Goal: Task Accomplishment & Management: Use online tool/utility

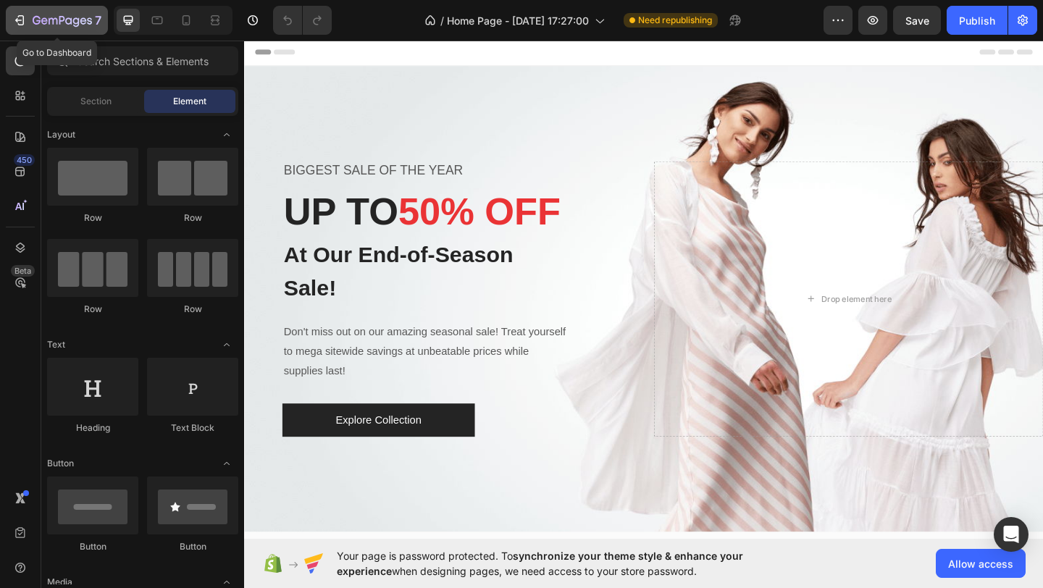
click at [75, 16] on icon "button" at bounding box center [62, 21] width 59 height 12
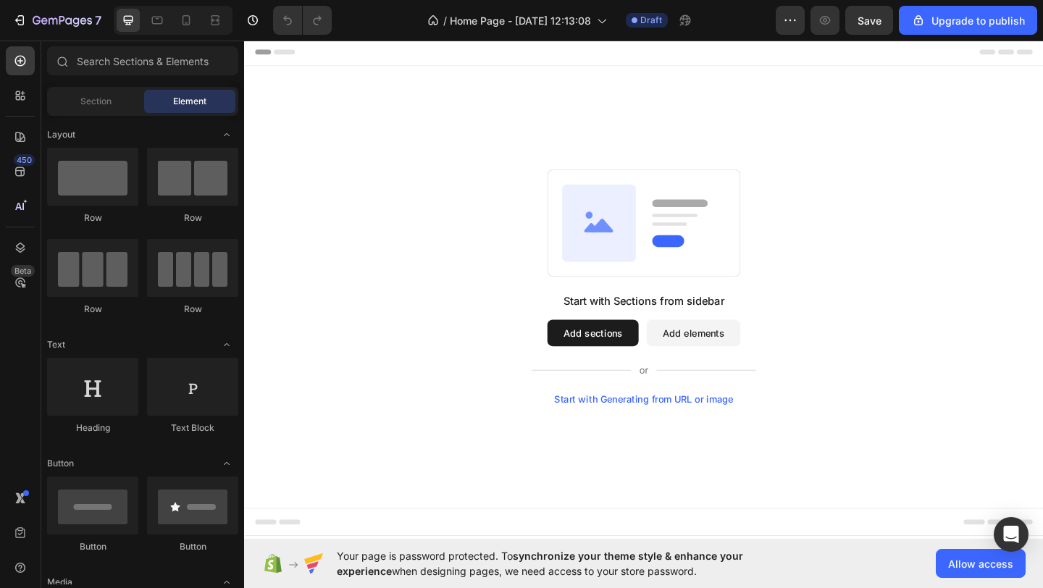
click at [609, 352] on button "Add sections" at bounding box center [623, 358] width 99 height 29
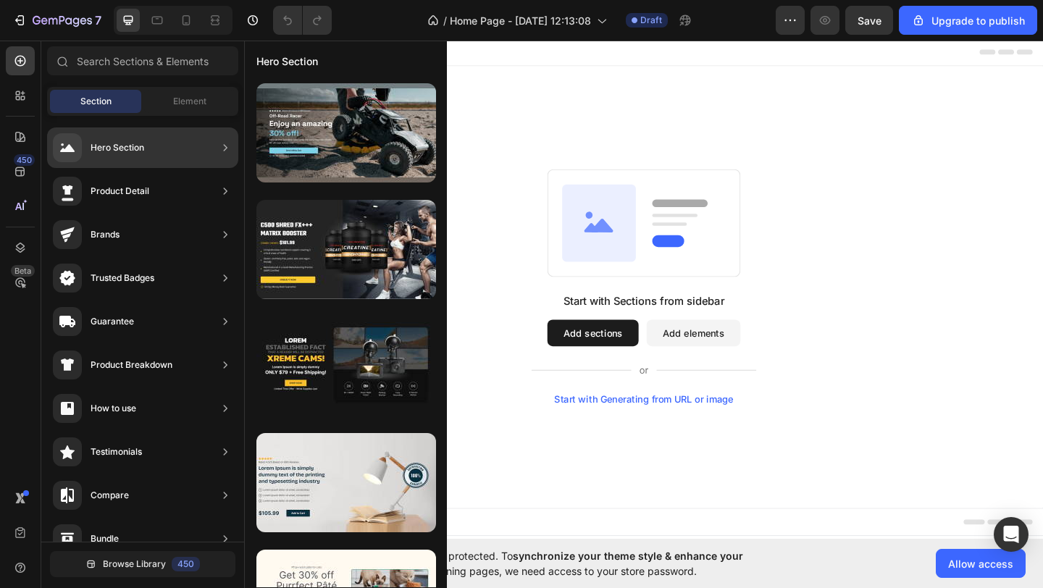
click at [183, 138] on div "Hero Section" at bounding box center [142, 147] width 191 height 41
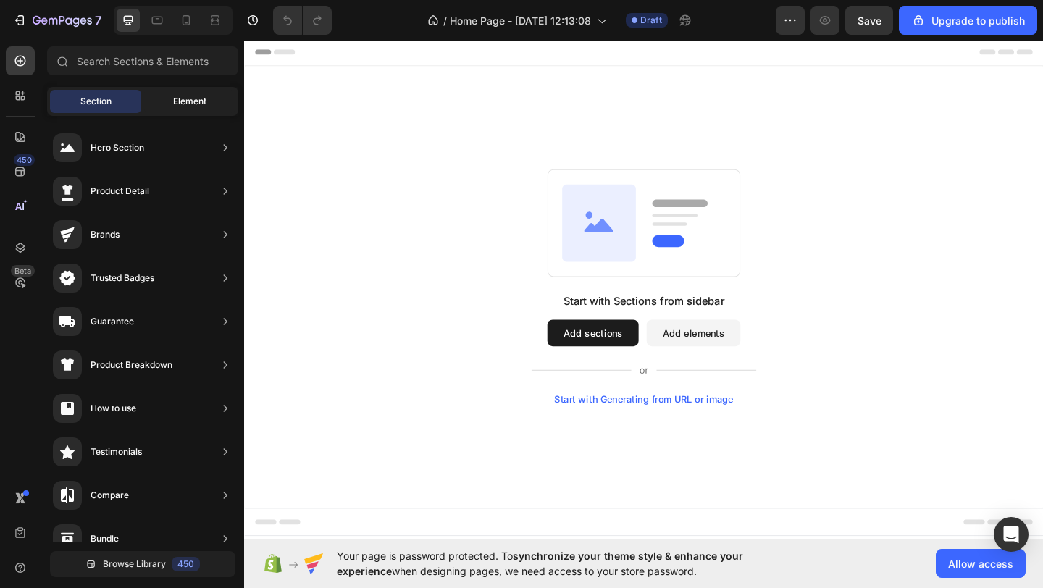
click at [197, 102] on span "Element" at bounding box center [189, 101] width 33 height 13
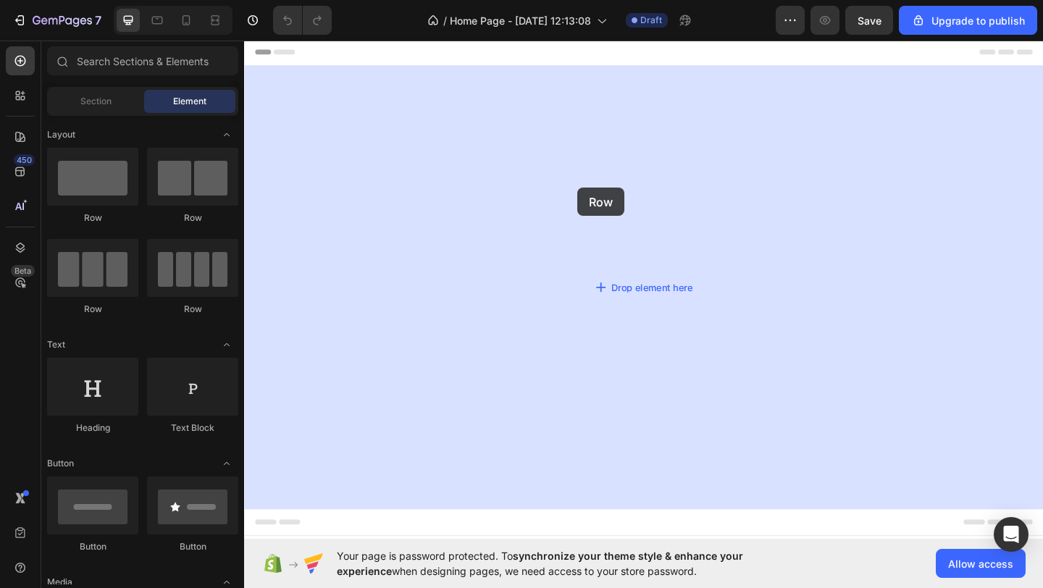
drag, startPoint x: 333, startPoint y: 208, endPoint x: 606, endPoint y: 201, distance: 273.2
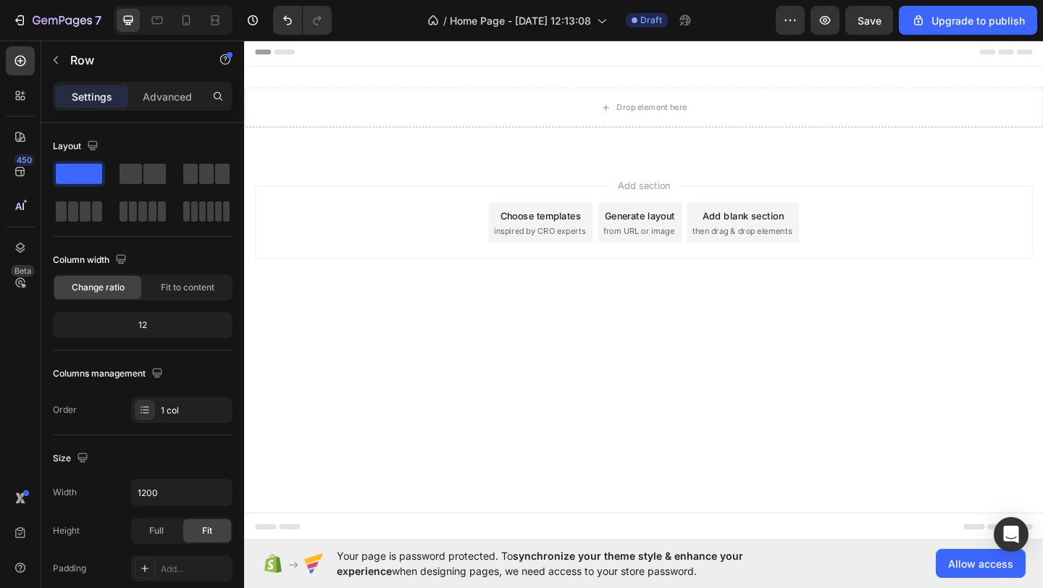
click at [437, 258] on div "Add section Choose templates inspired by CRO experts Generate layout from URL o…" at bounding box center [679, 238] width 846 height 80
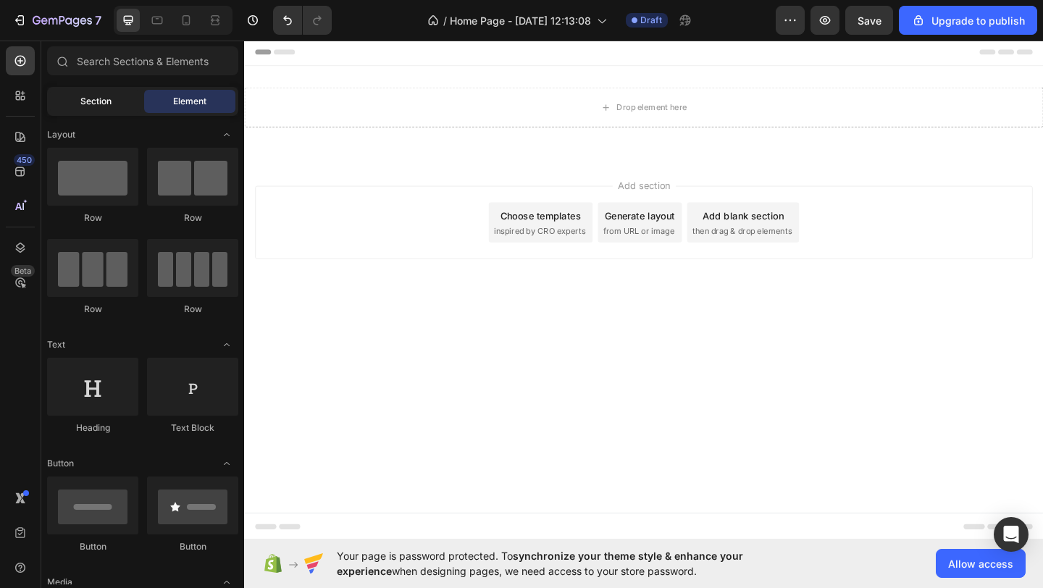
click at [117, 101] on div "Section" at bounding box center [95, 101] width 91 height 23
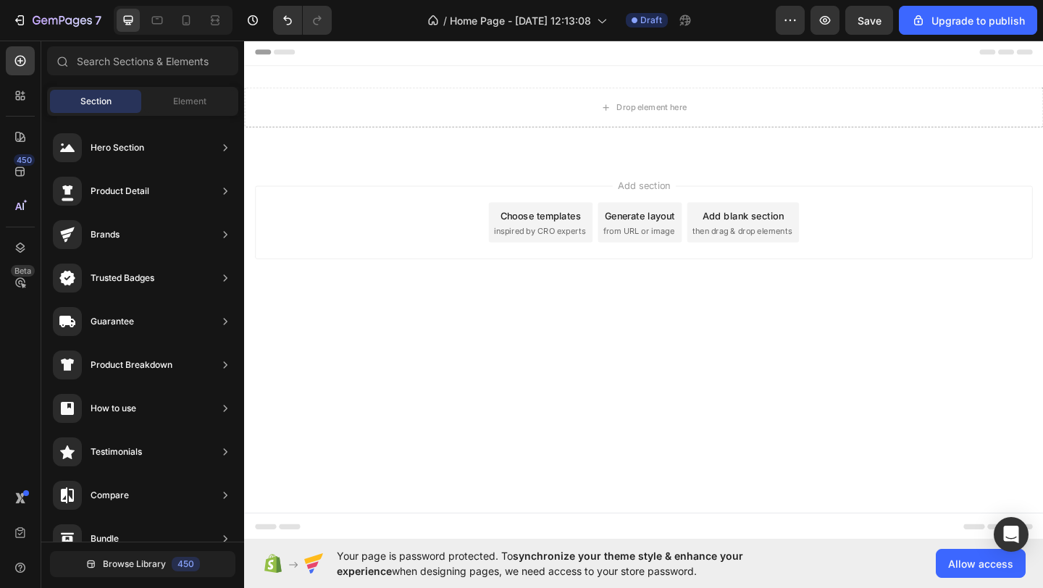
click at [509, 113] on div "Drop element here" at bounding box center [678, 112] width 869 height 43
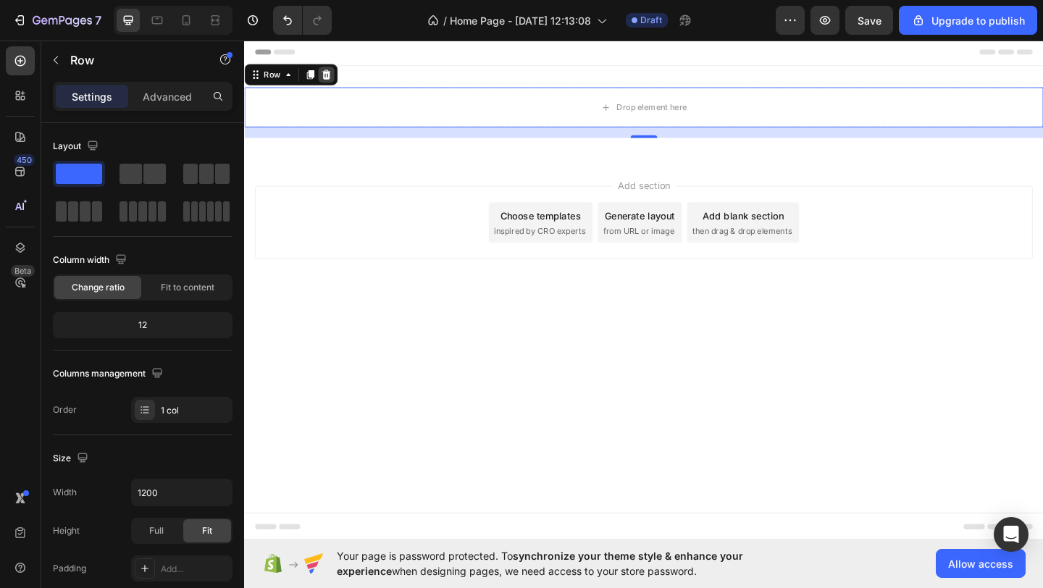
click at [332, 80] on icon at bounding box center [333, 78] width 12 height 12
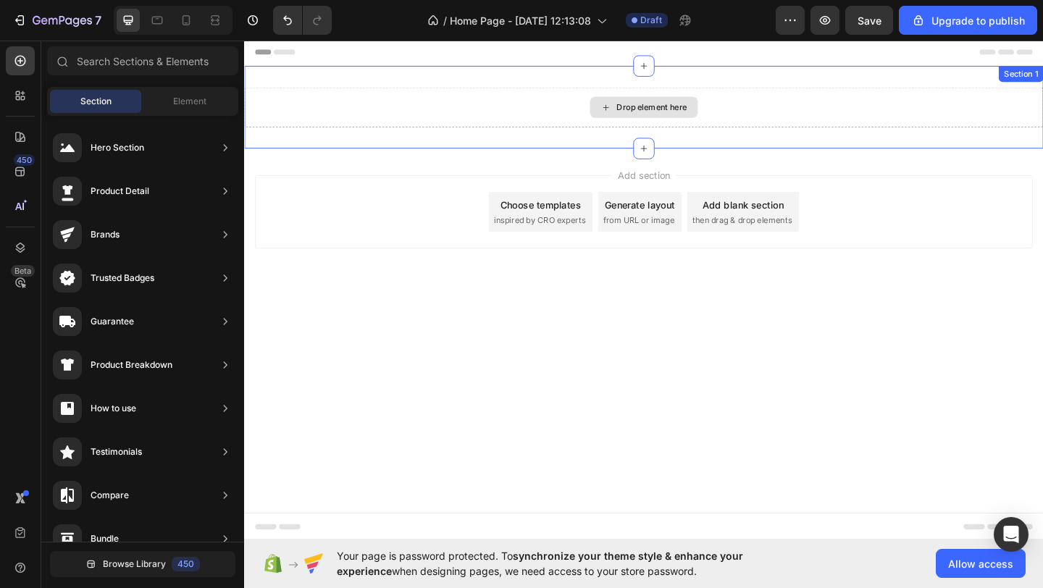
click at [409, 122] on div "Drop element here" at bounding box center [678, 112] width 869 height 43
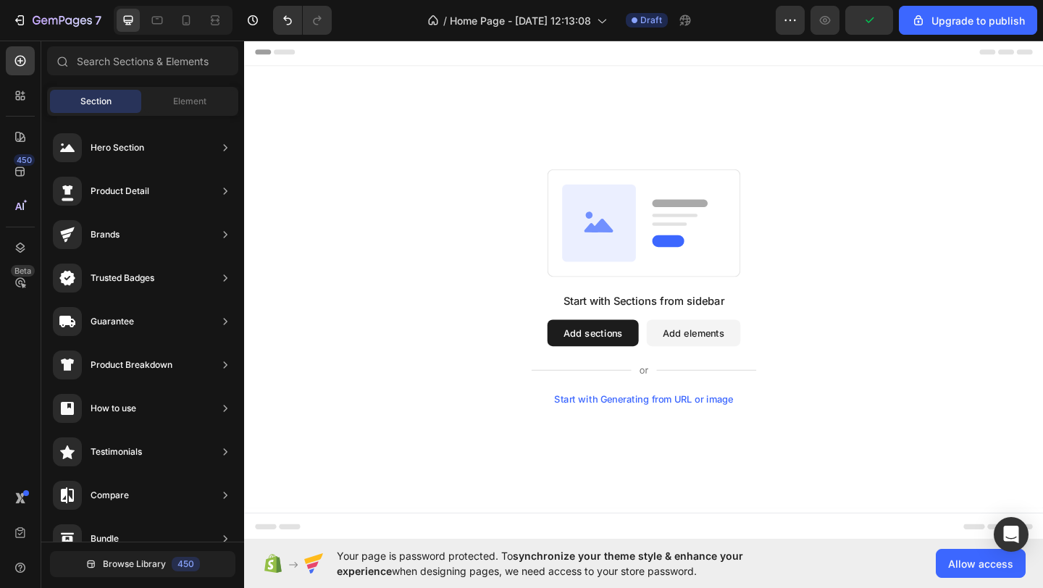
click at [603, 58] on div "Header" at bounding box center [679, 52] width 846 height 29
click at [279, 52] on span "Header" at bounding box center [288, 53] width 32 height 14
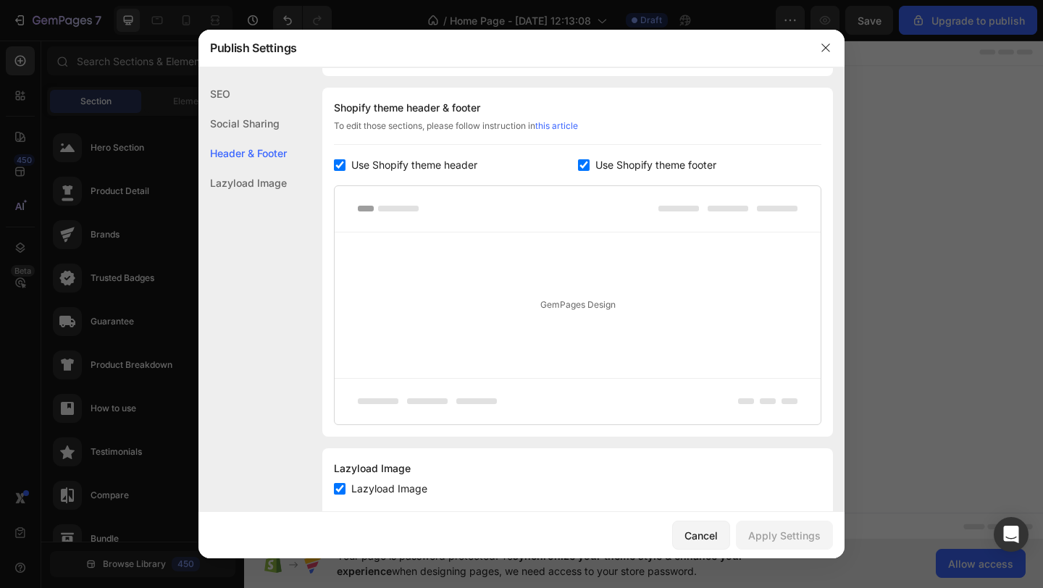
scroll to position [196, 0]
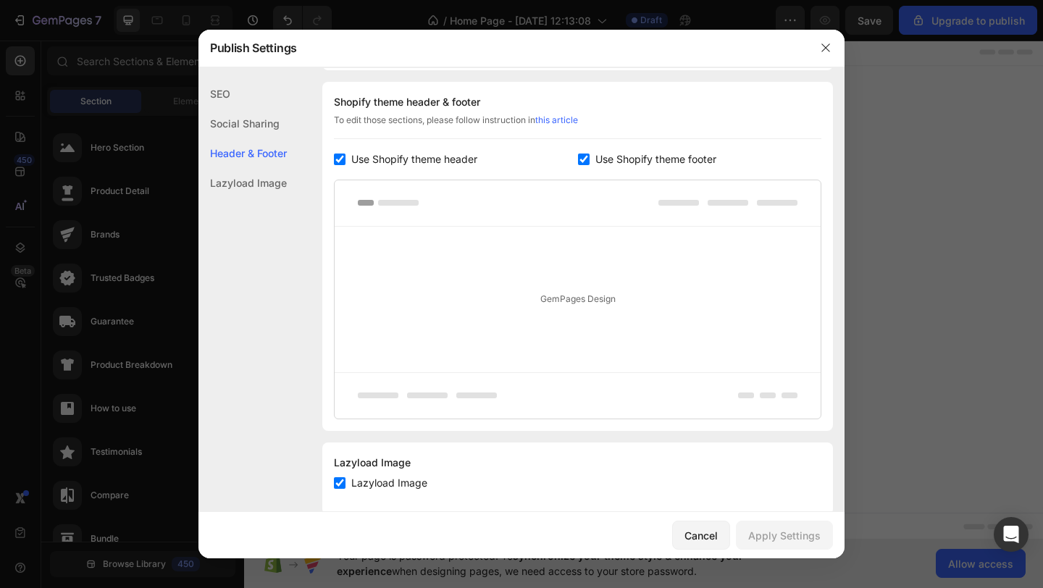
click at [520, 301] on div "GemPages Design" at bounding box center [578, 300] width 486 height 146
click at [419, 163] on span "Use Shopify theme header" at bounding box center [414, 159] width 126 height 17
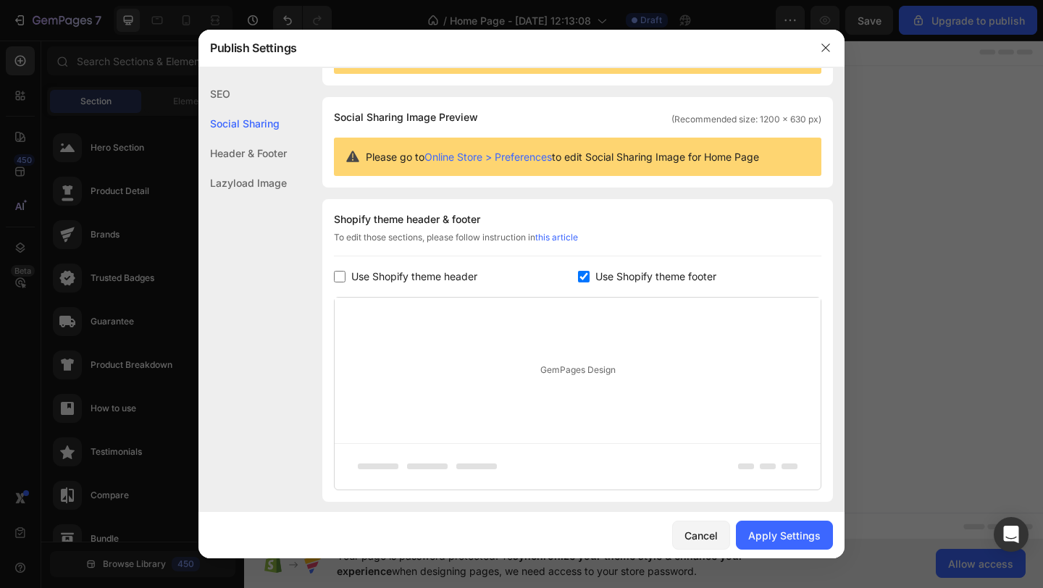
scroll to position [77, 0]
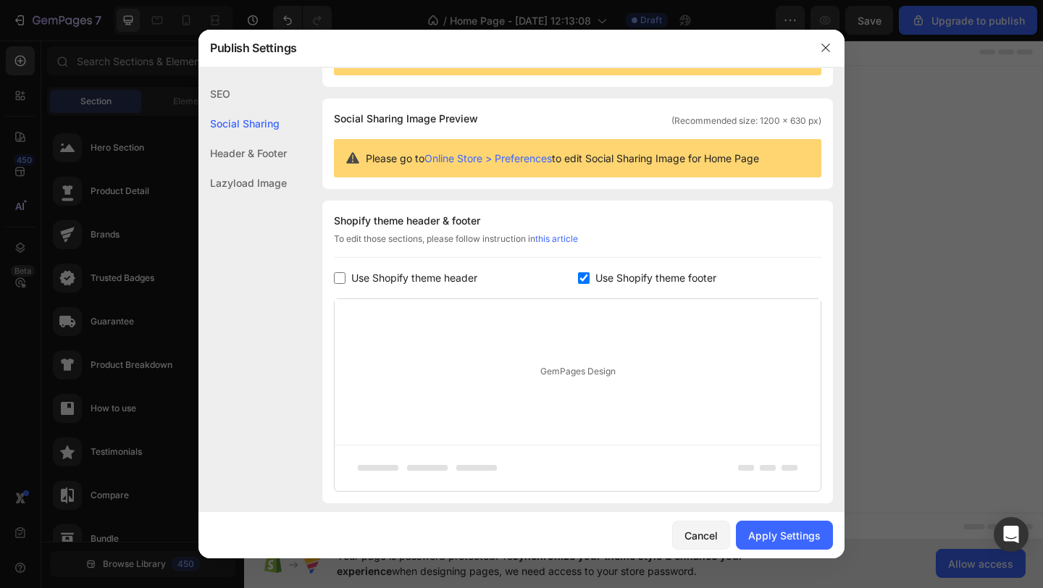
click at [400, 275] on span "Use Shopify theme header" at bounding box center [414, 277] width 126 height 17
checkbox input "true"
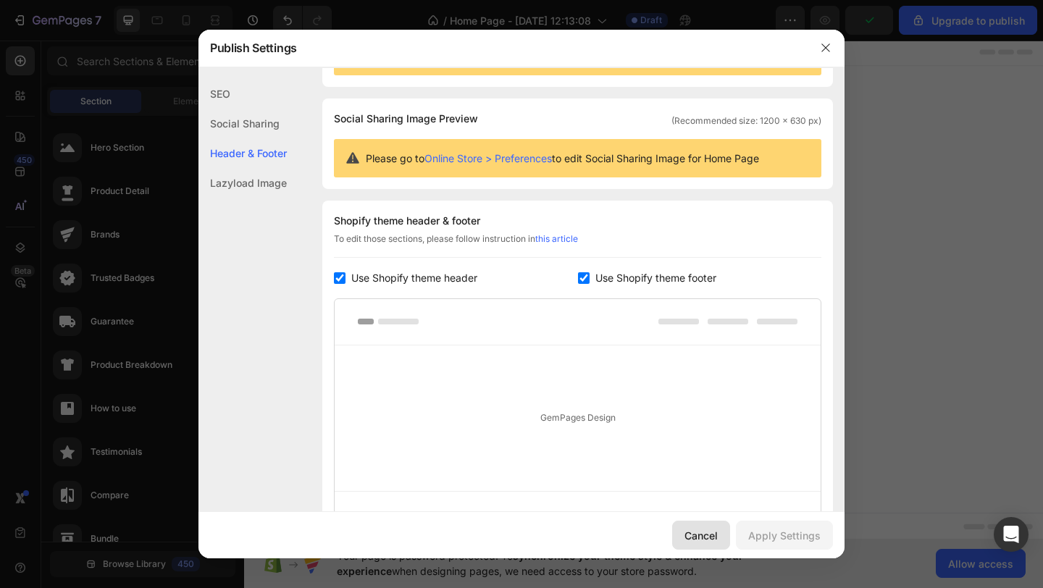
click at [716, 533] on div "Cancel" at bounding box center [701, 535] width 33 height 15
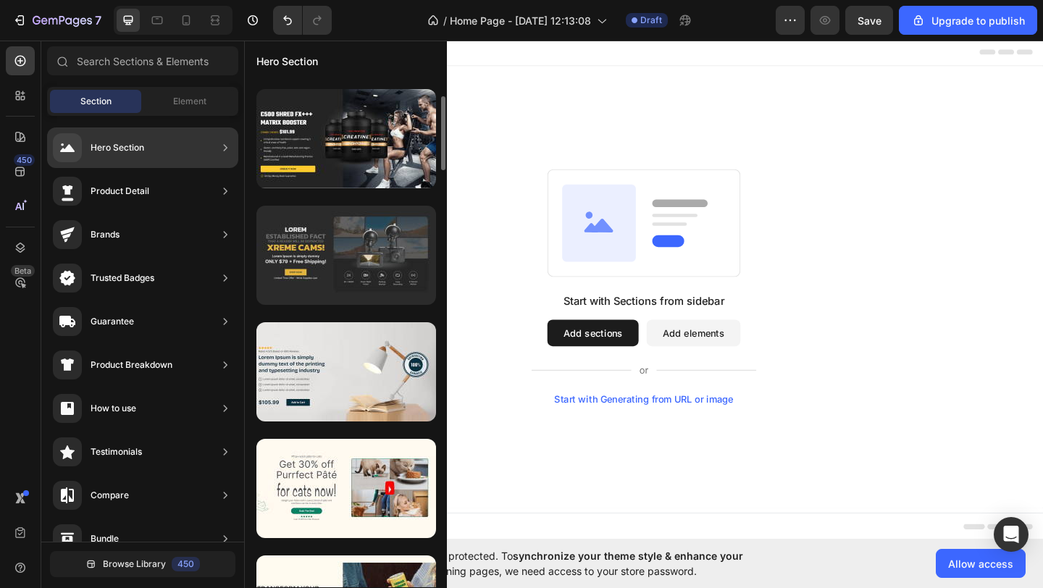
scroll to position [112, 0]
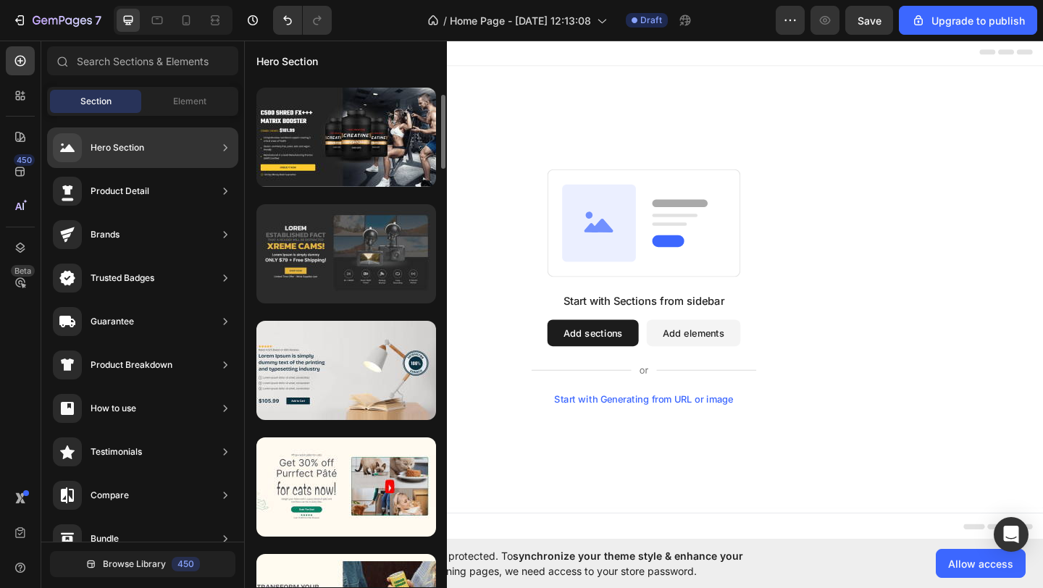
click at [332, 361] on div at bounding box center [346, 370] width 180 height 99
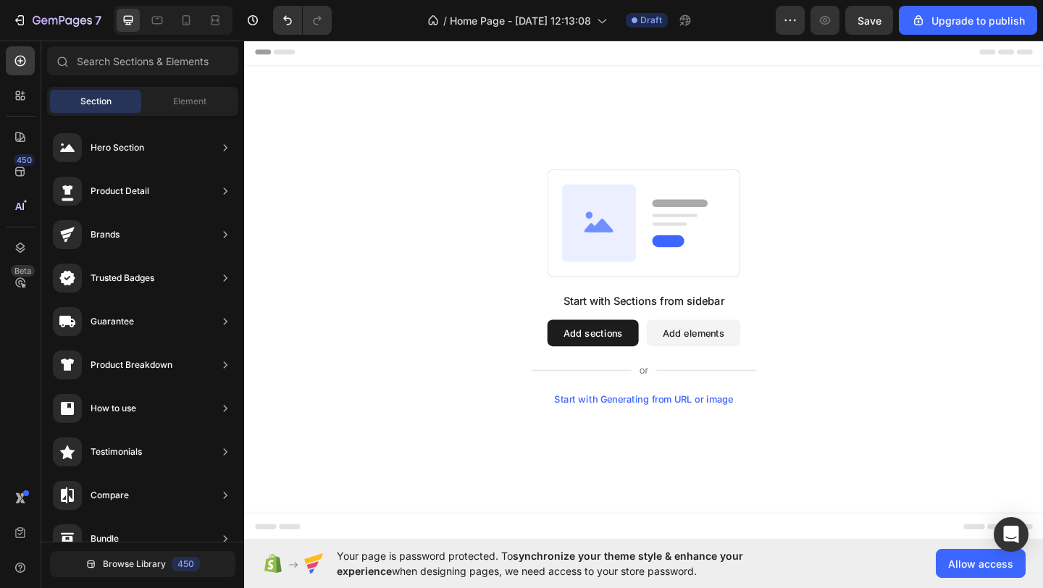
scroll to position [66, 0]
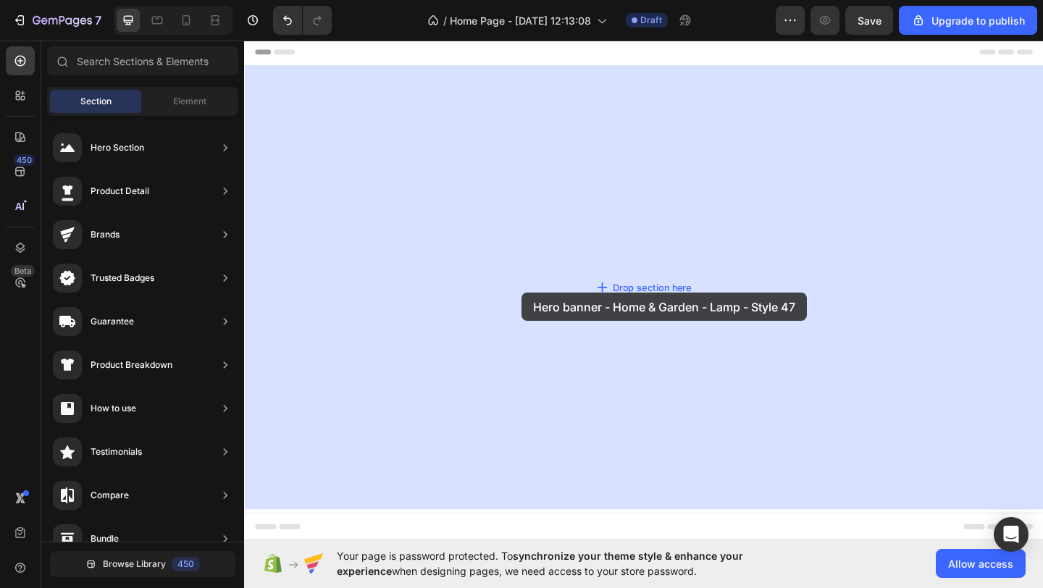
drag, startPoint x: 580, startPoint y: 432, endPoint x: 546, endPoint y: 315, distance: 121.5
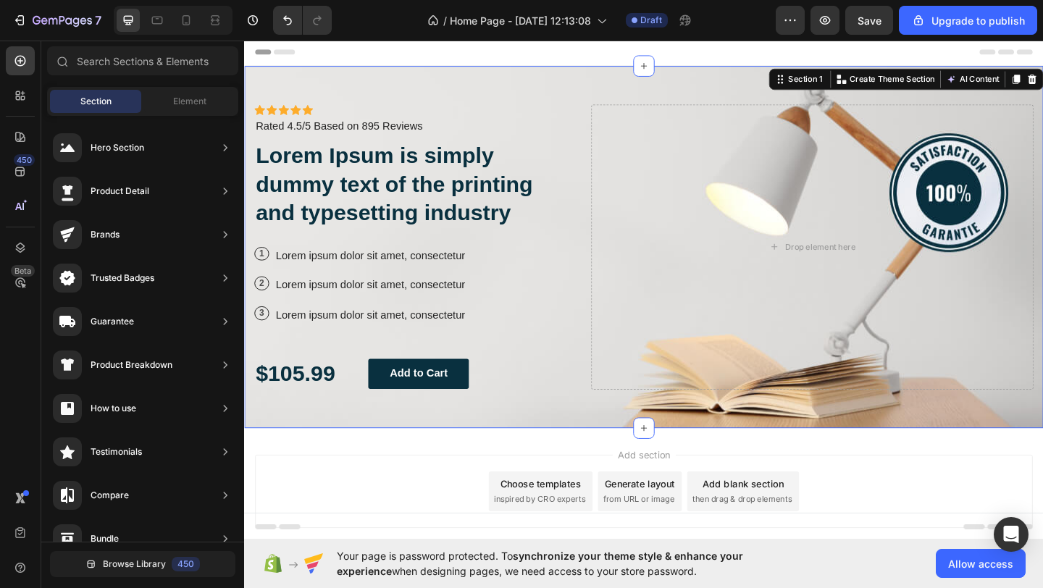
click at [445, 529] on div "Add section Choose templates inspired by CRO experts Generate layout from URL o…" at bounding box center [679, 531] width 846 height 80
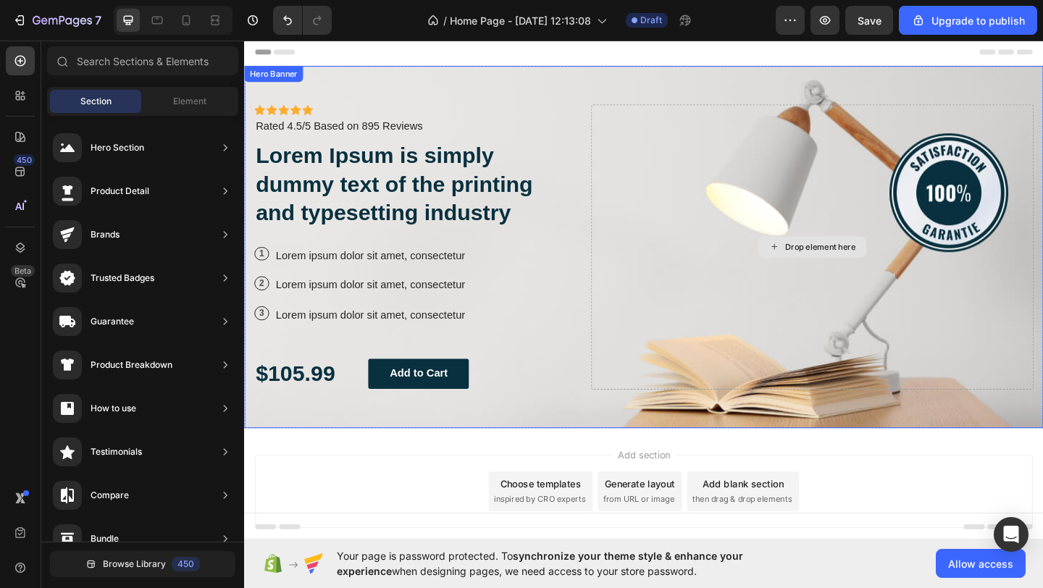
click at [847, 190] on div "Drop element here" at bounding box center [862, 265] width 481 height 310
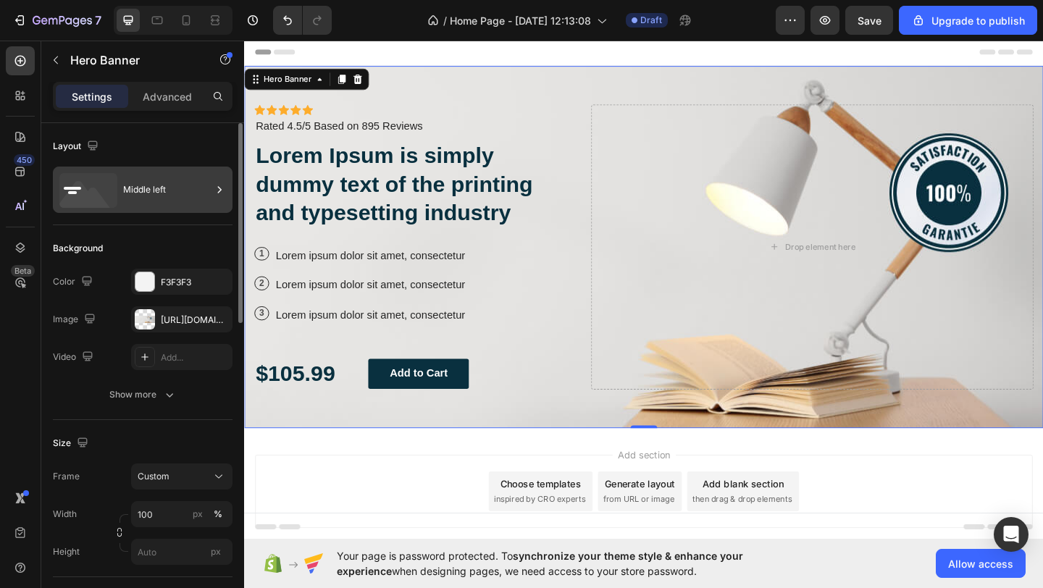
click at [92, 193] on icon at bounding box center [85, 198] width 52 height 35
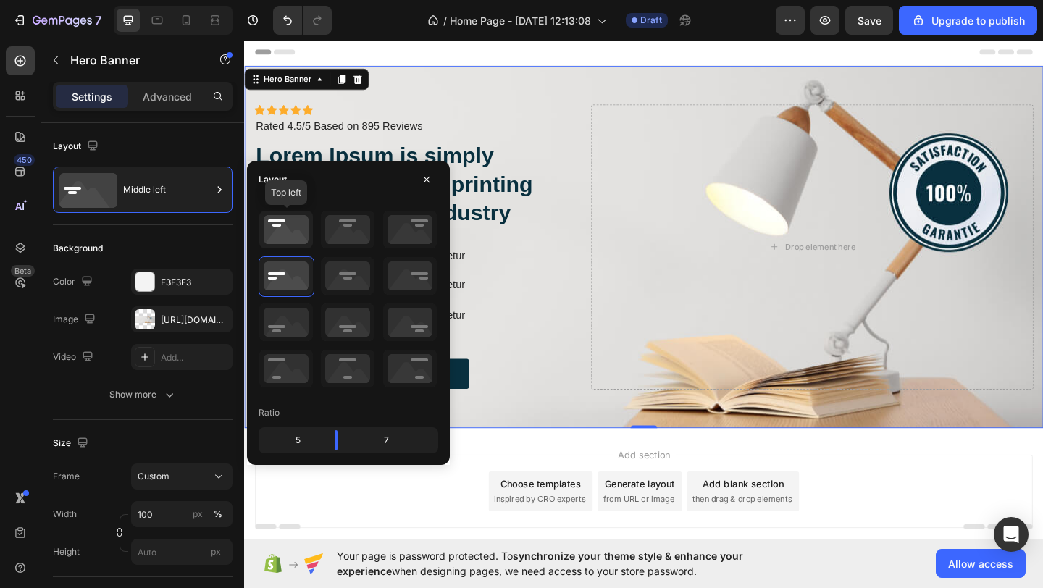
click at [283, 223] on icon at bounding box center [286, 230] width 54 height 38
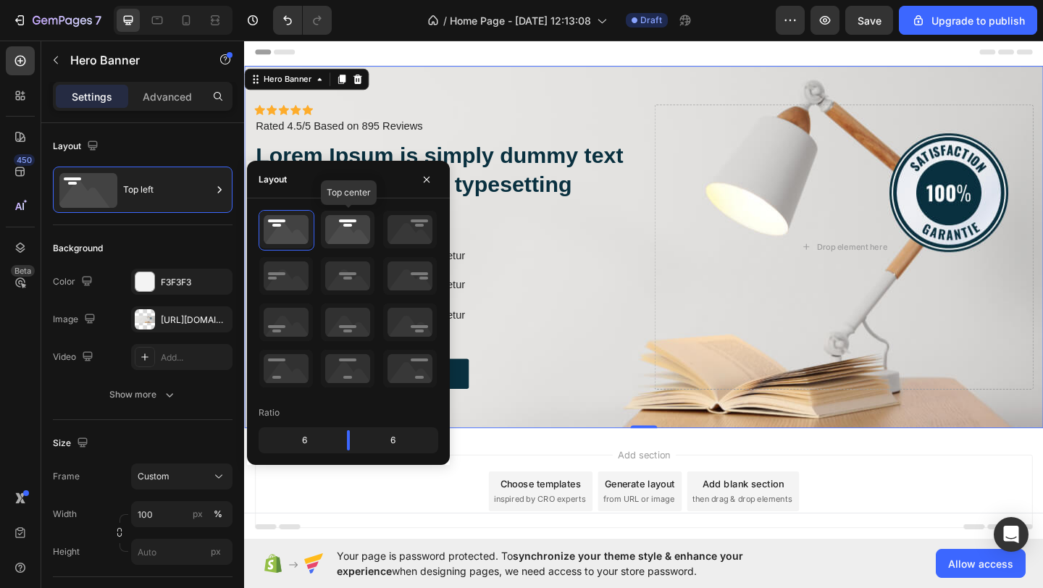
click at [339, 235] on icon at bounding box center [348, 230] width 54 height 38
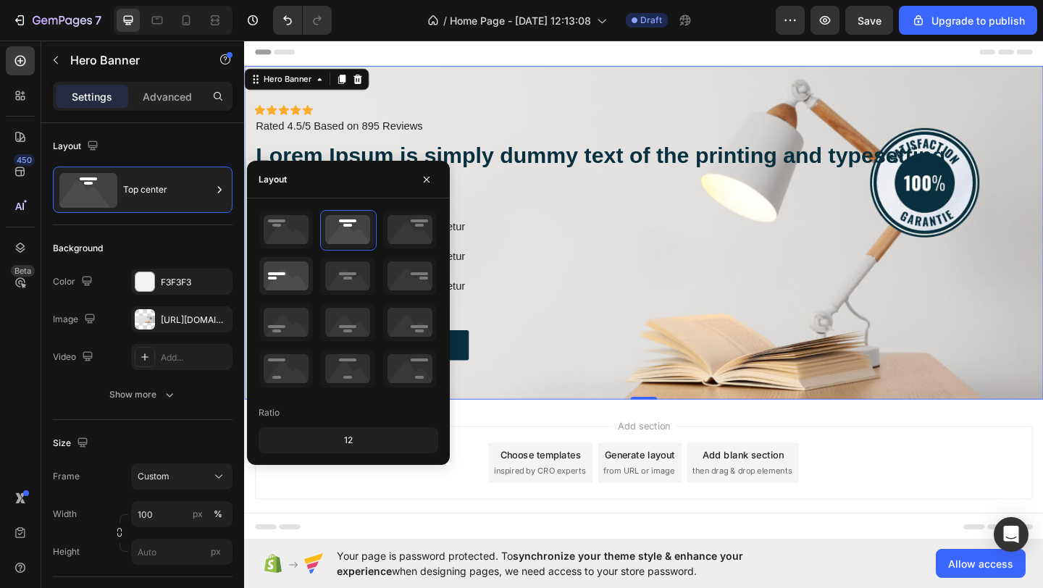
click at [285, 265] on icon at bounding box center [286, 276] width 54 height 38
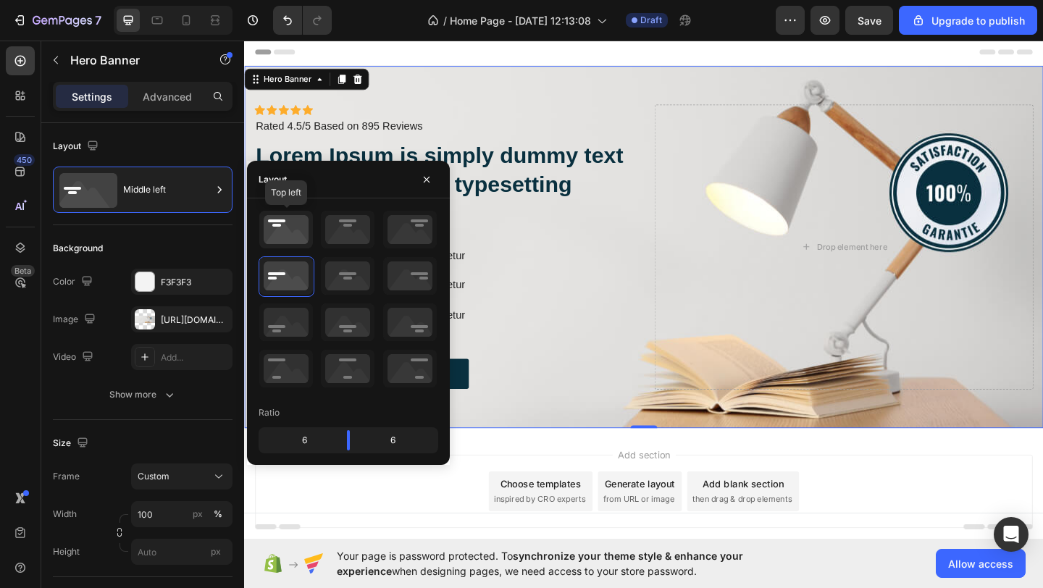
click at [283, 230] on icon at bounding box center [286, 230] width 54 height 38
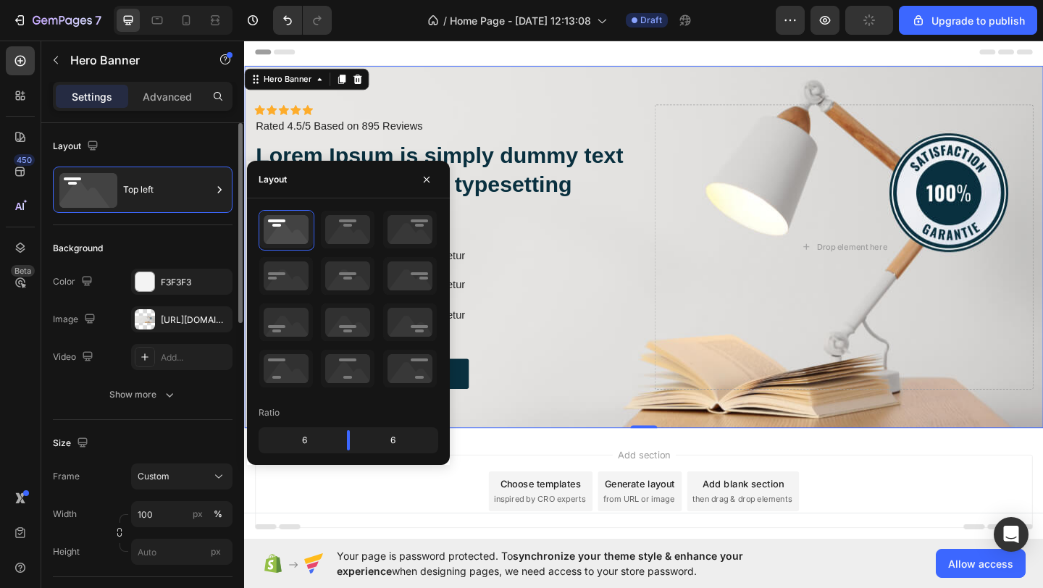
click at [137, 242] on div "Background" at bounding box center [143, 248] width 180 height 23
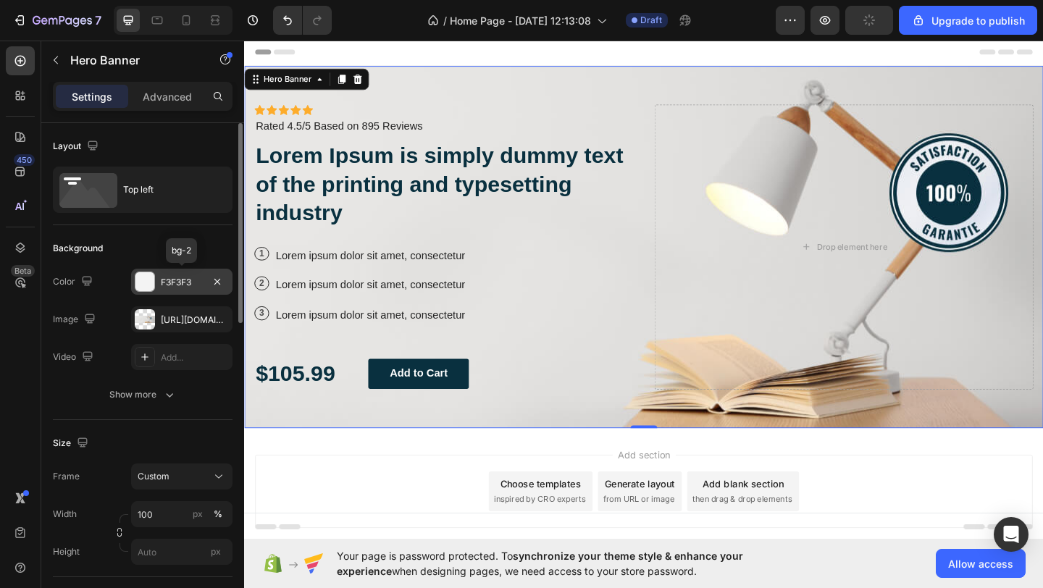
click at [146, 283] on div at bounding box center [144, 281] width 19 height 19
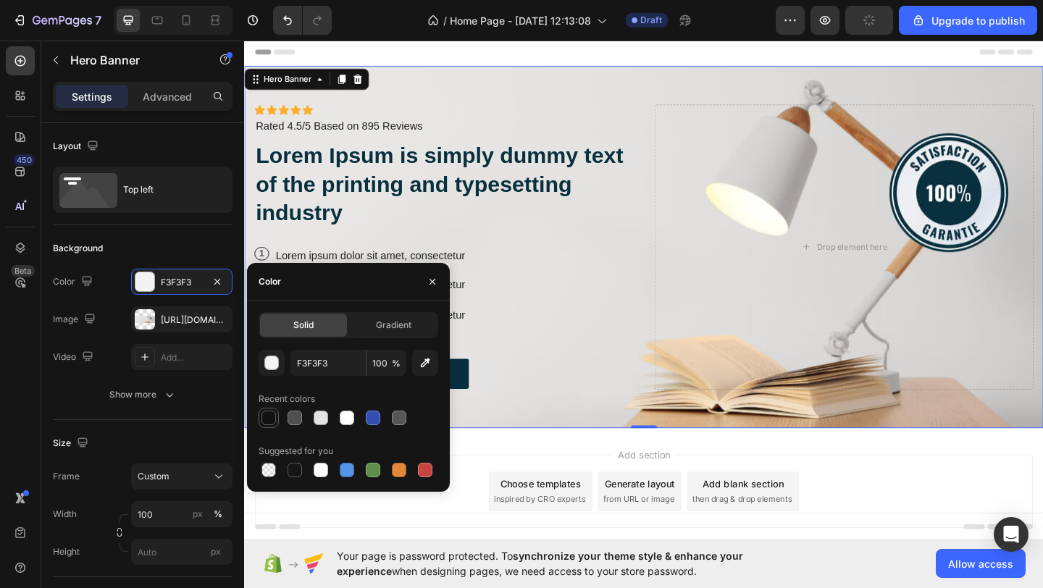
click at [272, 417] on div at bounding box center [268, 418] width 14 height 14
click at [301, 414] on div at bounding box center [295, 418] width 14 height 14
type input "4F4F4F"
click at [189, 434] on div "Size" at bounding box center [143, 443] width 180 height 23
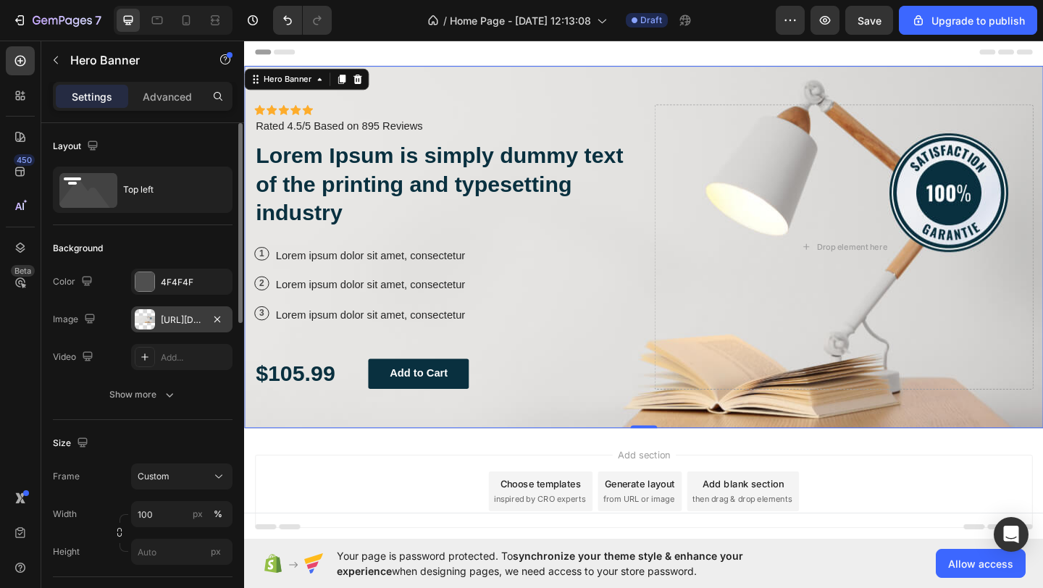
click at [190, 317] on div "[URL][DOMAIN_NAME]" at bounding box center [182, 320] width 42 height 13
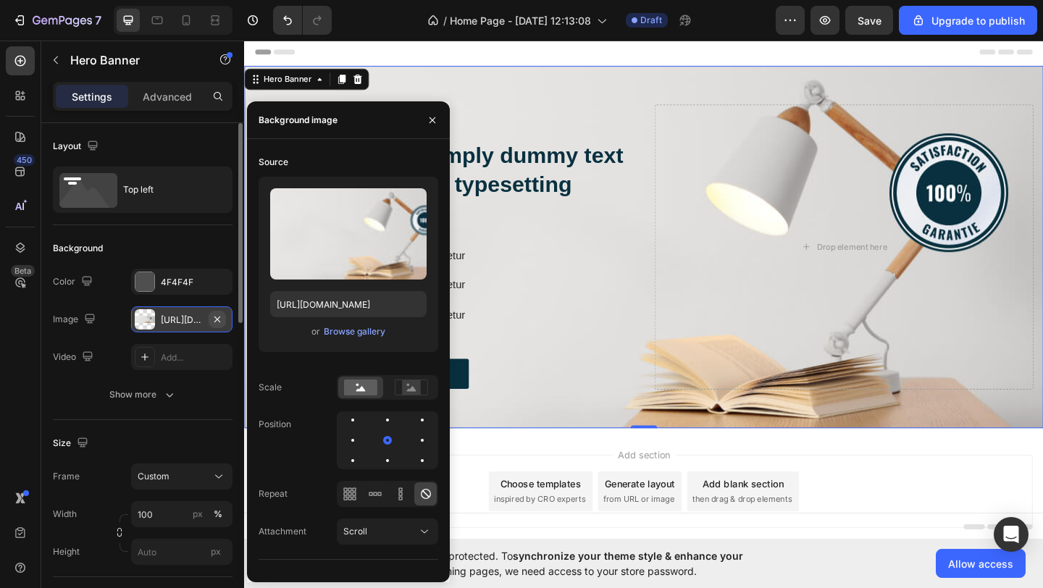
click at [216, 317] on icon "button" at bounding box center [217, 319] width 6 height 6
type input "Auto"
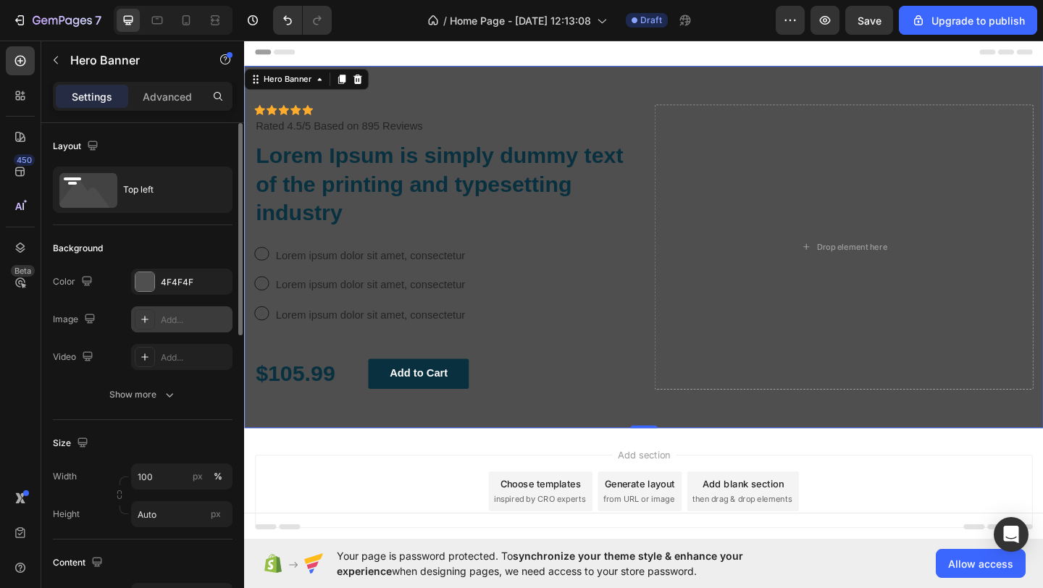
click at [172, 317] on div "Add..." at bounding box center [195, 320] width 68 height 13
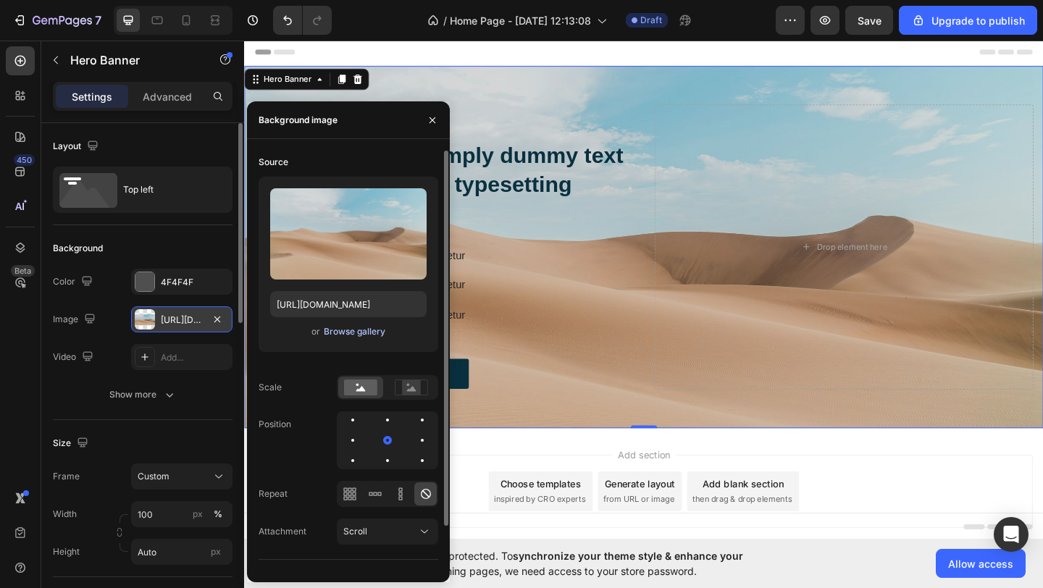
click at [353, 335] on div "Browse gallery" at bounding box center [355, 331] width 62 height 13
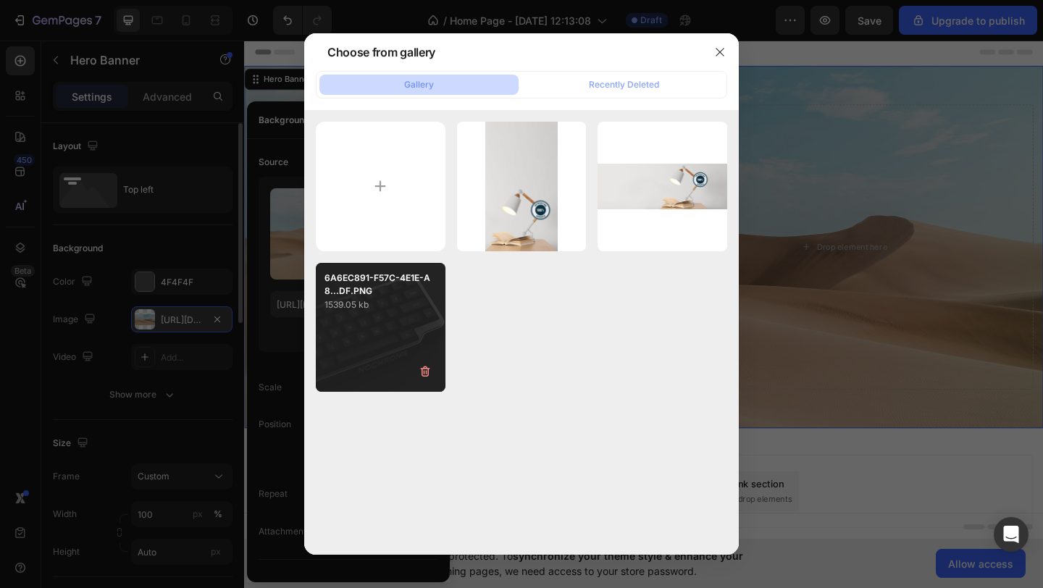
click at [382, 341] on div "6A6EC891-F57C-4E1E-A8...DF.PNG 1539.05 kb" at bounding box center [381, 328] width 130 height 130
type input "[URL][DOMAIN_NAME]"
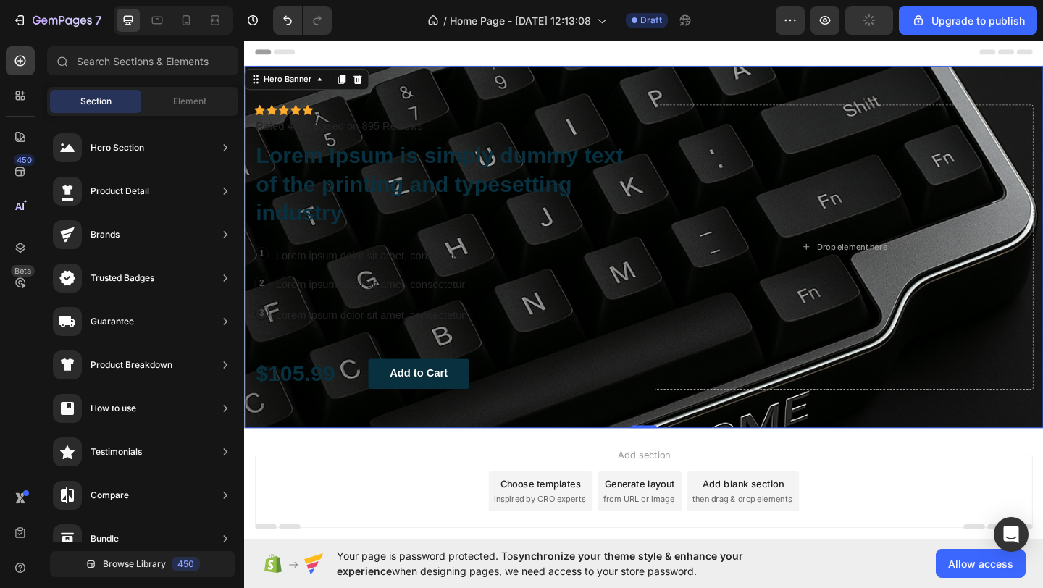
click at [537, 474] on div "Add section Choose templates inspired by CRO experts Generate layout from URL o…" at bounding box center [678, 551] width 869 height 178
click at [641, 354] on div "Icon Icon Icon Icon Icon Icon List Icon Icon Icon Icon Icon Icon List Rated 4.5…" at bounding box center [461, 265] width 412 height 310
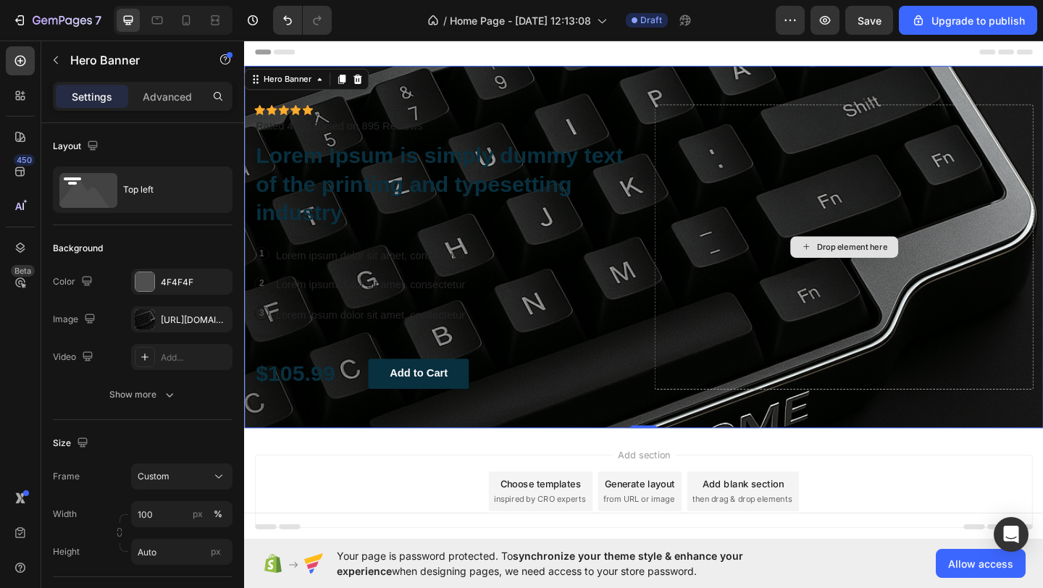
click at [761, 359] on div "Drop element here" at bounding box center [896, 265] width 412 height 310
click at [854, 259] on icon at bounding box center [856, 265] width 12 height 12
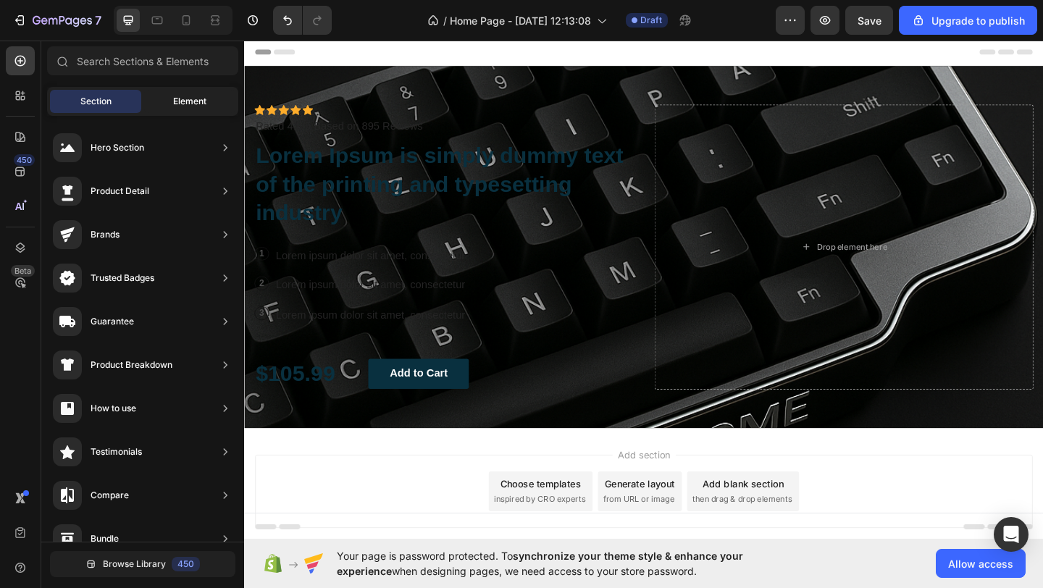
click at [167, 109] on div "Element" at bounding box center [189, 101] width 91 height 23
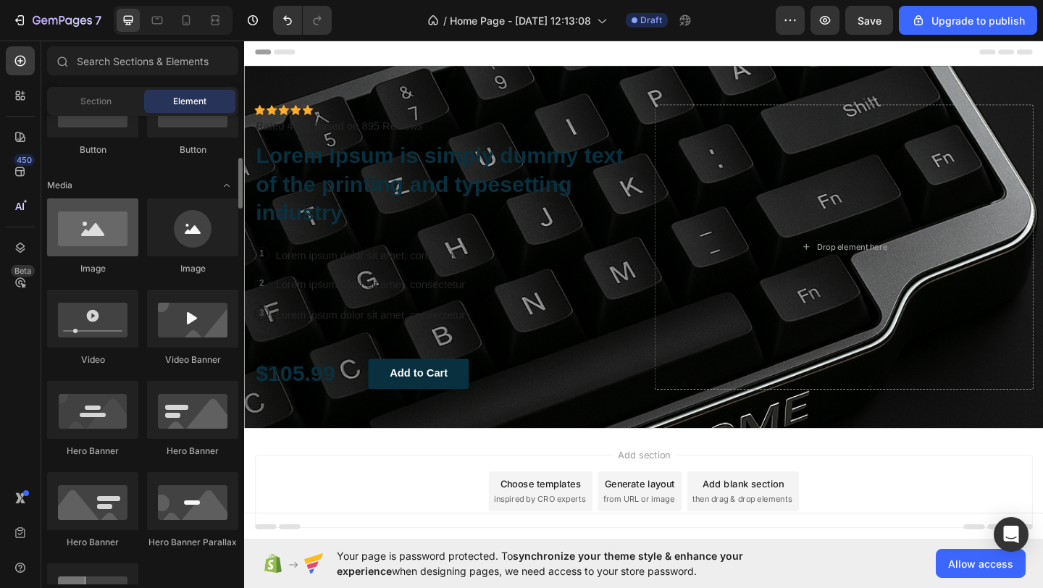
scroll to position [396, 0]
click at [93, 231] on div at bounding box center [92, 228] width 91 height 58
click at [93, 232] on div at bounding box center [92, 228] width 91 height 58
click at [107, 245] on div at bounding box center [92, 228] width 91 height 58
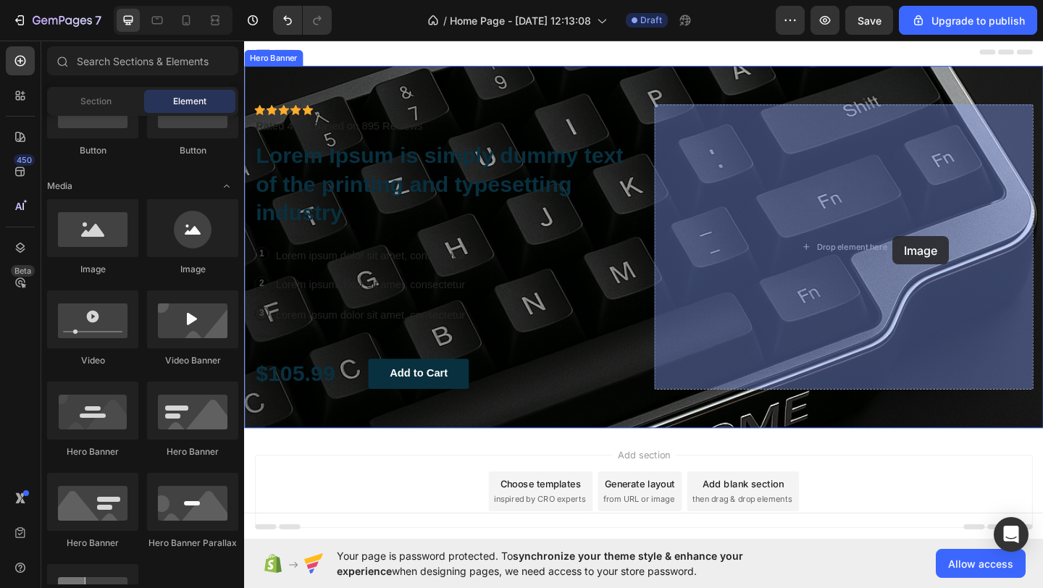
drag, startPoint x: 351, startPoint y: 283, endPoint x: 950, endPoint y: 254, distance: 599.1
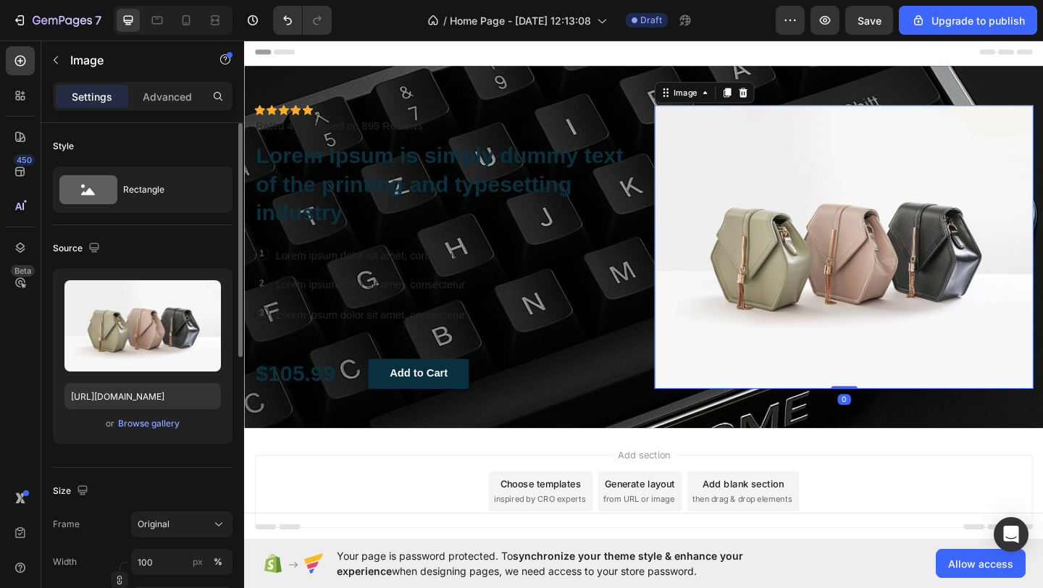
click at [154, 434] on div "Upload Image [URL][DOMAIN_NAME] or Browse gallery" at bounding box center [143, 356] width 180 height 175
click at [154, 431] on div "or Browse gallery" at bounding box center [142, 423] width 156 height 17
click at [156, 424] on div "Browse gallery" at bounding box center [149, 423] width 62 height 13
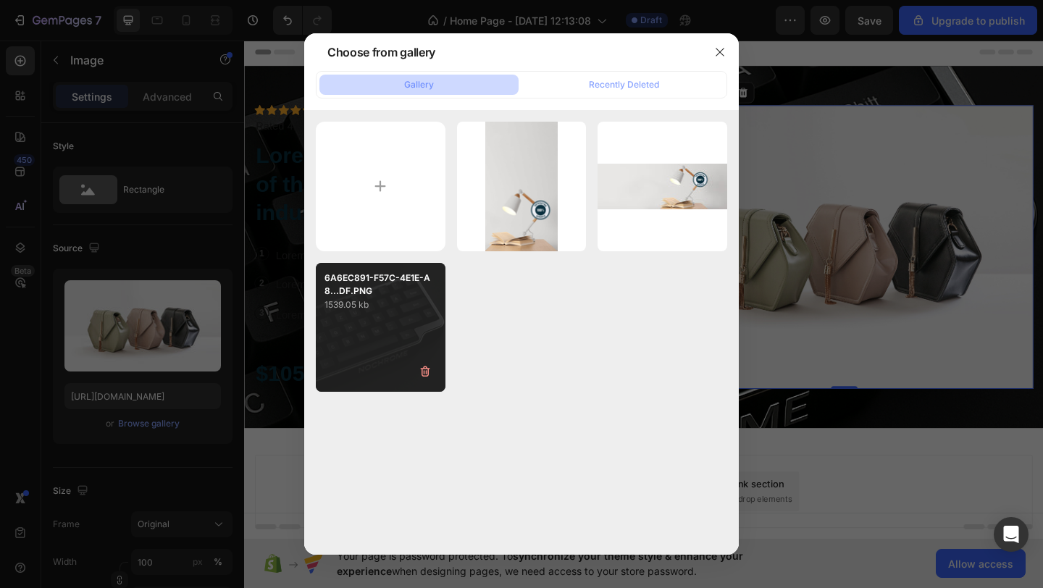
click at [436, 326] on div "6A6EC891-F57C-4E1E-A8...DF.PNG 1539.05 kb" at bounding box center [381, 328] width 130 height 130
type input "[URL][DOMAIN_NAME]"
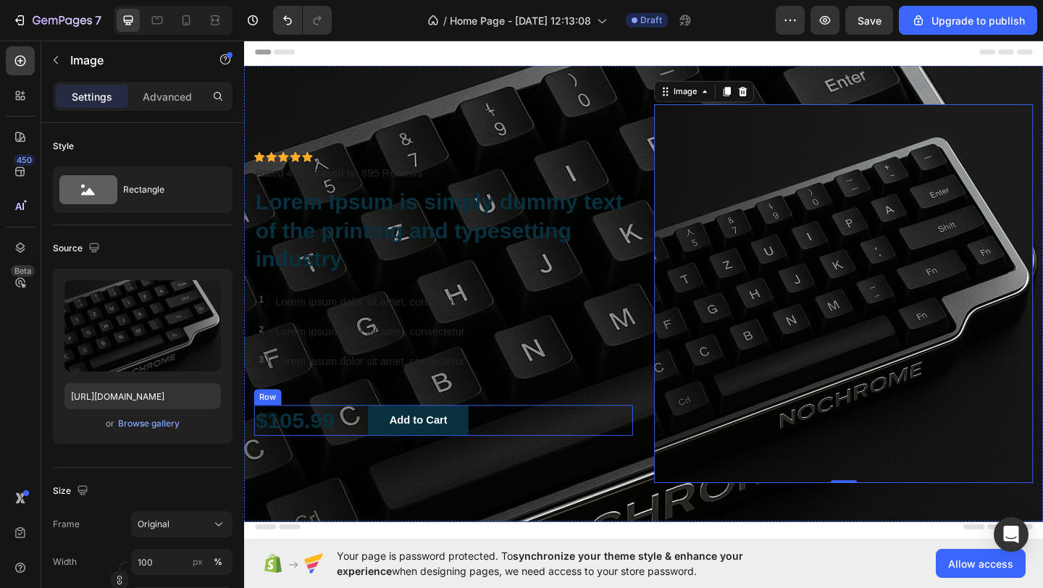
click at [611, 511] on div "Icon Icon Icon Icon Icon Icon List Icon Icon Icon Icon Icon Icon List Rated 4.5…" at bounding box center [461, 316] width 412 height 412
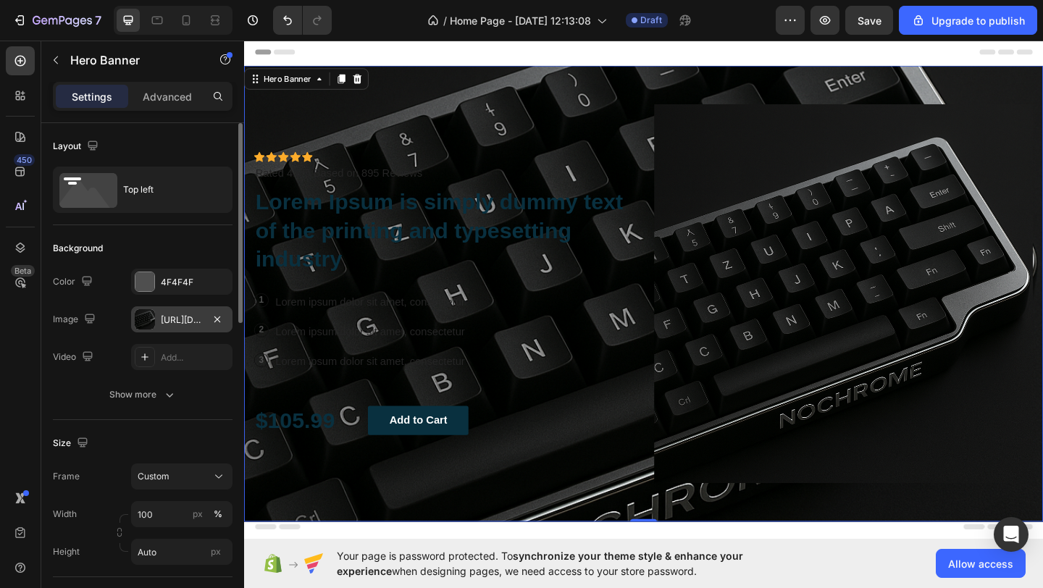
click at [201, 327] on div "[URL][DOMAIN_NAME]" at bounding box center [181, 319] width 101 height 26
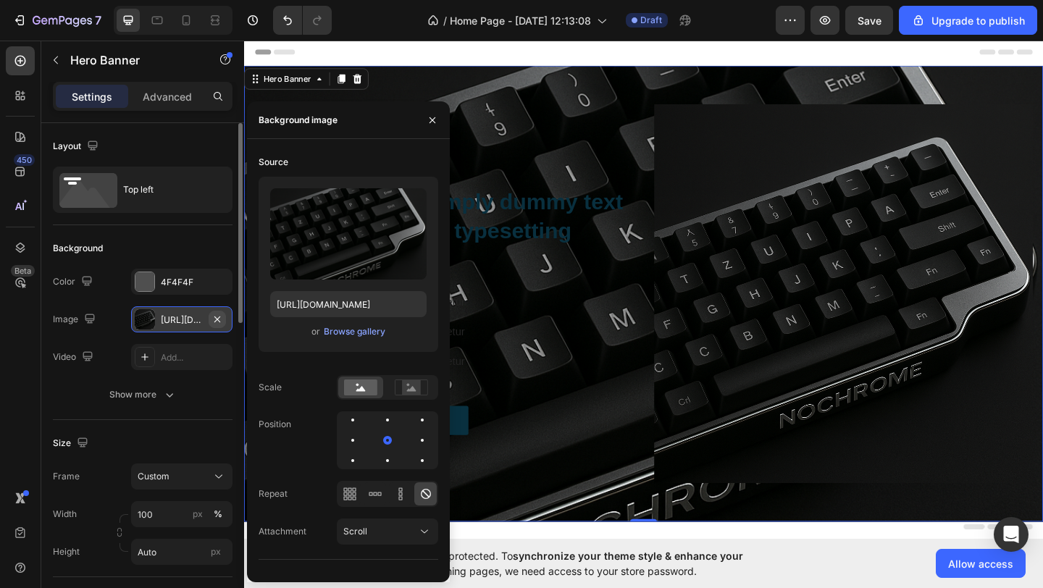
click at [215, 319] on icon "button" at bounding box center [218, 320] width 12 height 12
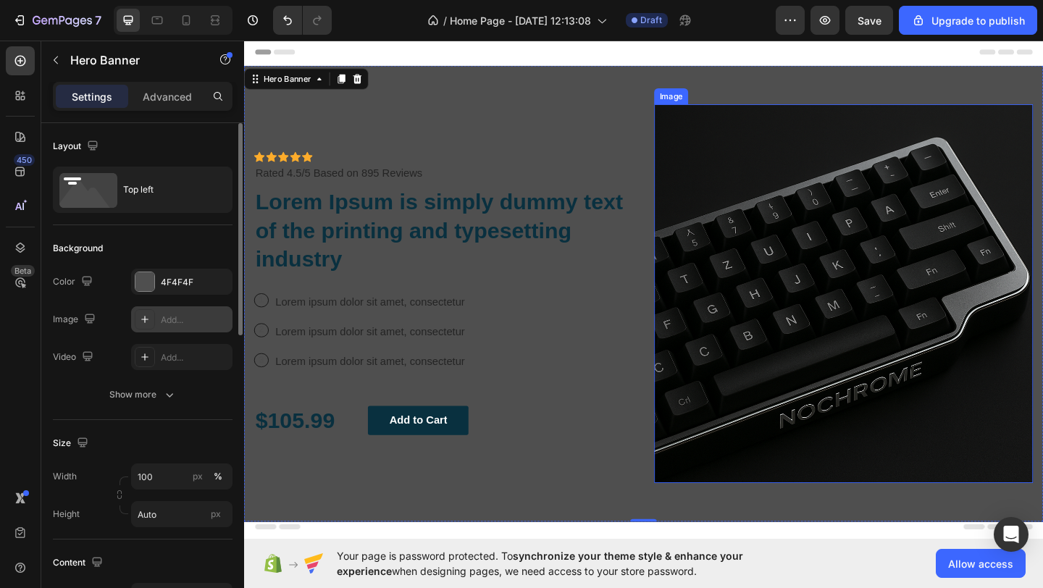
click at [1018, 385] on img at bounding box center [896, 316] width 412 height 412
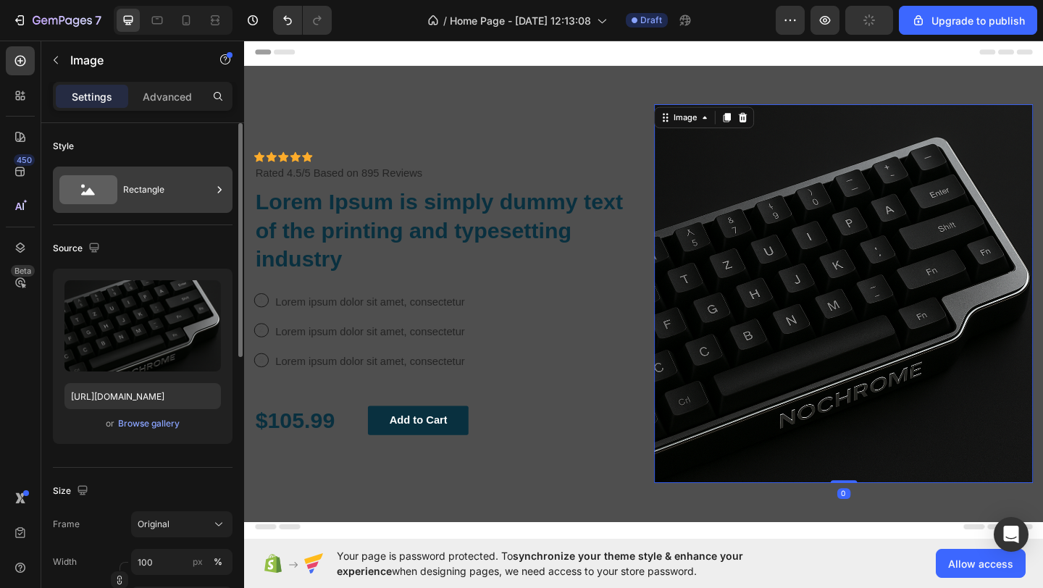
click at [172, 191] on div "Rectangle" at bounding box center [167, 189] width 88 height 33
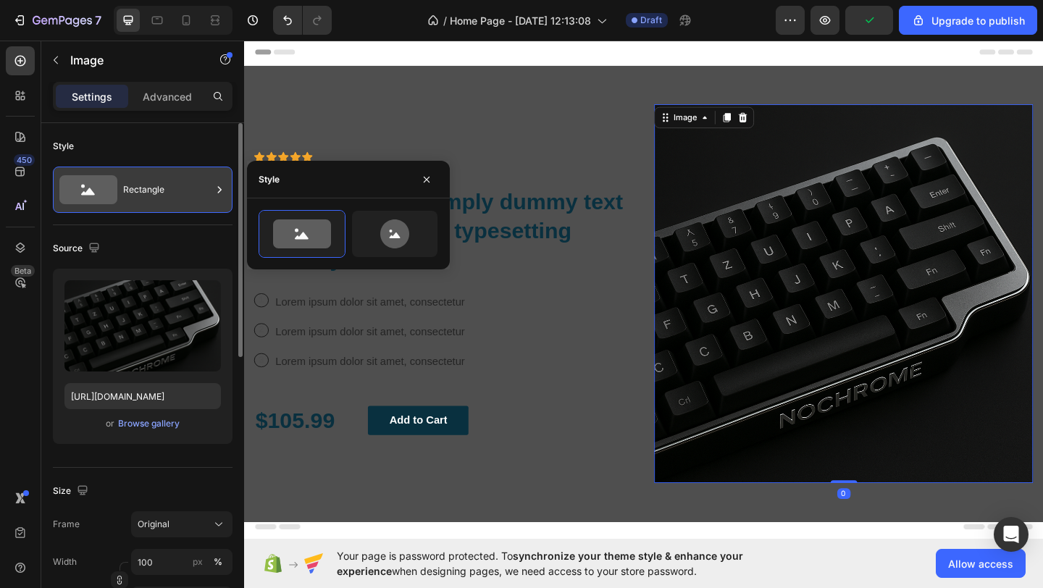
click at [168, 193] on div "Rectangle" at bounding box center [167, 189] width 88 height 33
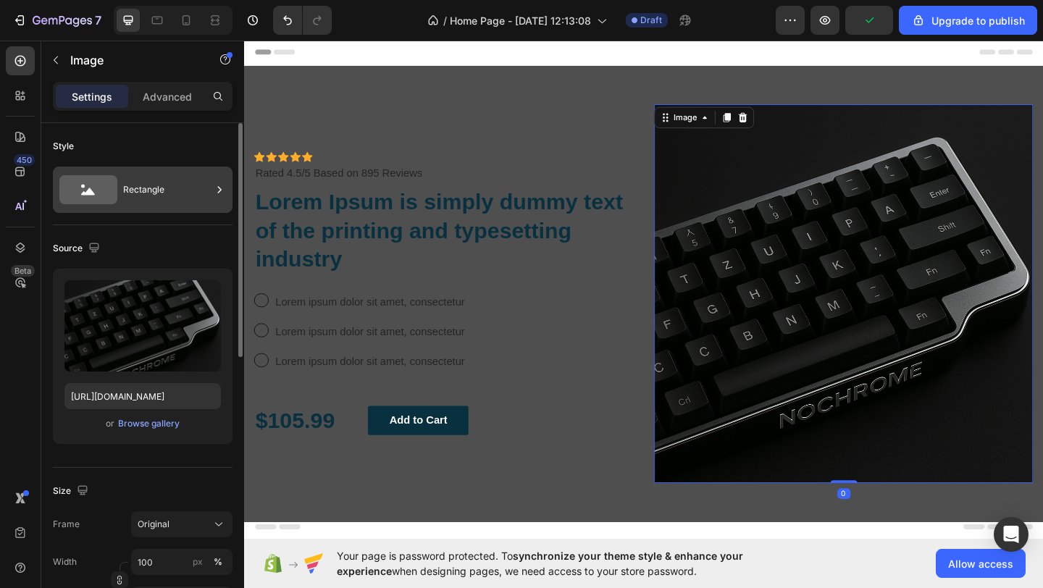
click at [168, 193] on div "Rectangle" at bounding box center [167, 189] width 88 height 33
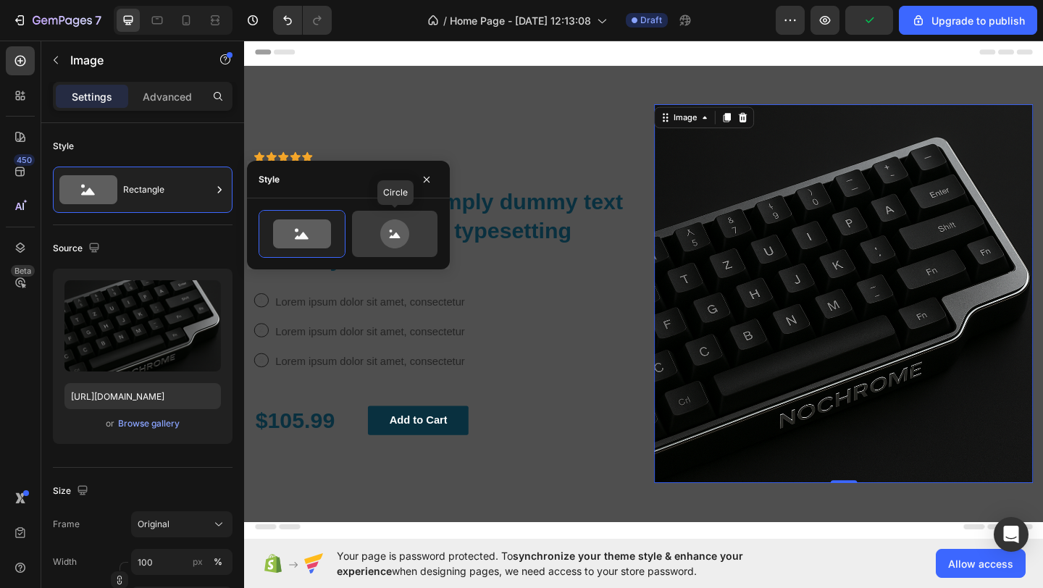
click at [392, 240] on icon at bounding box center [394, 233] width 29 height 29
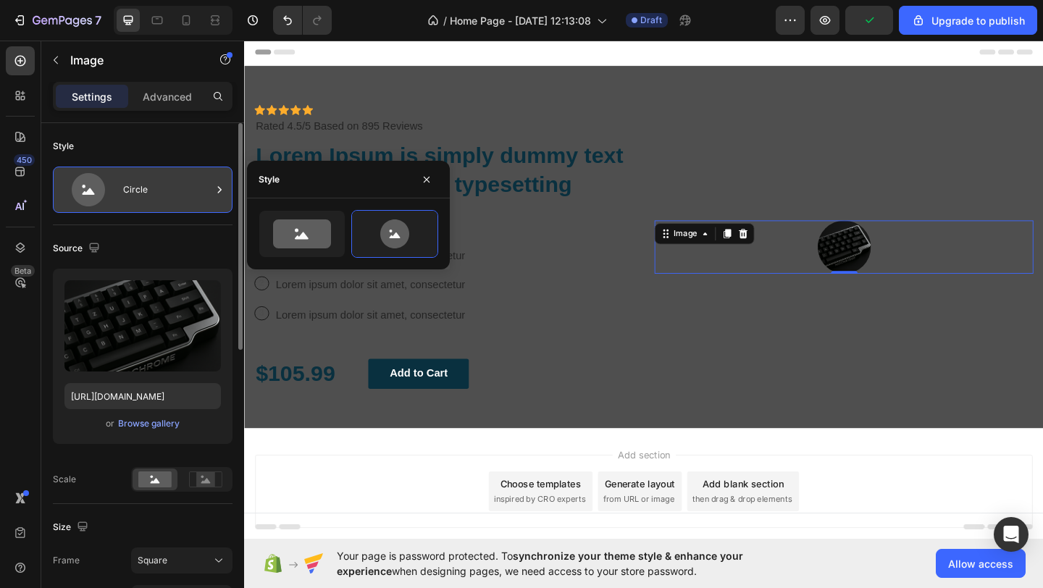
click at [119, 172] on div "Circle" at bounding box center [143, 190] width 180 height 46
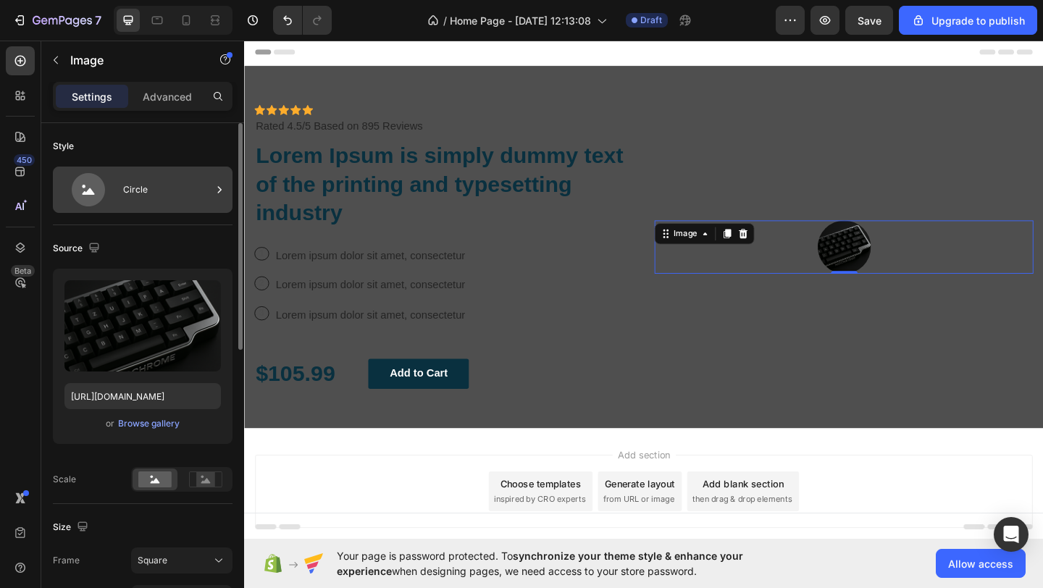
click at [201, 197] on div "Circle" at bounding box center [167, 189] width 88 height 33
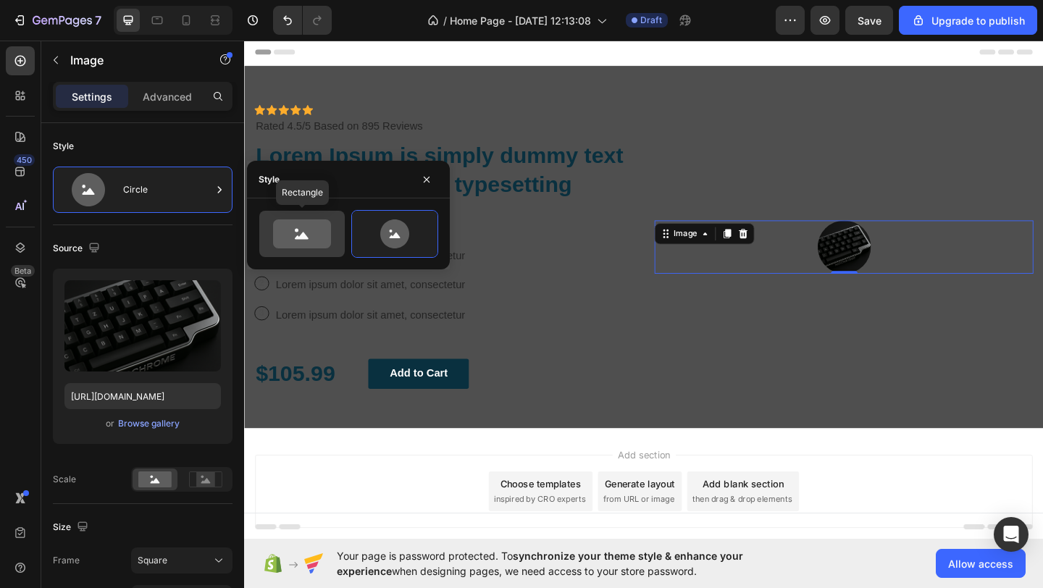
click at [291, 252] on div at bounding box center [301, 234] width 85 height 46
type input "100"
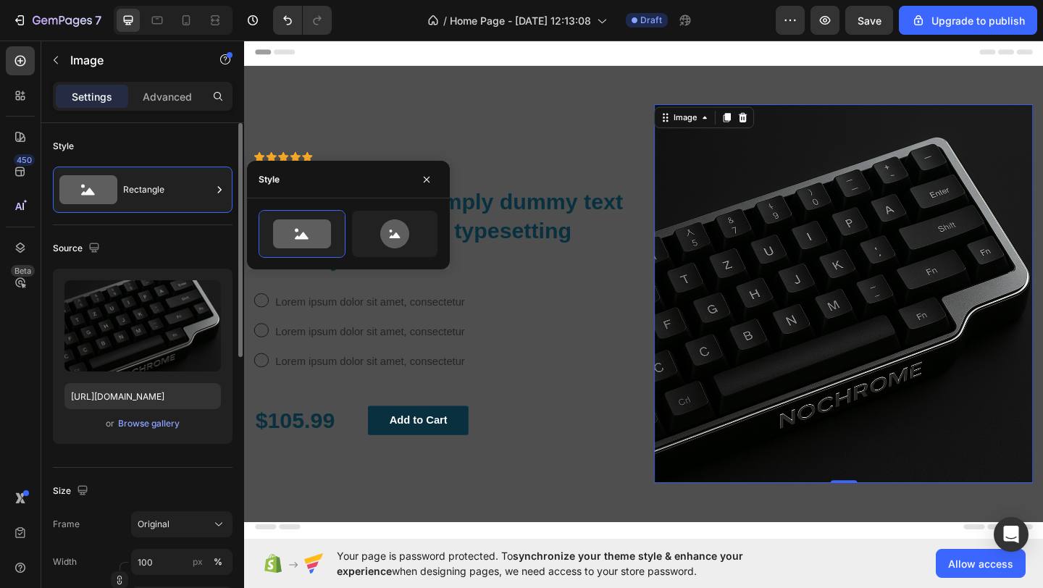
click at [156, 139] on div "Style" at bounding box center [143, 146] width 180 height 23
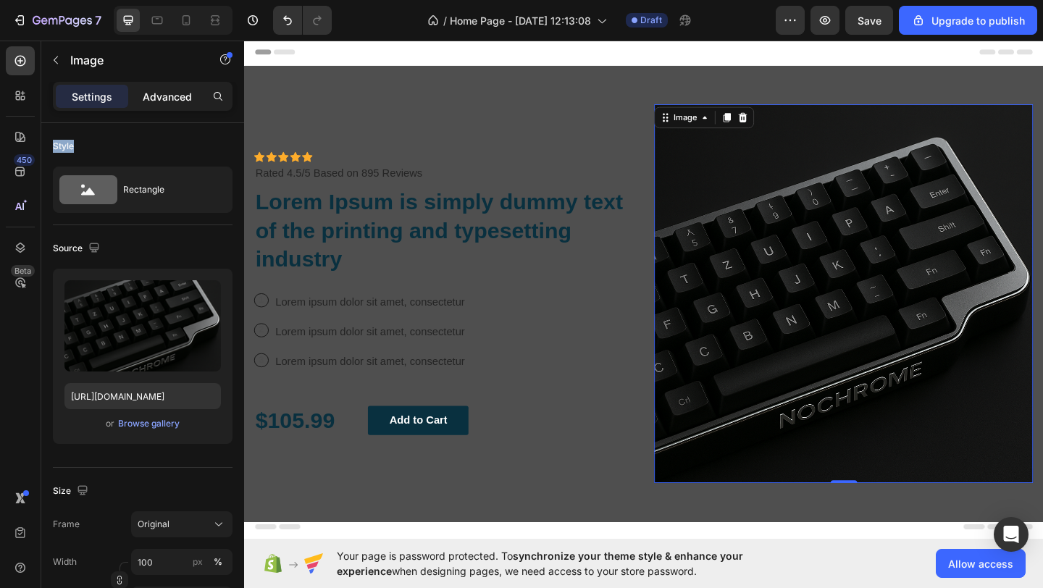
click at [167, 99] on p "Advanced" at bounding box center [167, 96] width 49 height 15
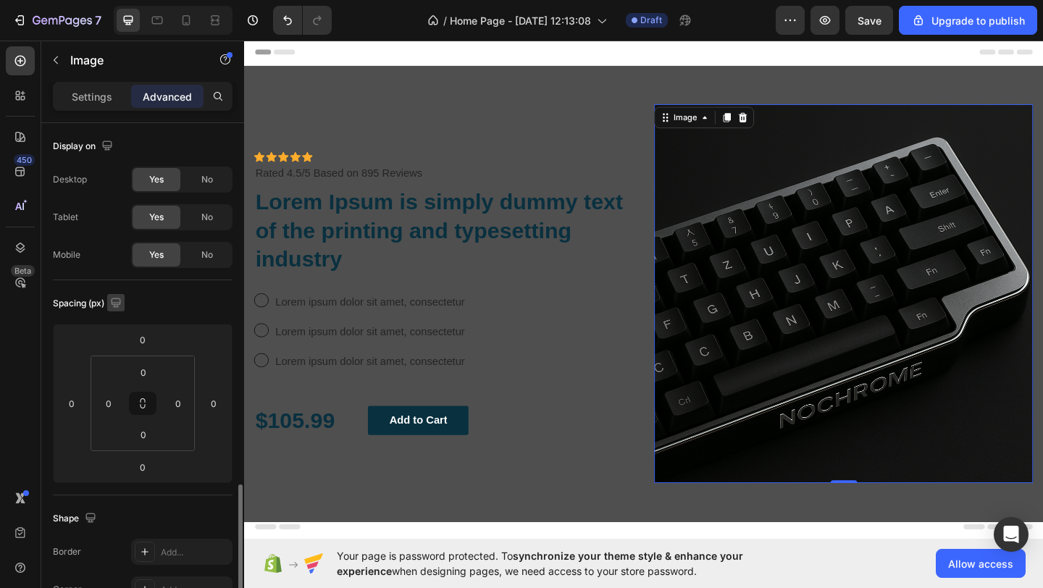
scroll to position [250, 0]
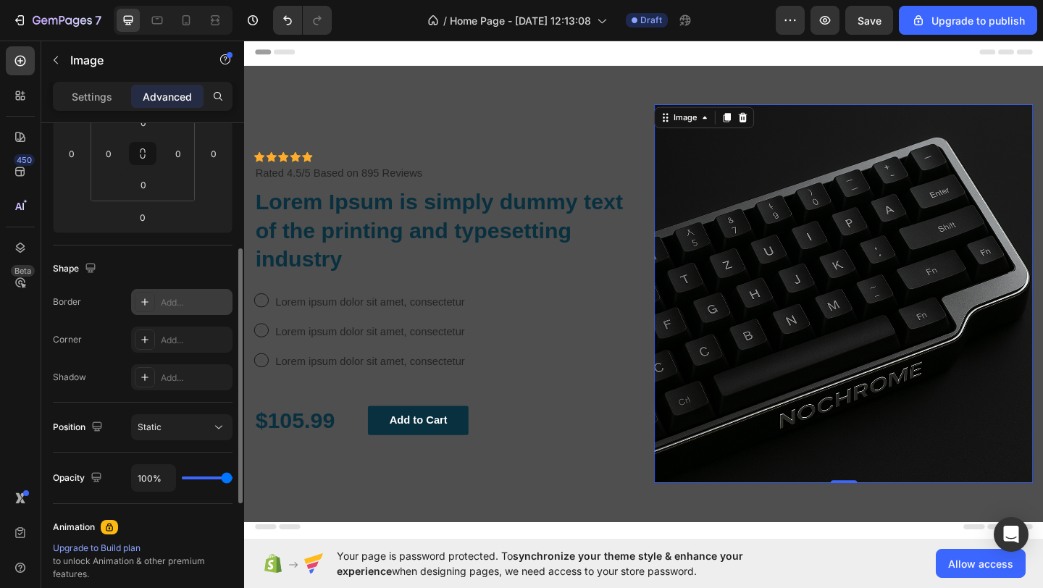
click at [171, 297] on div "Add..." at bounding box center [195, 302] width 68 height 13
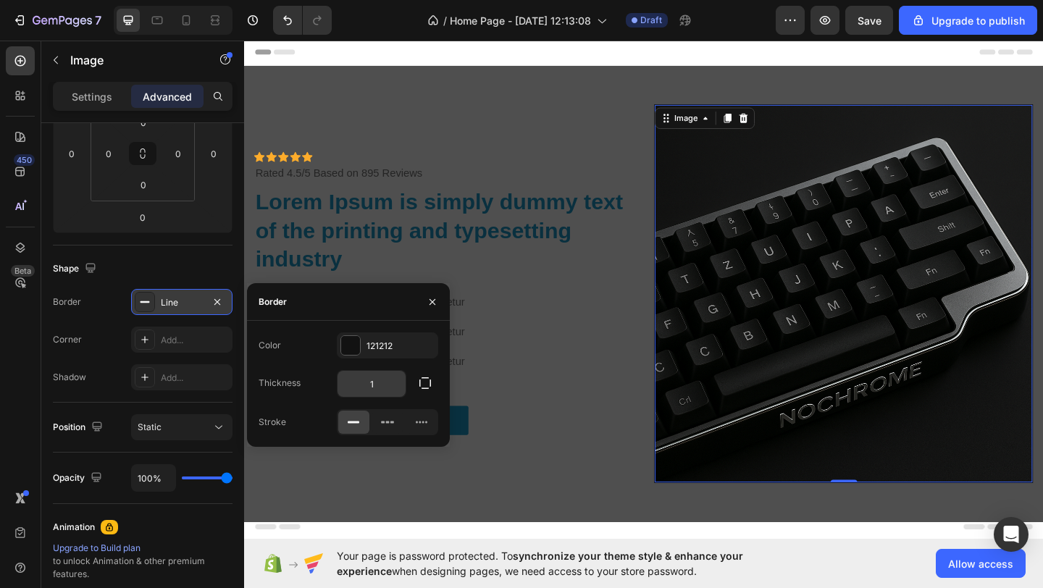
click at [385, 385] on input "1" at bounding box center [372, 384] width 68 height 26
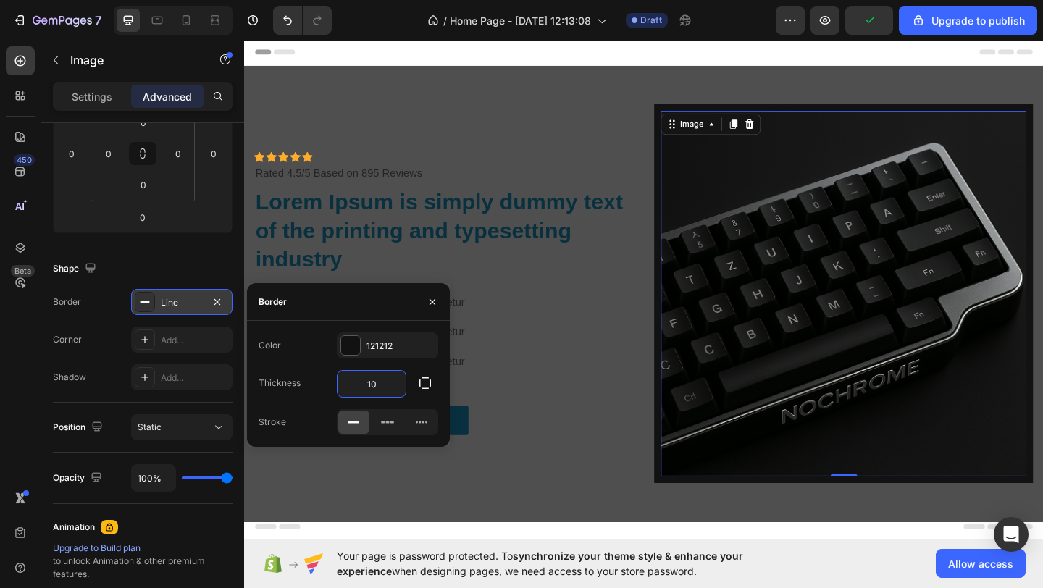
type input "10"
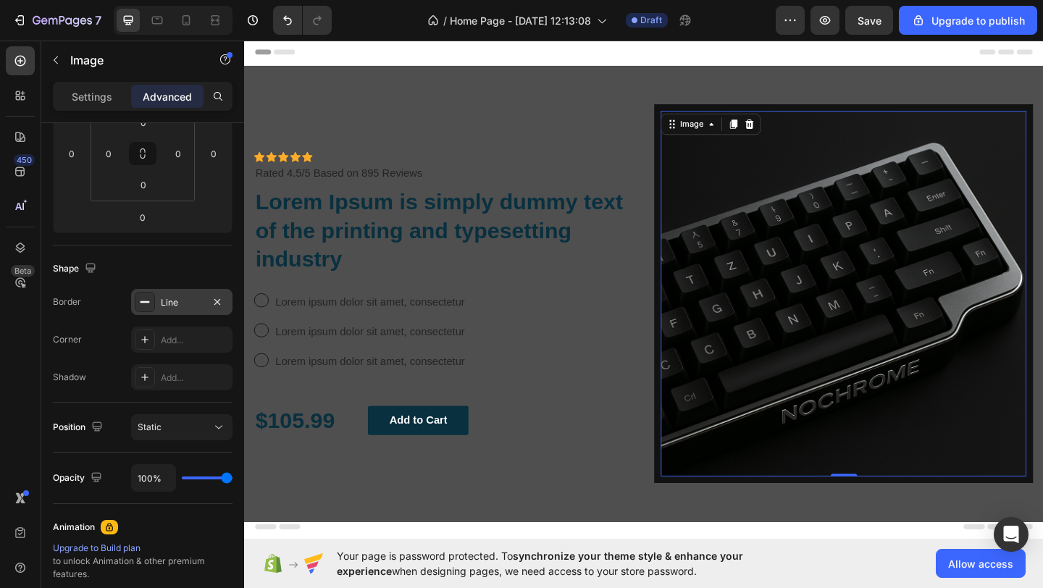
click at [112, 389] on div "Shadow Add..." at bounding box center [143, 377] width 180 height 26
click at [150, 334] on icon at bounding box center [145, 340] width 12 height 12
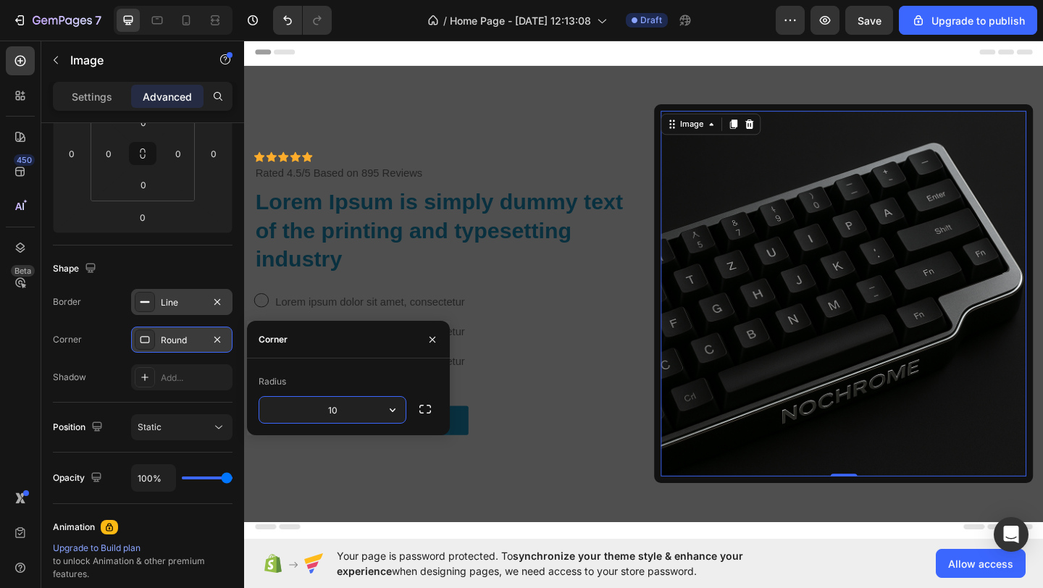
type input "1"
type input "20"
click at [125, 388] on div "Shadow Add..." at bounding box center [143, 377] width 180 height 26
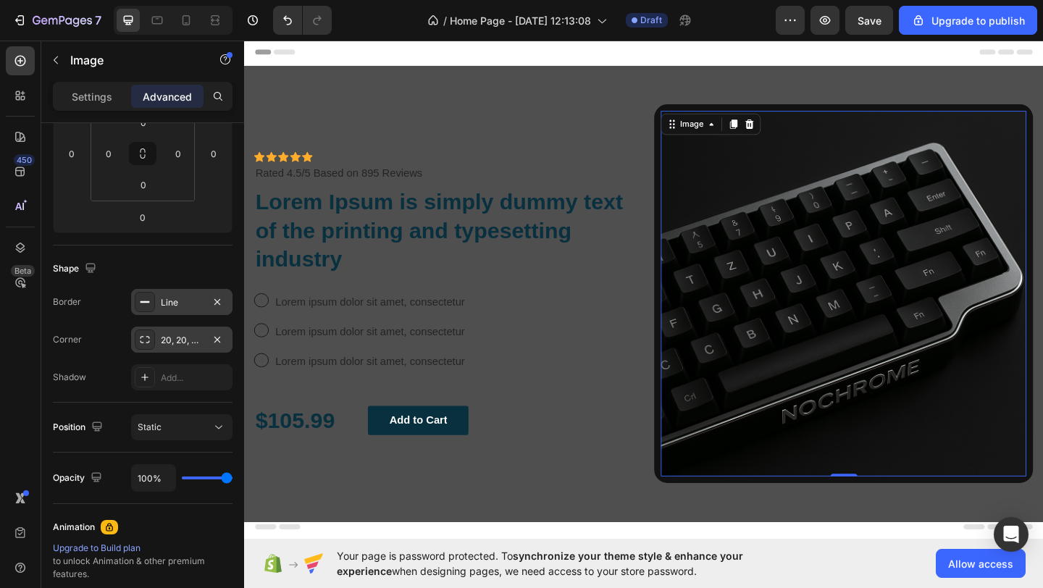
click at [108, 381] on div "Shadow Add..." at bounding box center [143, 377] width 180 height 26
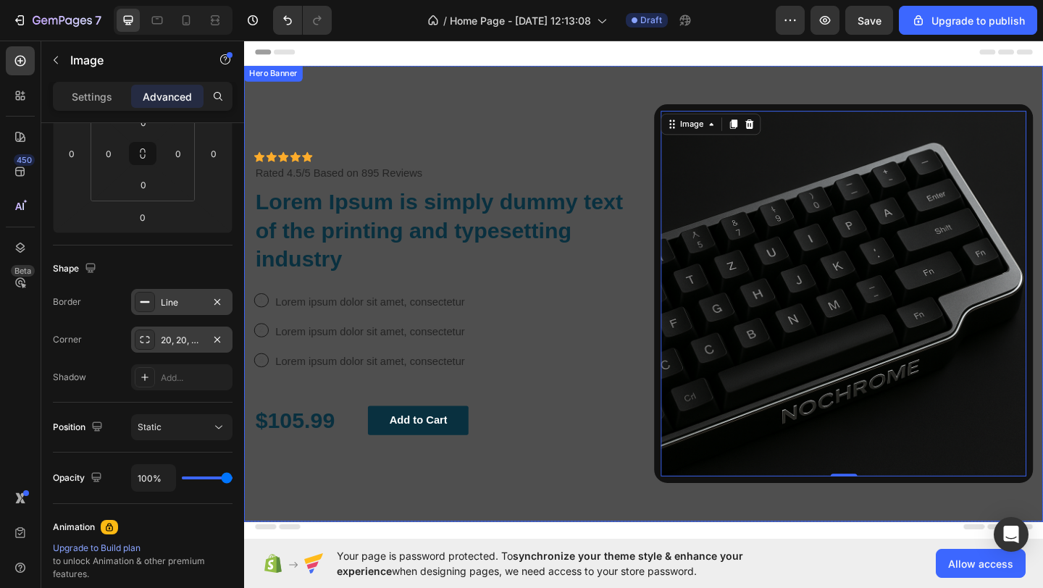
click at [648, 490] on div "Icon Icon Icon Icon Icon Icon List Icon Icon Icon Icon Icon Icon List Rated 4.5…" at bounding box center [461, 316] width 412 height 412
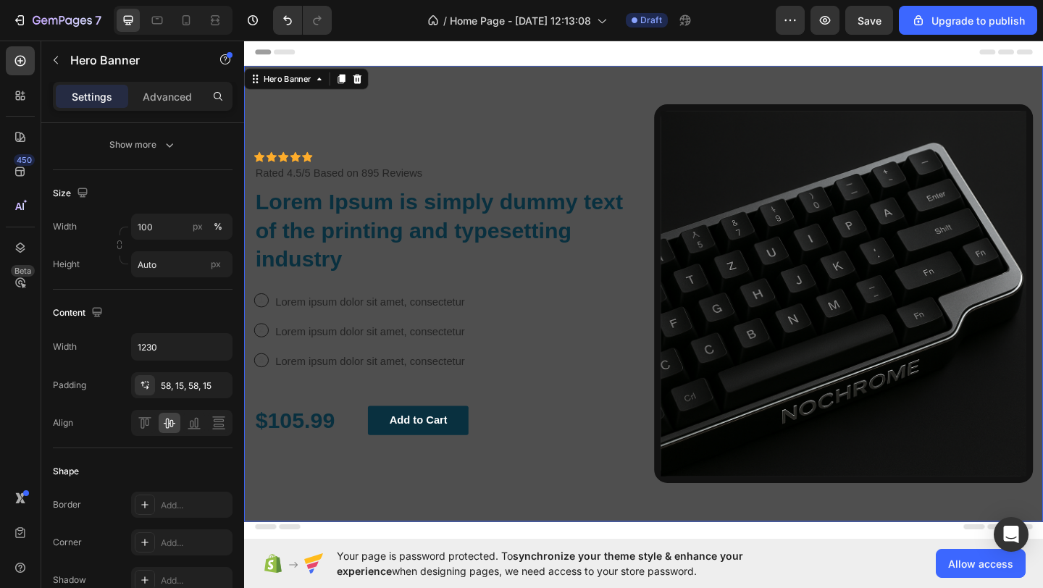
scroll to position [0, 0]
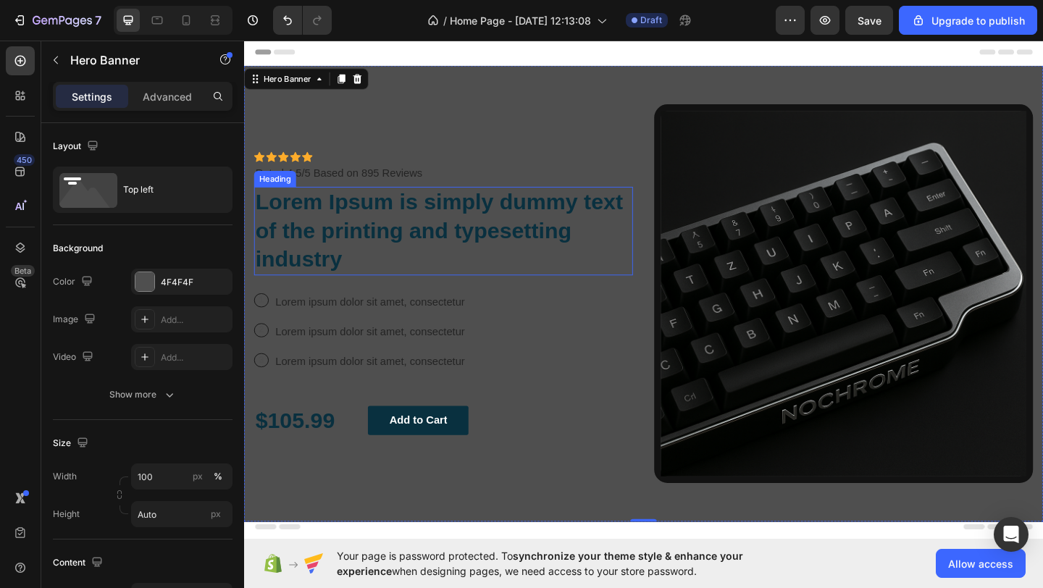
click at [348, 214] on h2 "Lorem Ipsum is simply dummy text of the printing and typesetting industry" at bounding box center [461, 248] width 412 height 96
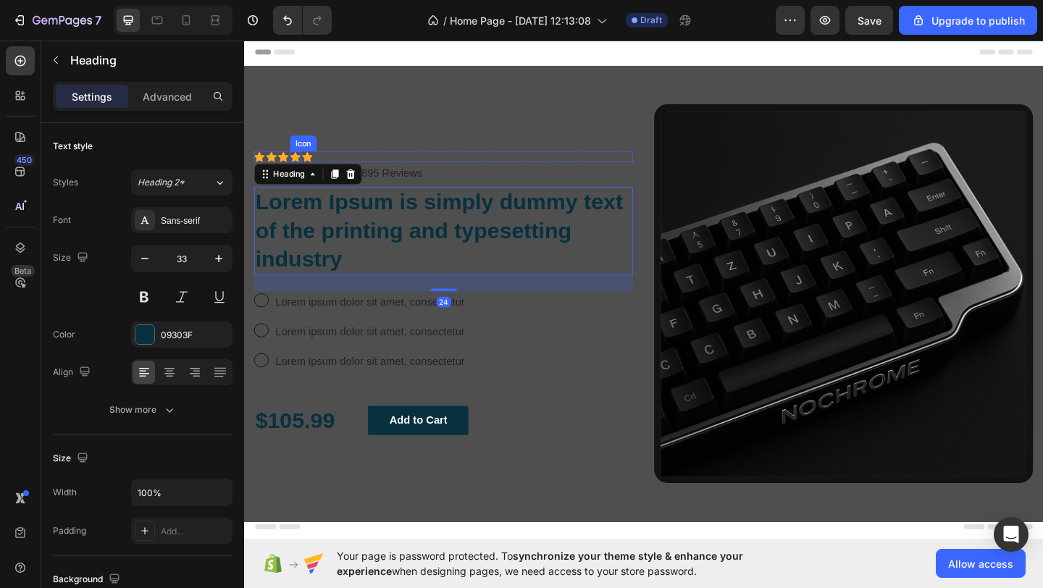
click at [298, 166] on icon at bounding box center [300, 167] width 12 height 11
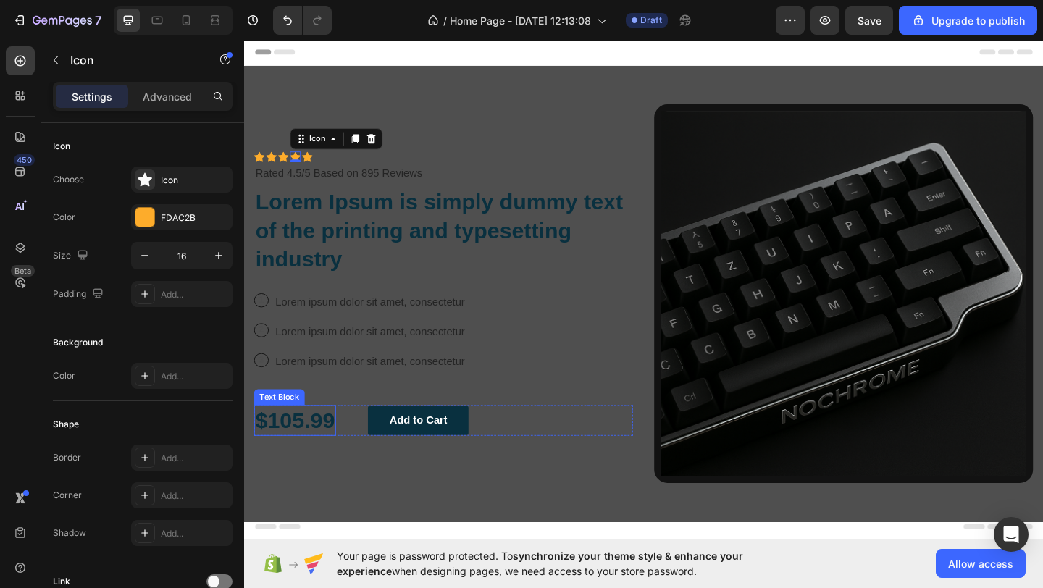
click at [320, 461] on p "$105.99" at bounding box center [299, 454] width 86 height 31
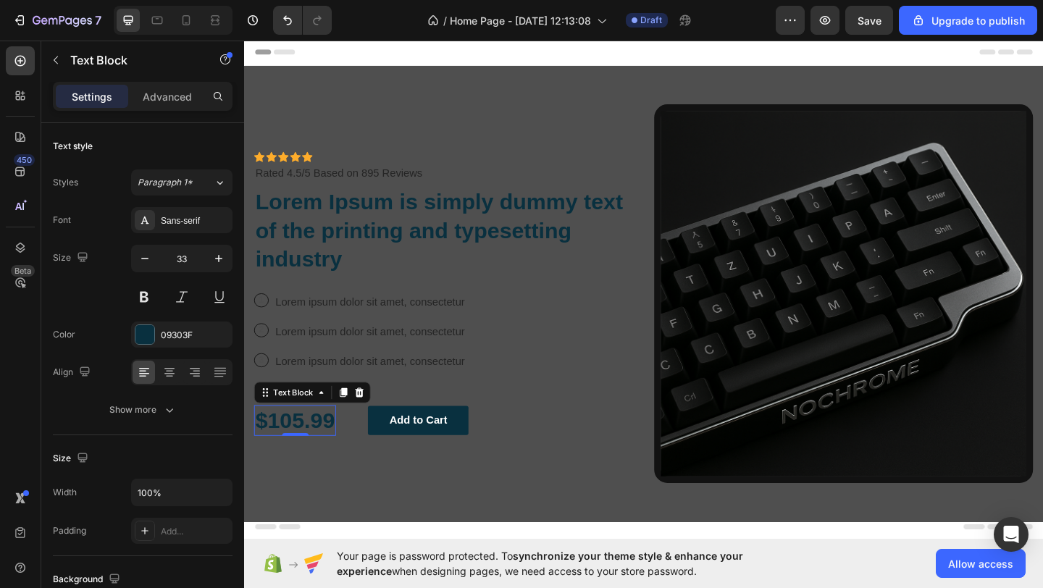
click at [320, 461] on p "$105.99" at bounding box center [299, 454] width 86 height 31
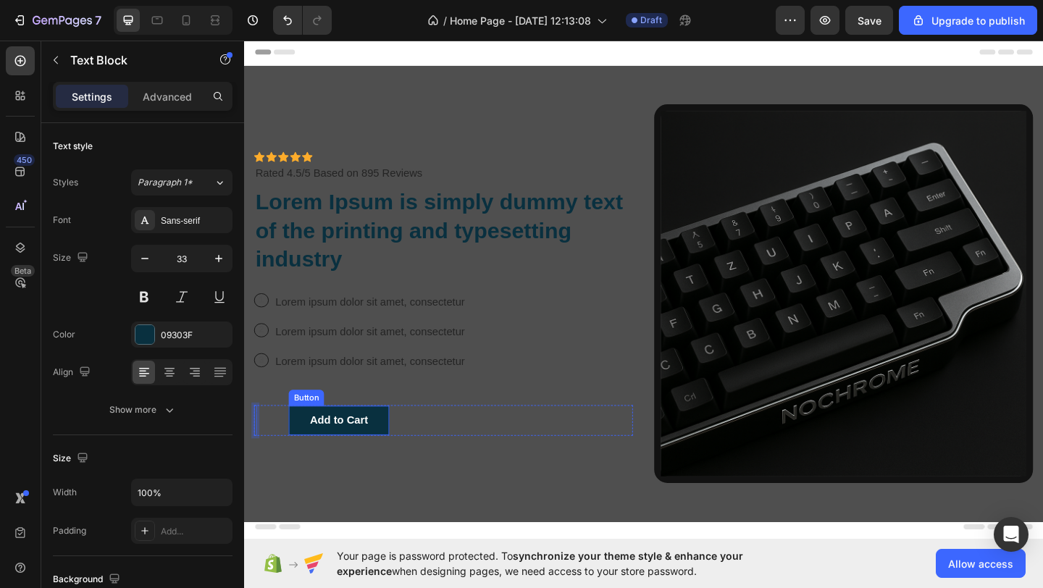
click at [408, 459] on div "Text Block 0 Add to Cart Button Row" at bounding box center [461, 455] width 412 height 34
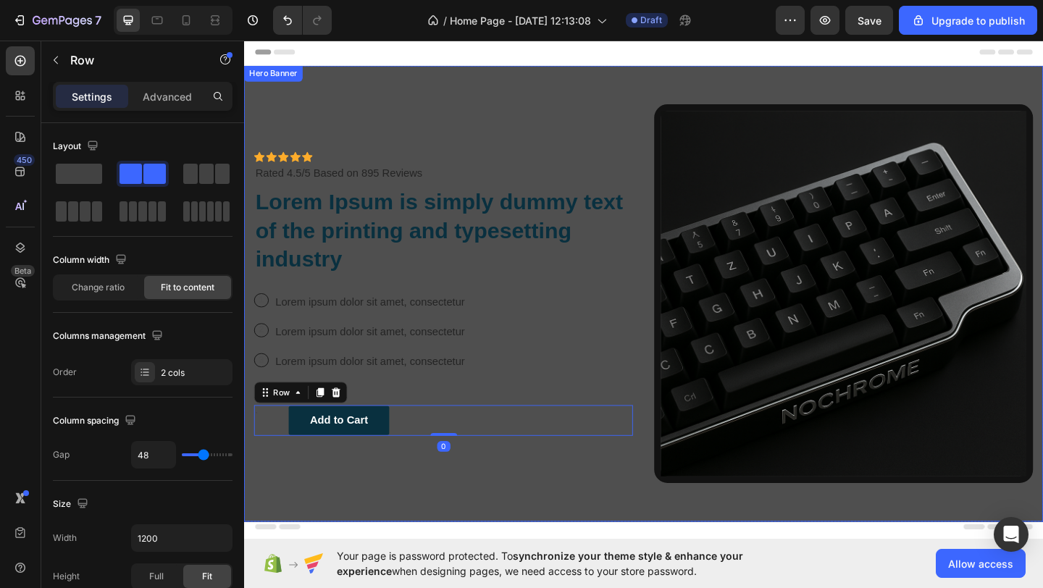
click at [383, 521] on div "Icon Icon Icon Icon Icon Icon List Icon Icon Icon Icon Icon Icon List Rated 4.5…" at bounding box center [461, 316] width 412 height 412
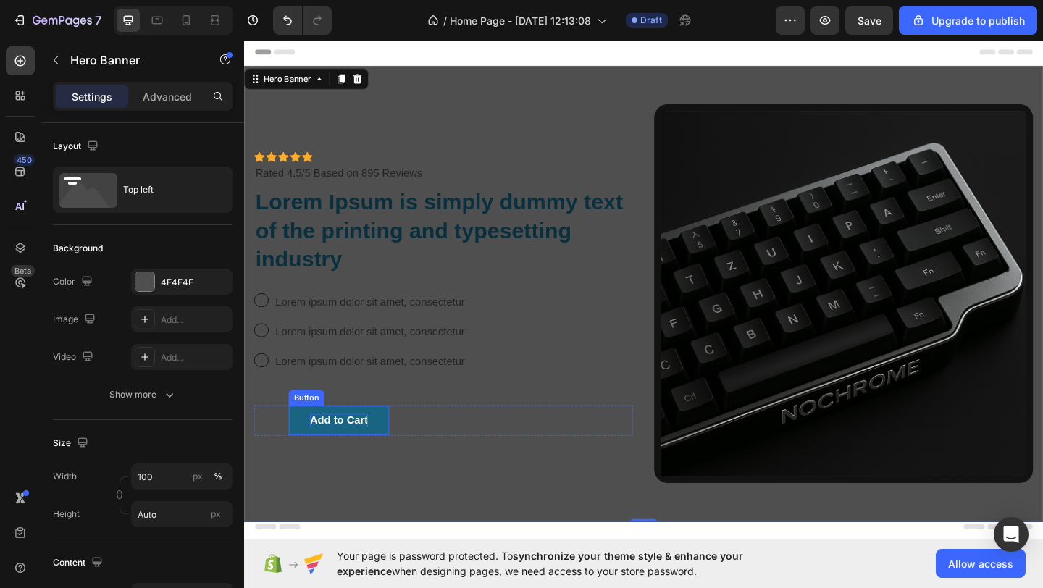
click at [365, 457] on div "Add to Cart" at bounding box center [347, 454] width 63 height 15
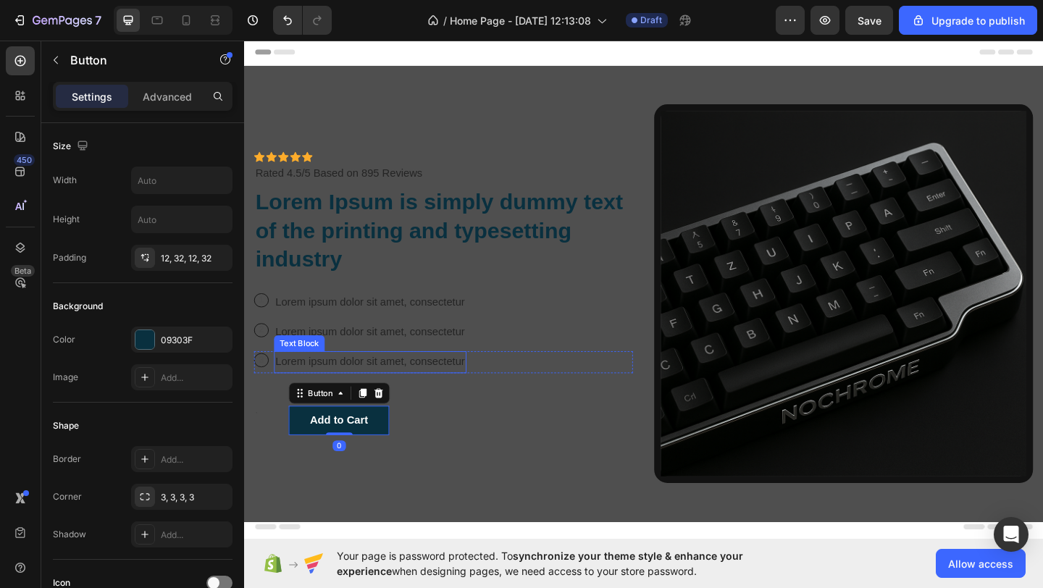
click at [325, 399] on p "Lorem ipsum dolor sit amet, consectetur" at bounding box center [381, 390] width 206 height 21
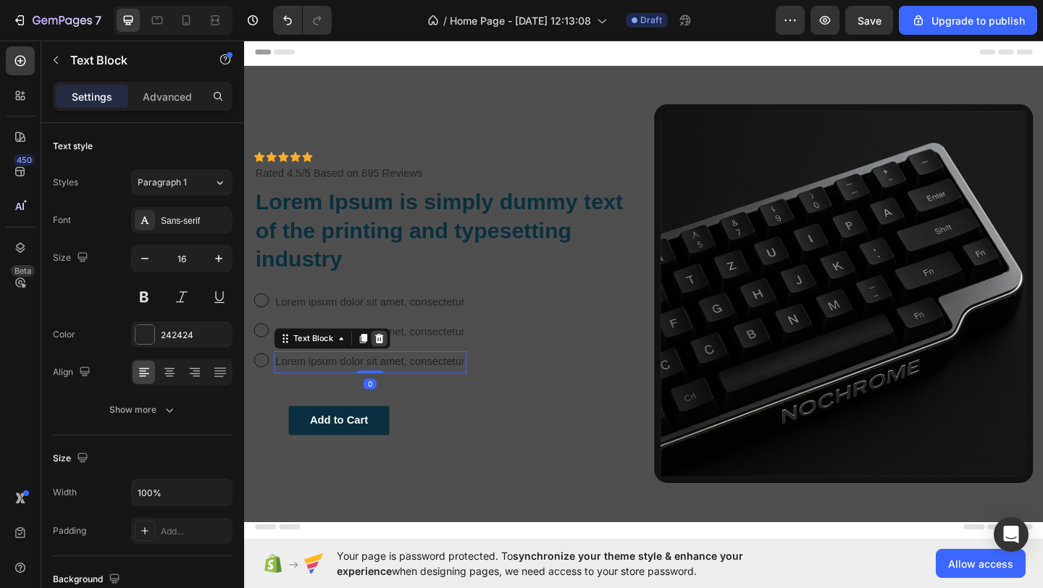
click at [388, 360] on icon at bounding box center [391, 365] width 12 height 12
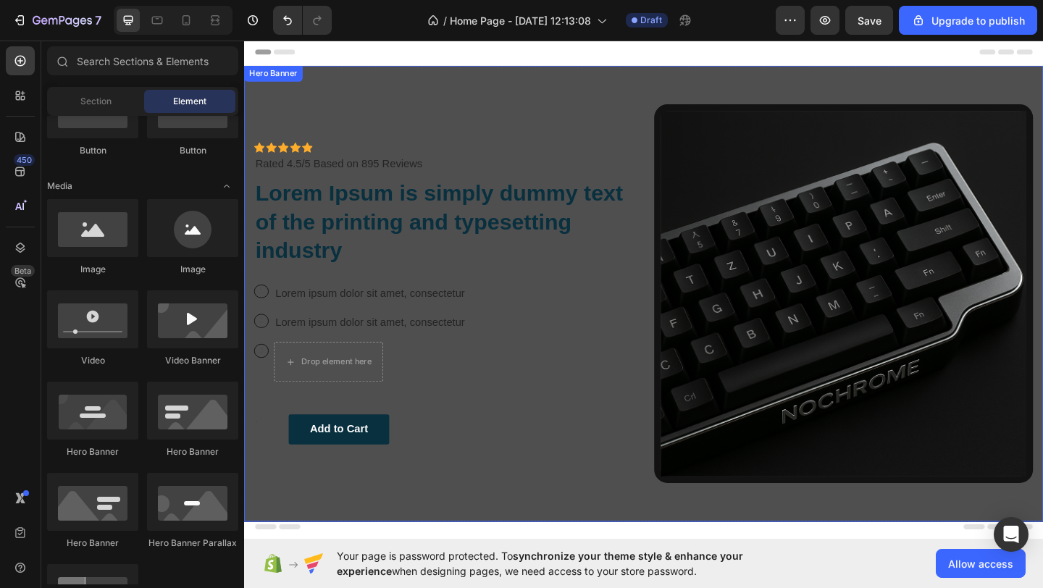
click at [376, 360] on div "Icon Icon Icon Icon Icon Icon List Icon Icon Icon Icon Icon Icon List Rated 4.5…" at bounding box center [461, 316] width 412 height 412
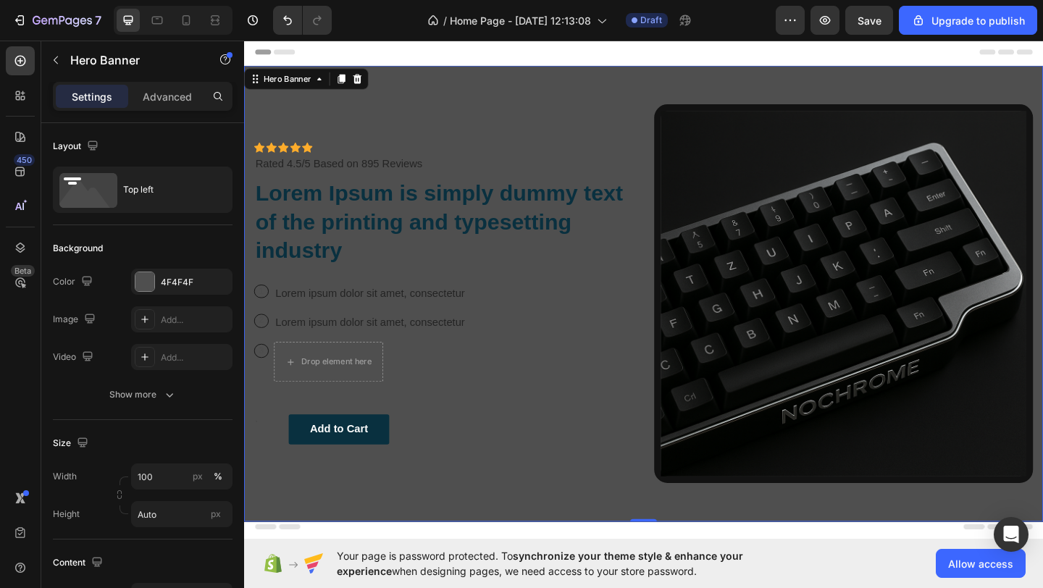
click at [375, 348] on p "Lorem ipsum dolor sit amet, consectetur" at bounding box center [381, 348] width 206 height 21
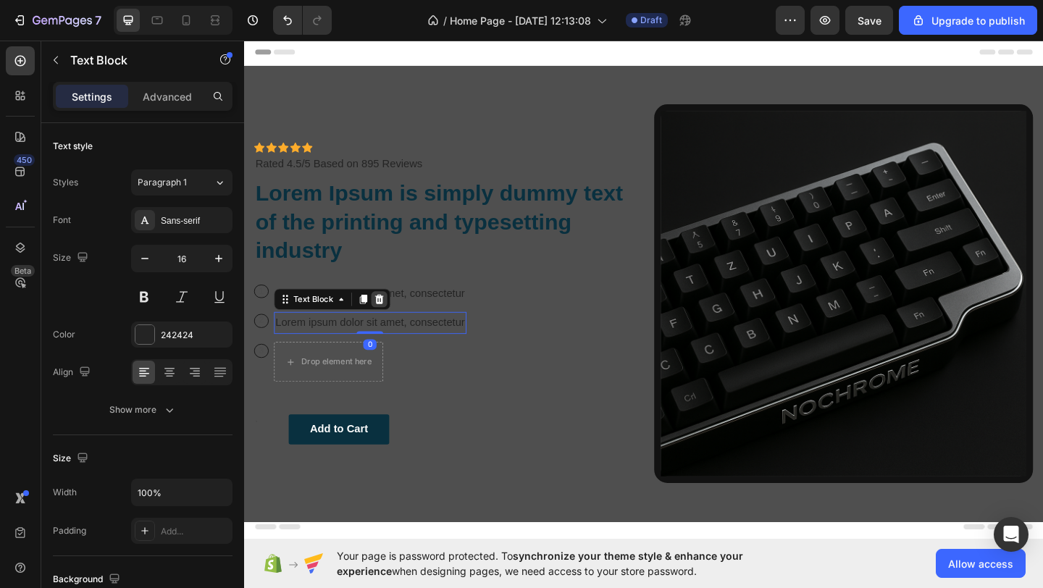
click at [394, 315] on div at bounding box center [390, 322] width 17 height 17
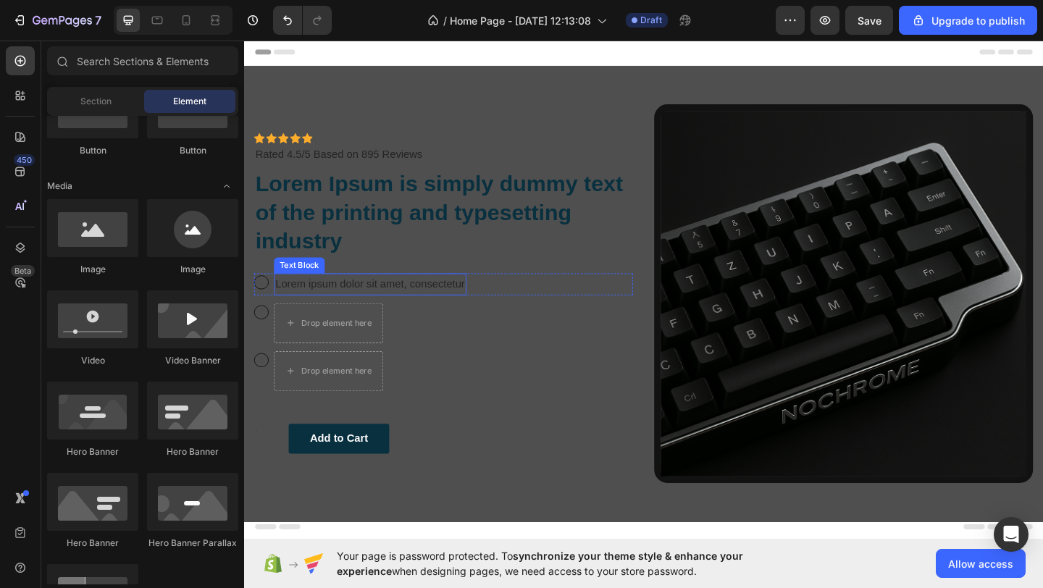
click at [365, 309] on p "Lorem ipsum dolor sit amet, consectetur" at bounding box center [381, 306] width 206 height 21
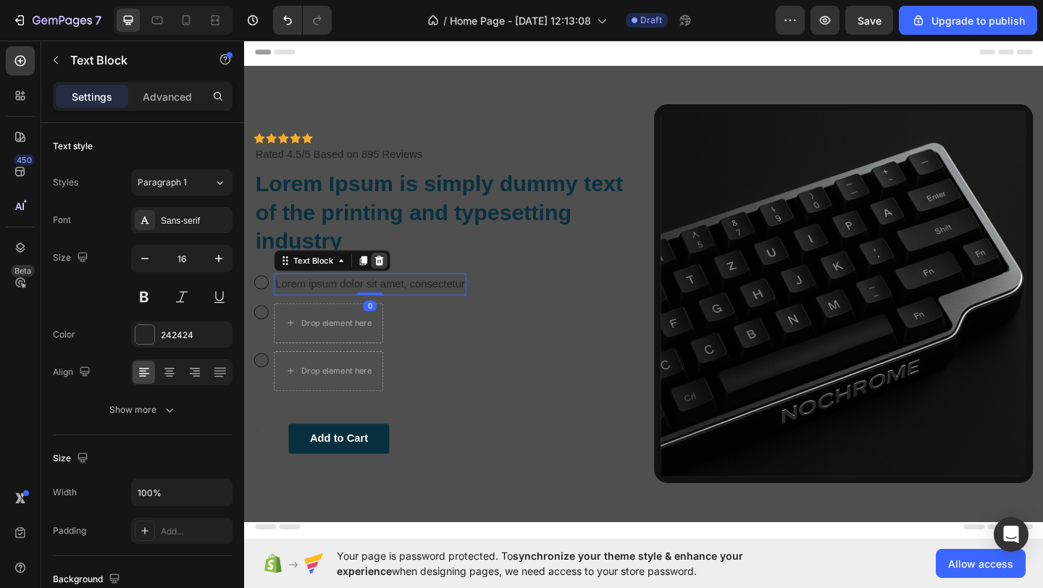
click at [390, 275] on icon at bounding box center [391, 280] width 9 height 10
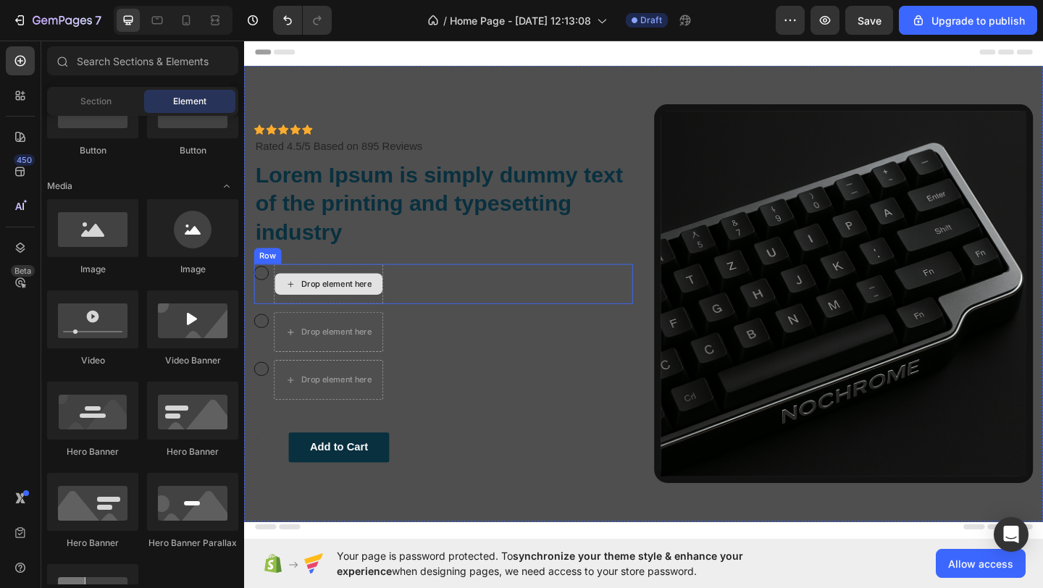
click at [359, 312] on div "Drop element here" at bounding box center [335, 305] width 117 height 23
click at [367, 294] on div "Drop element here" at bounding box center [335, 305] width 117 height 23
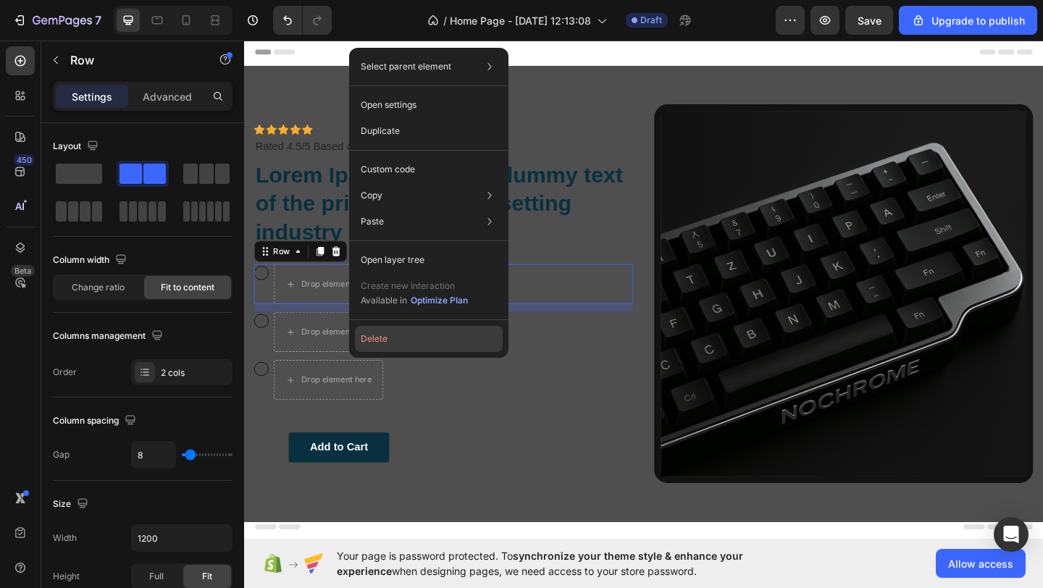
click at [372, 330] on button "Delete" at bounding box center [429, 339] width 148 height 26
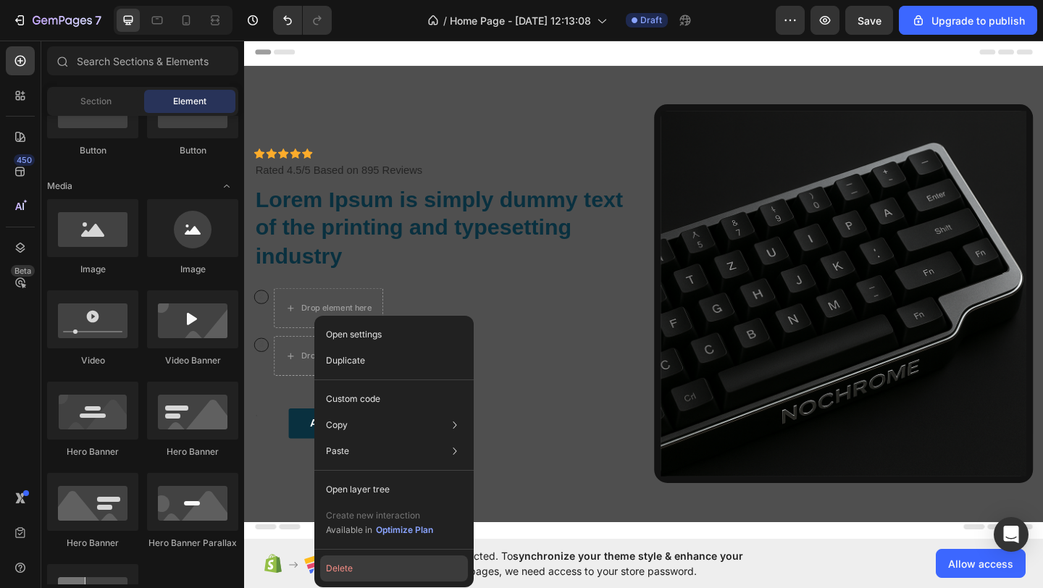
click at [361, 568] on button "Delete" at bounding box center [394, 569] width 148 height 26
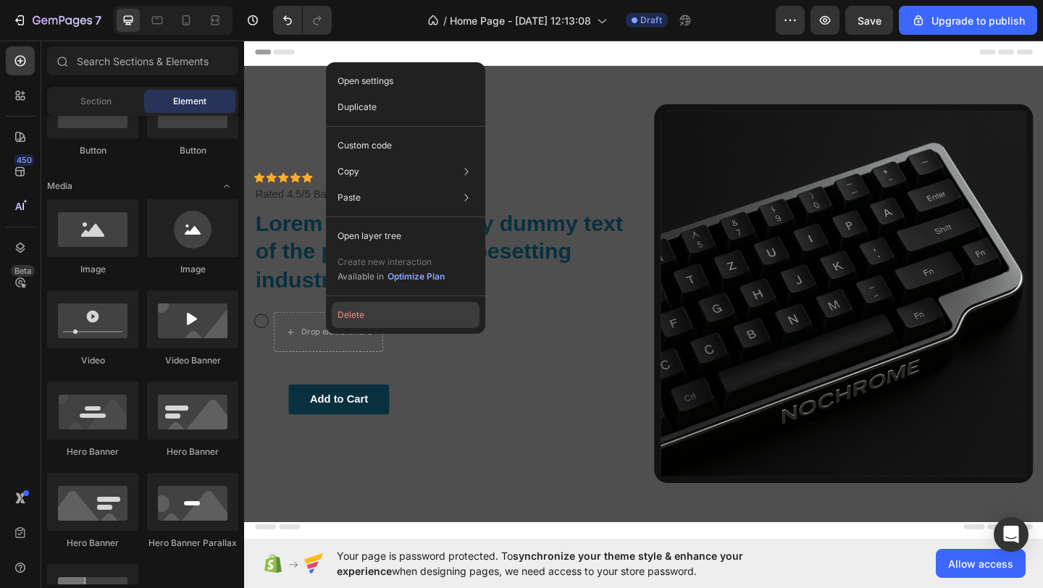
click at [371, 317] on button "Delete" at bounding box center [406, 315] width 148 height 26
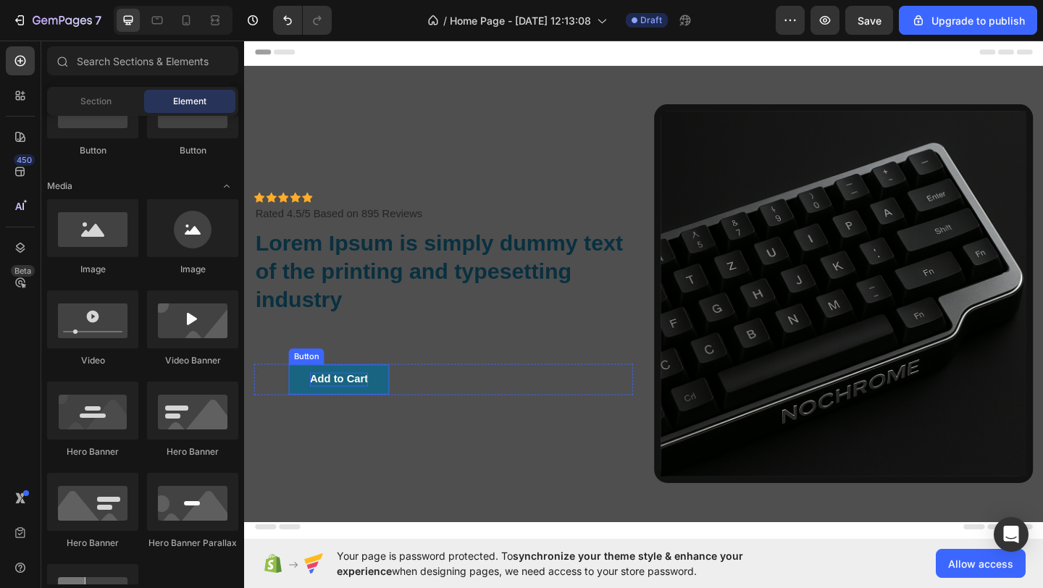
click at [359, 409] on div "Add to Cart" at bounding box center [347, 409] width 63 height 15
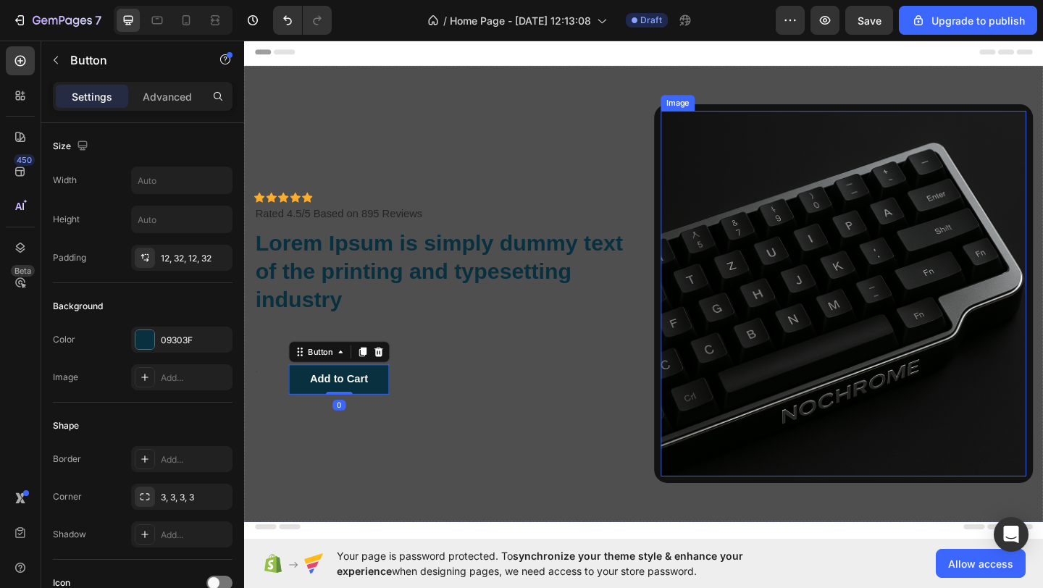
click at [855, 315] on img at bounding box center [897, 316] width 398 height 398
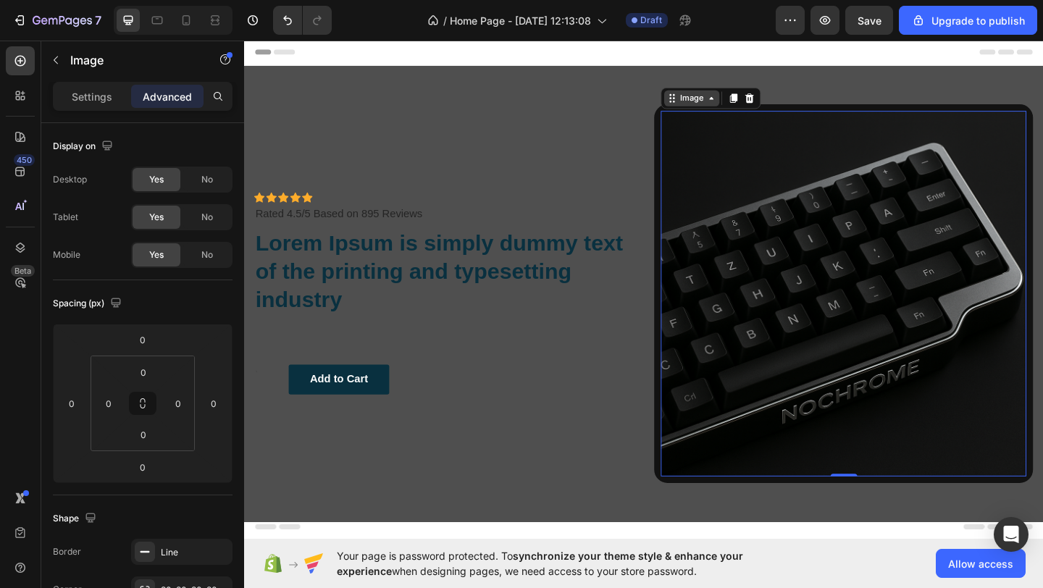
click at [744, 103] on div "Image" at bounding box center [731, 103] width 31 height 13
click at [740, 106] on div "Image" at bounding box center [731, 103] width 31 height 13
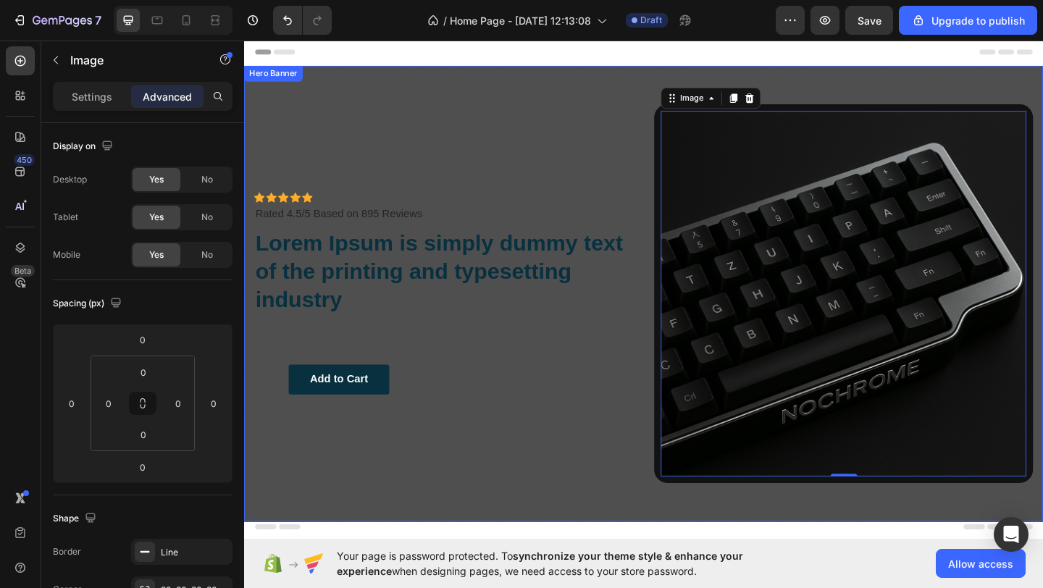
click at [439, 154] on div "Icon Icon Icon Icon Icon Icon List Icon Icon Icon Icon Icon Icon List Rated 4.5…" at bounding box center [461, 316] width 412 height 412
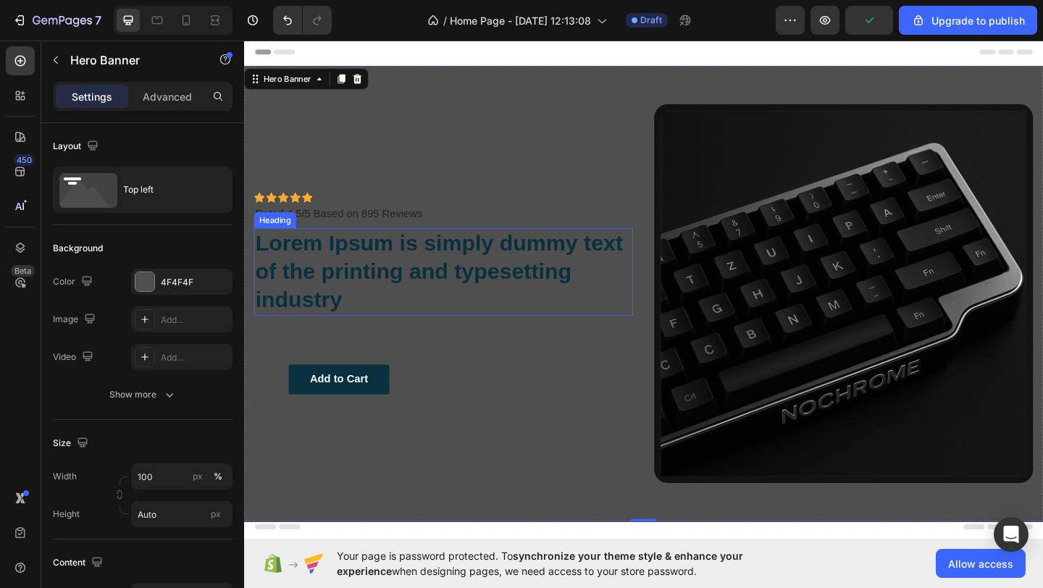
click at [311, 259] on h2 "Lorem Ipsum is simply dummy text of the printing and typesetting industry" at bounding box center [461, 293] width 412 height 96
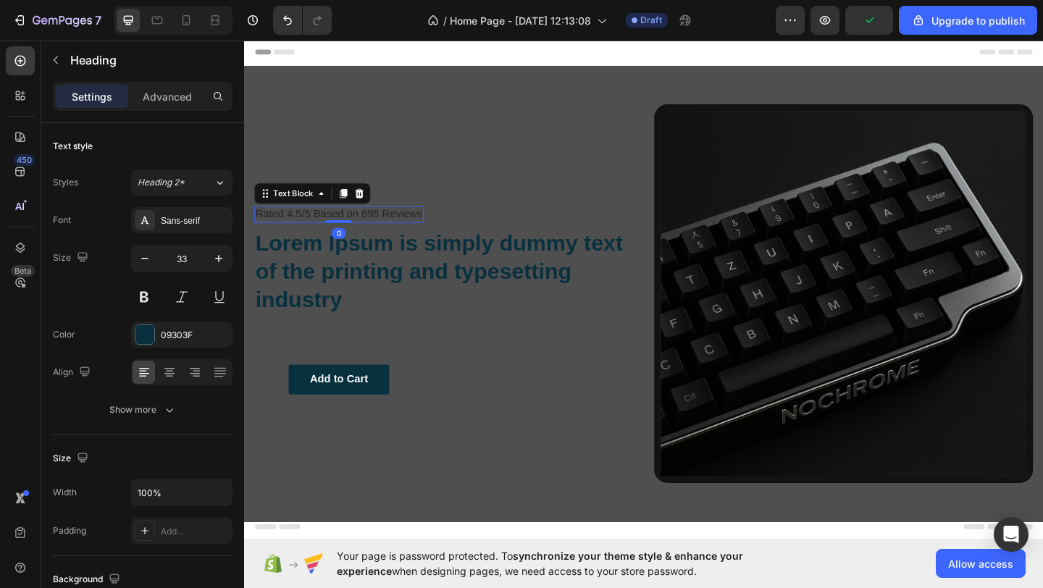
click at [424, 222] on p "Rated 4.5/5 Based on 895 Reviews" at bounding box center [347, 229] width 182 height 15
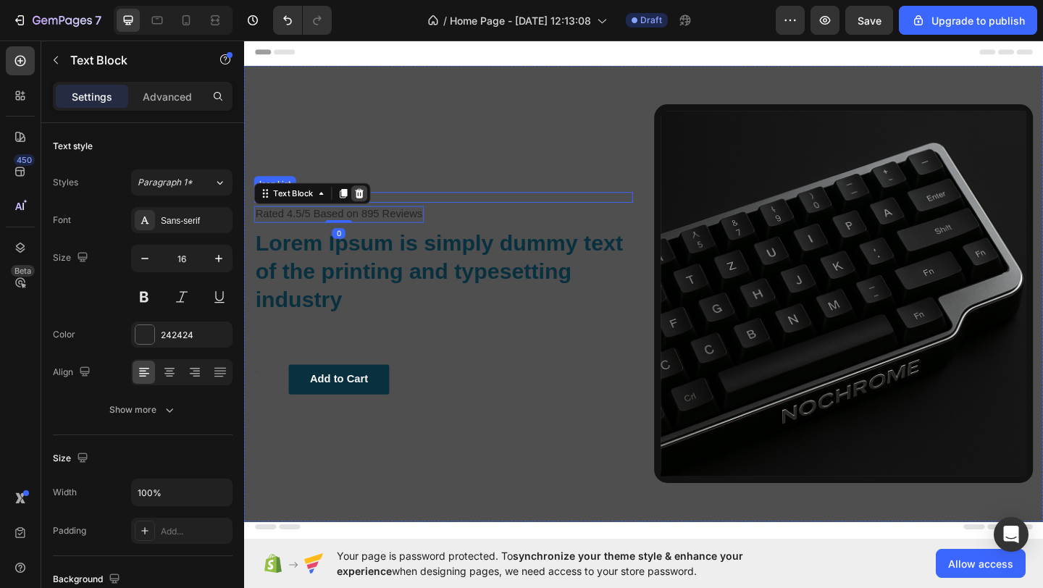
click at [372, 206] on icon at bounding box center [369, 207] width 9 height 10
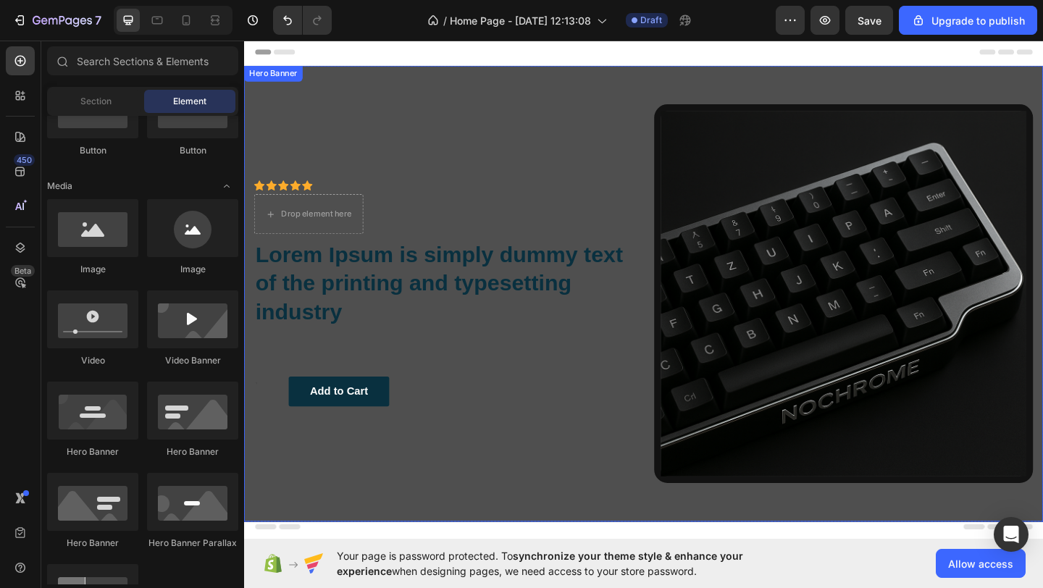
click at [293, 198] on div "Icon Icon Icon Icon Icon" at bounding box center [461, 199] width 412 height 12
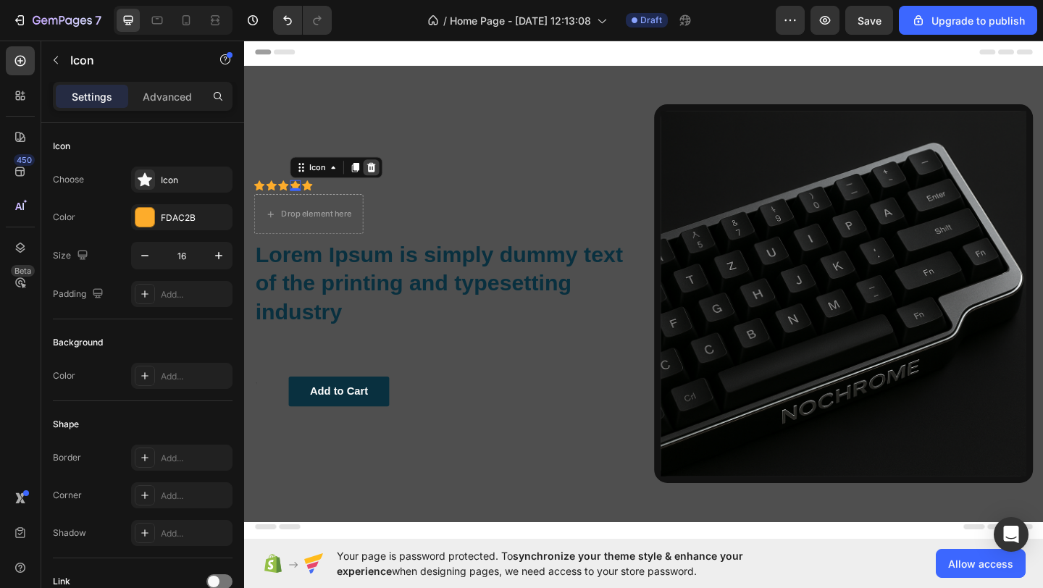
click at [384, 177] on icon at bounding box center [382, 179] width 9 height 10
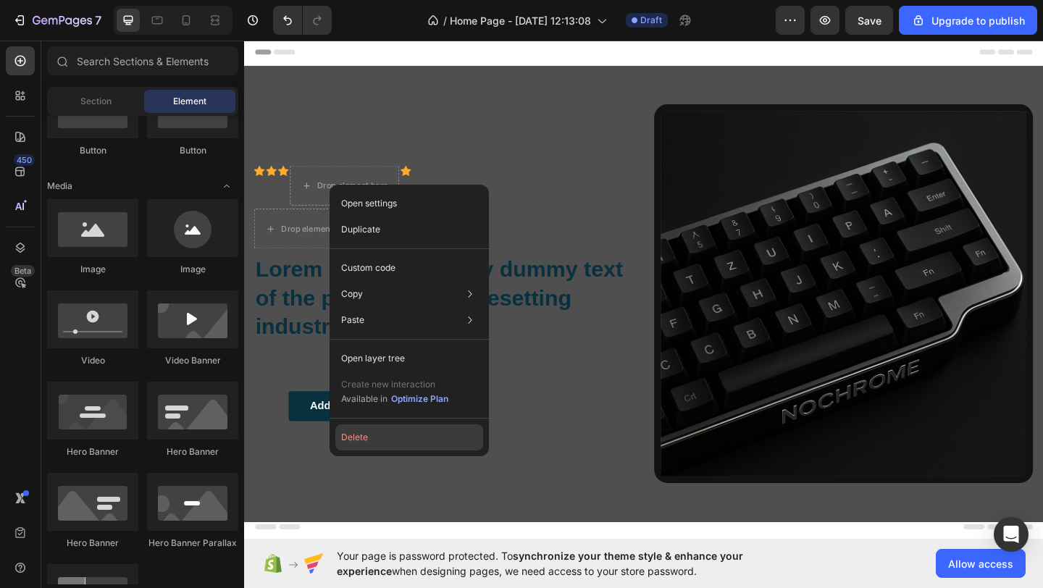
click at [388, 442] on button "Delete" at bounding box center [409, 437] width 148 height 26
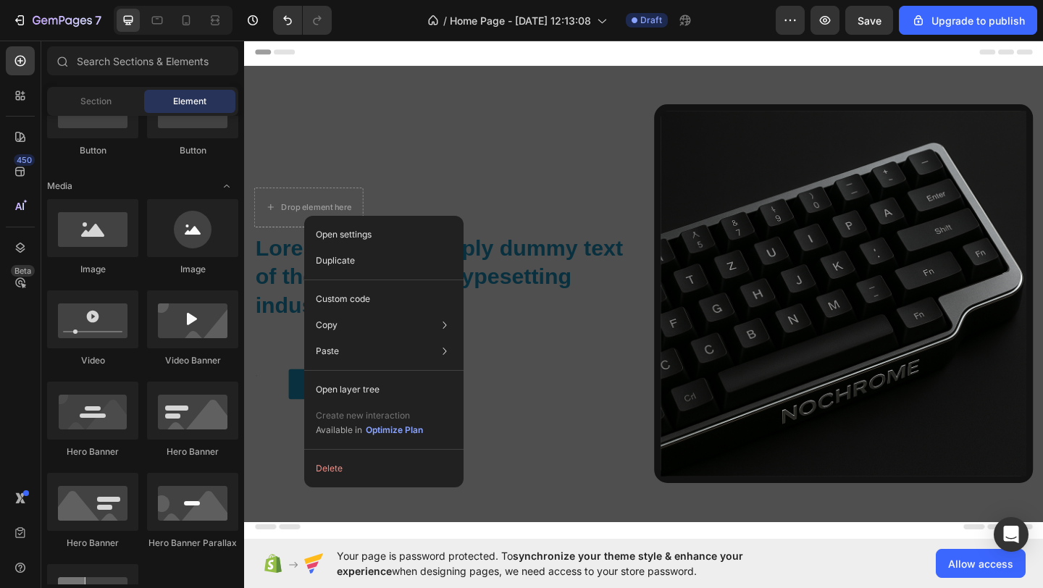
click at [380, 454] on div "Open settings Duplicate Custom code Copy Copy element Cmd + C Copy style Copy c…" at bounding box center [383, 352] width 159 height 272
click at [353, 465] on button "Delete" at bounding box center [384, 469] width 148 height 26
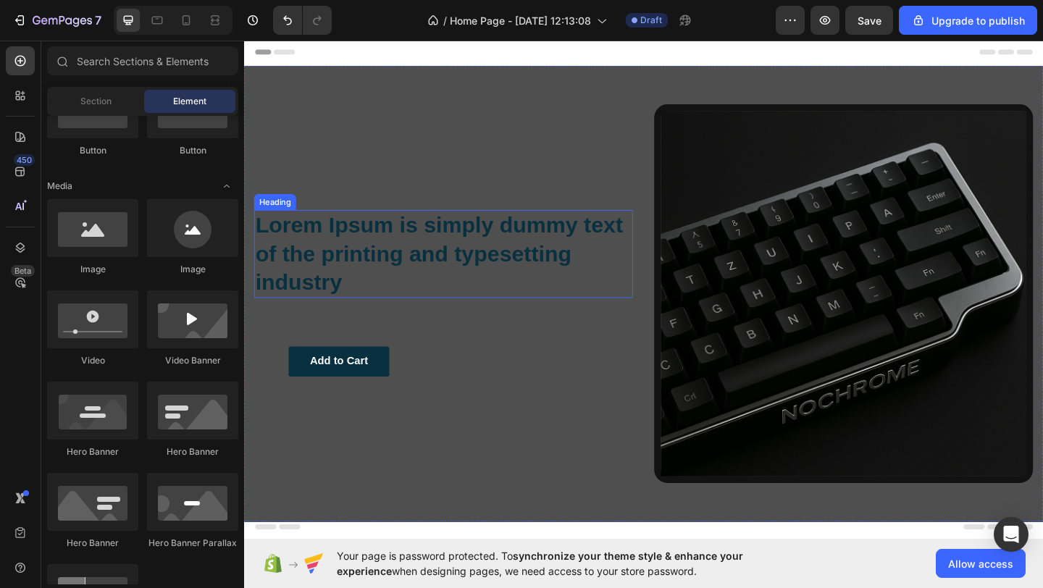
click at [356, 216] on div "Lorem Ipsum is simply dummy text of the printing and typesetting industry Headi…" at bounding box center [461, 316] width 412 height 412
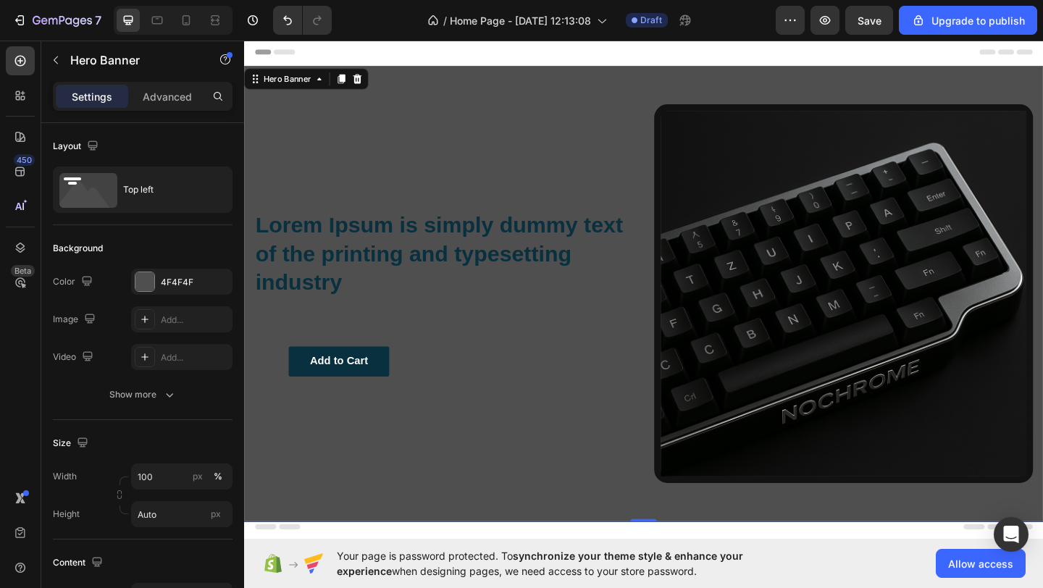
click at [349, 288] on h2 "Lorem Ipsum is simply dummy text of the printing and typesetting industry" at bounding box center [461, 273] width 412 height 96
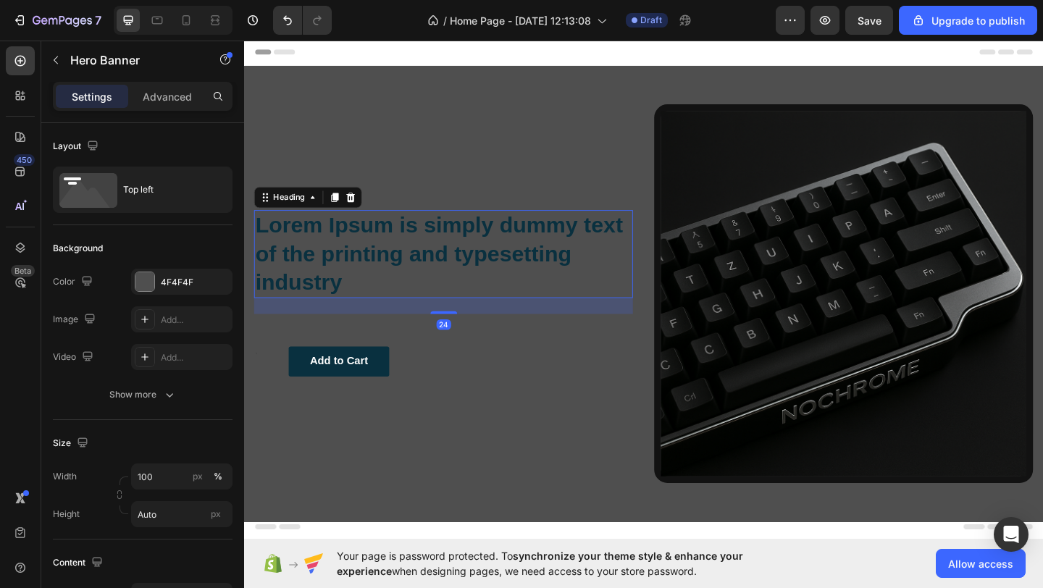
click at [349, 288] on h2 "Lorem Ipsum is simply dummy text of the printing and typesetting industry" at bounding box center [461, 273] width 412 height 96
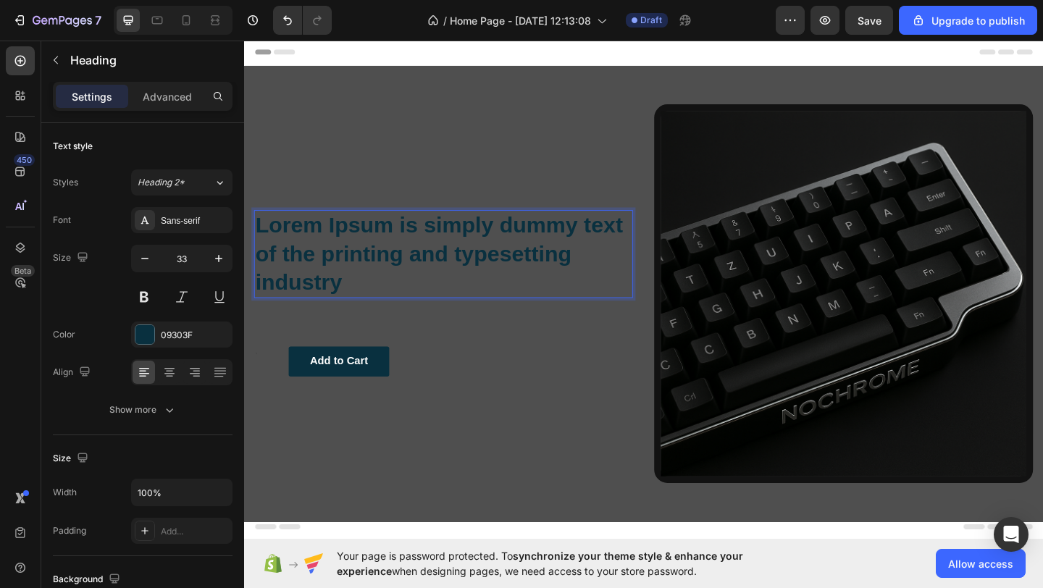
click at [349, 288] on p "Lorem Ipsum is simply dummy text of the printing and typesetting industry" at bounding box center [460, 273] width 409 height 93
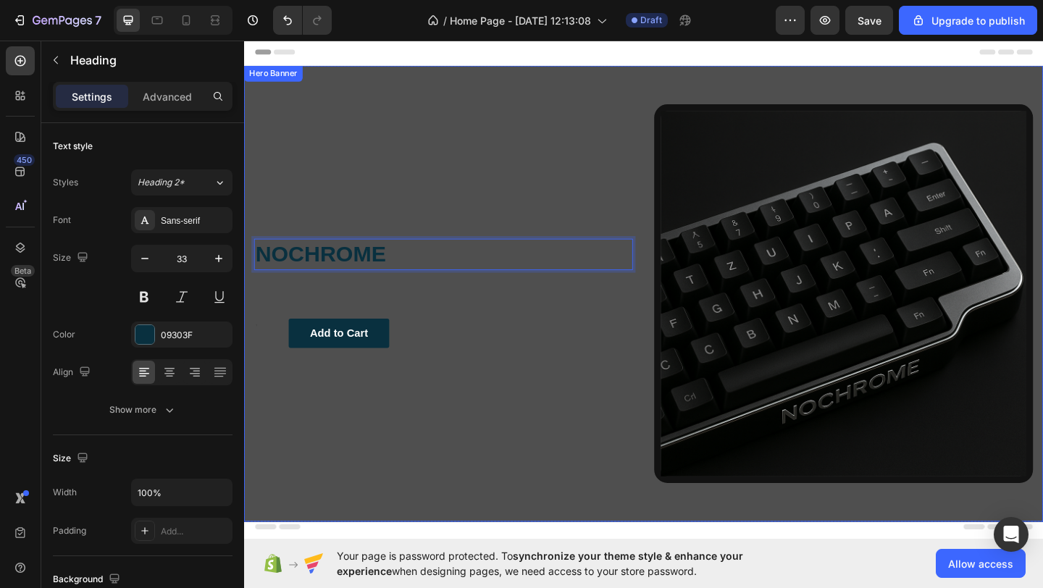
click at [403, 340] on div "NOCHROME Heading 24 Text Block Add to Cart Button Row" at bounding box center [461, 316] width 412 height 412
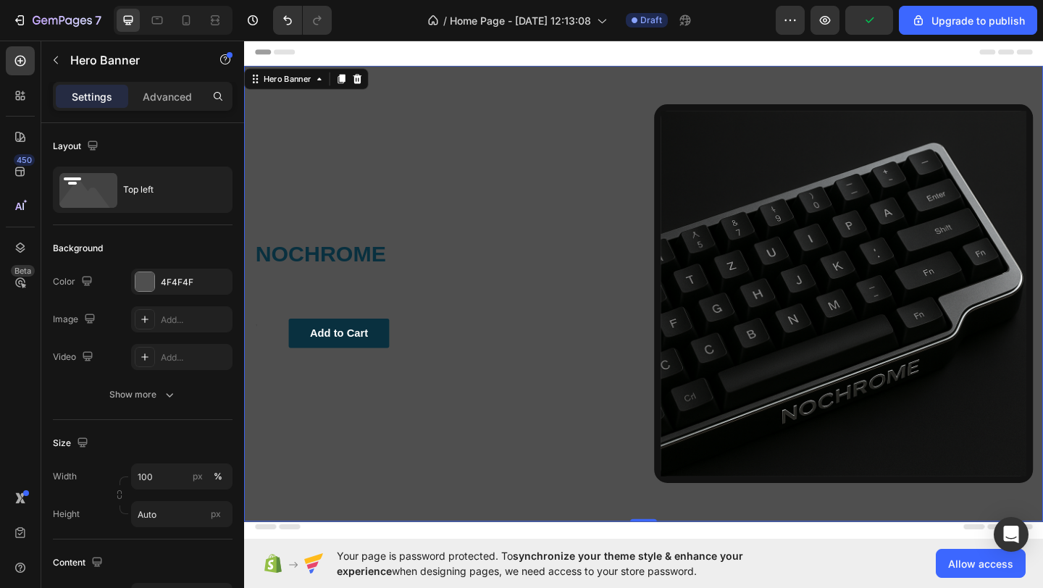
click at [367, 286] on p "NOCHROME" at bounding box center [460, 273] width 409 height 31
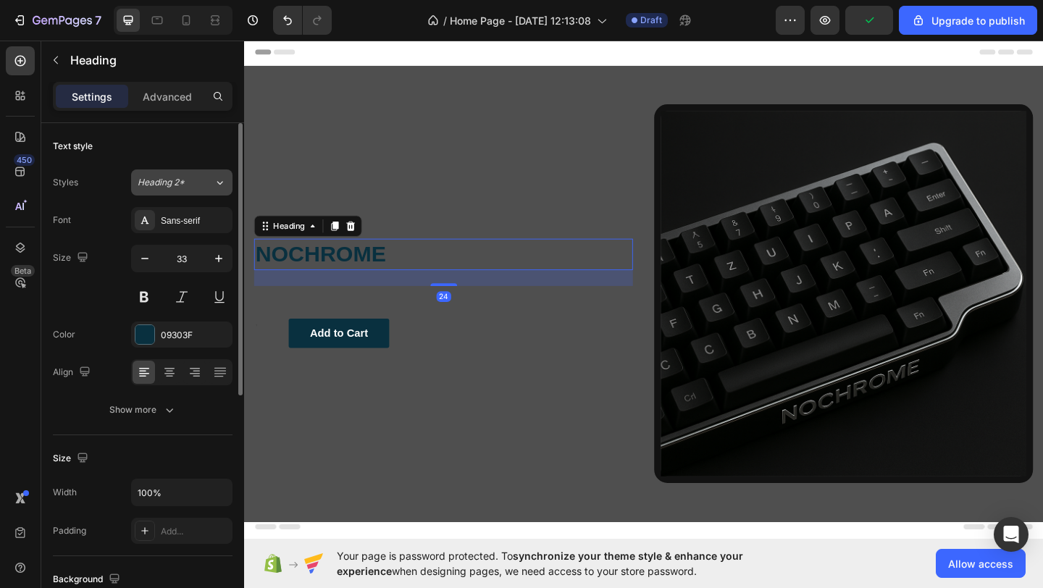
click at [193, 183] on div "Heading 2*" at bounding box center [167, 182] width 59 height 13
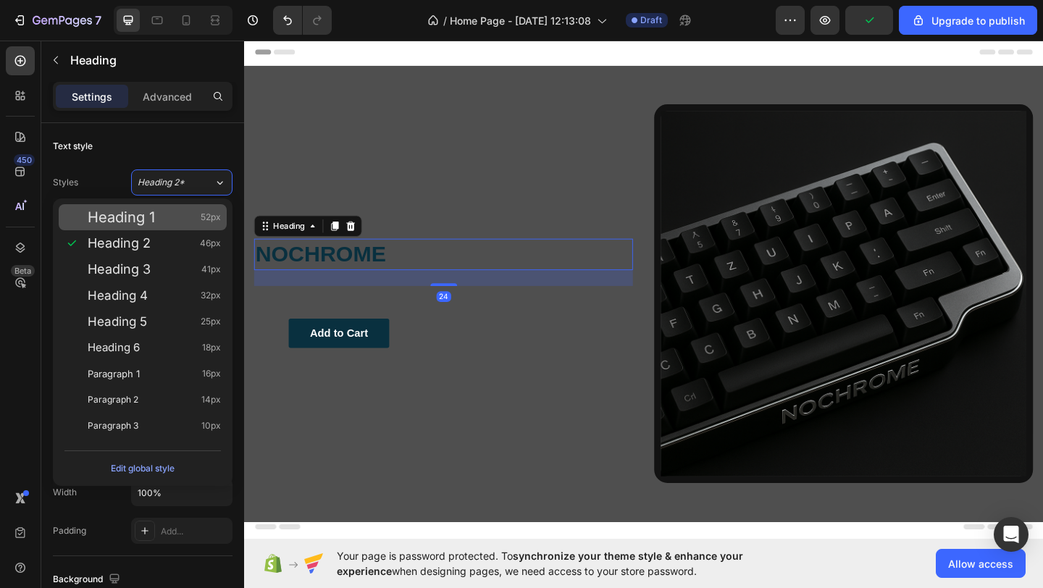
click at [179, 212] on div "Heading 1 52px" at bounding box center [154, 217] width 133 height 14
type input "52"
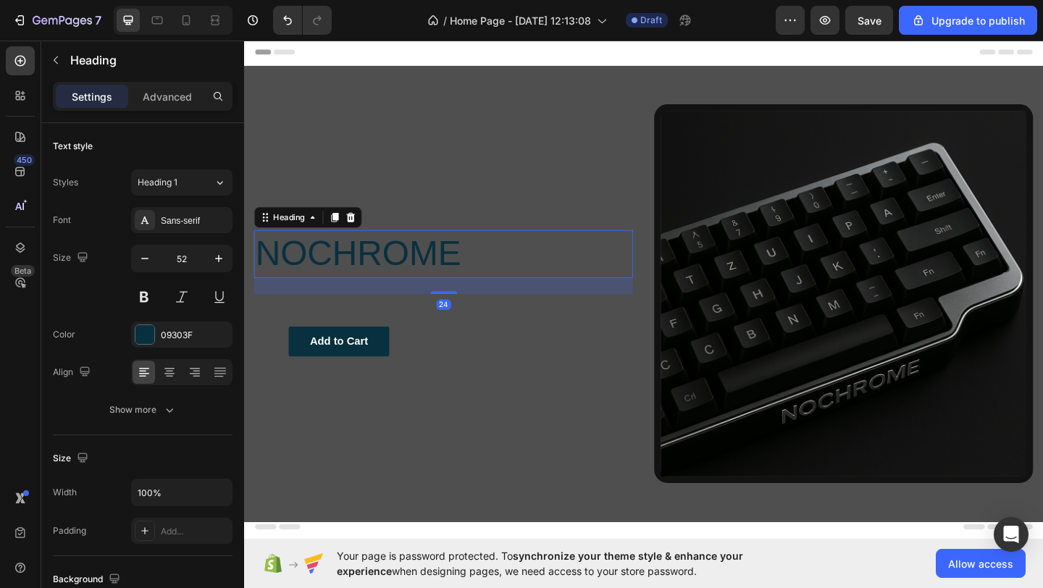
click at [448, 334] on div "NOCHROME Heading 24 Text Block Add to Cart Button Row" at bounding box center [461, 316] width 412 height 412
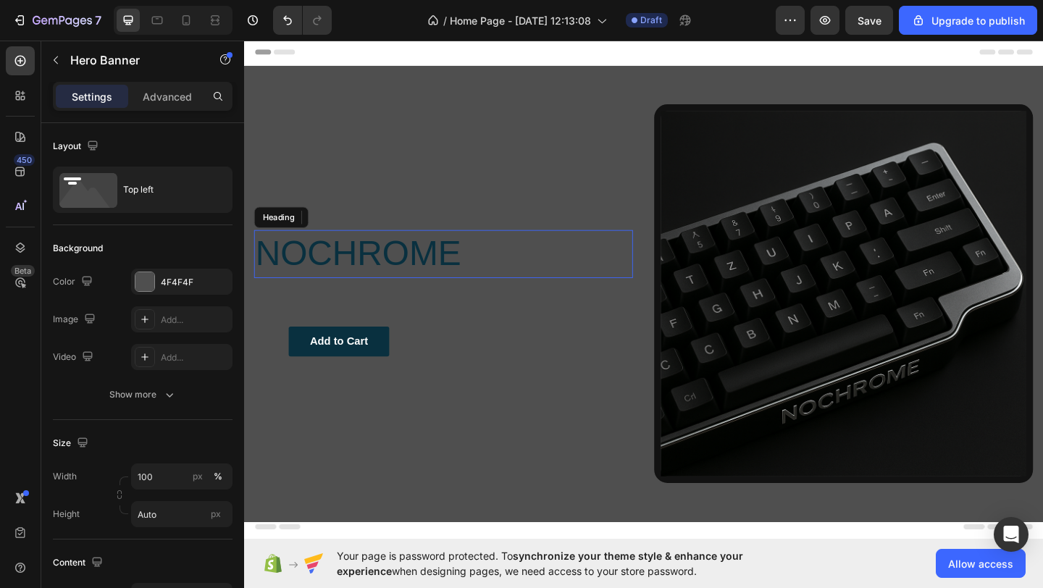
click at [418, 290] on p "NOCHROME" at bounding box center [460, 272] width 409 height 49
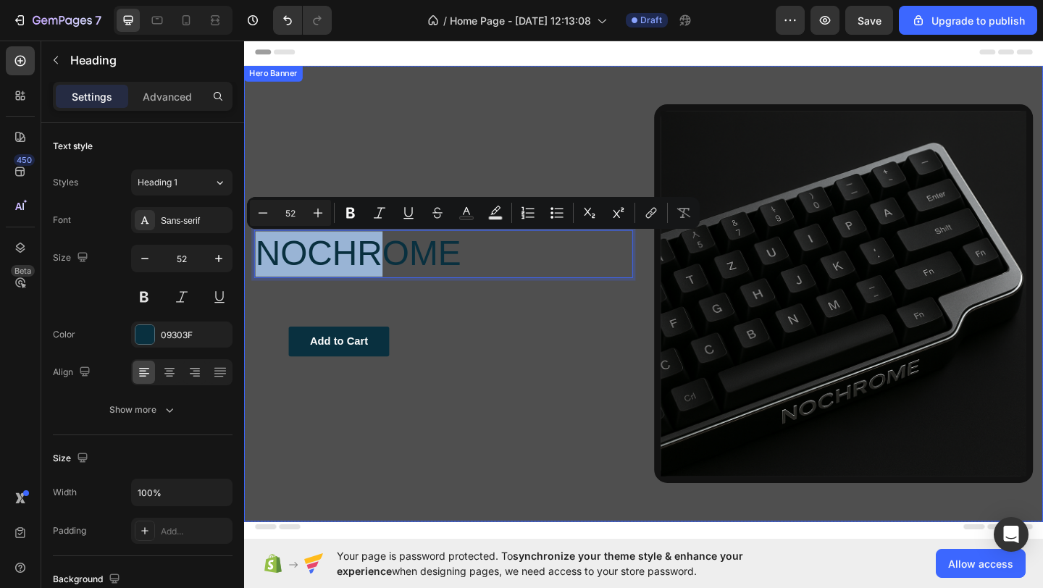
drag, startPoint x: 395, startPoint y: 280, endPoint x: 398, endPoint y: 172, distance: 108.7
click at [427, 299] on div "NOCHROME Heading 24 Text Block Add to Cart Button Row" at bounding box center [461, 316] width 412 height 412
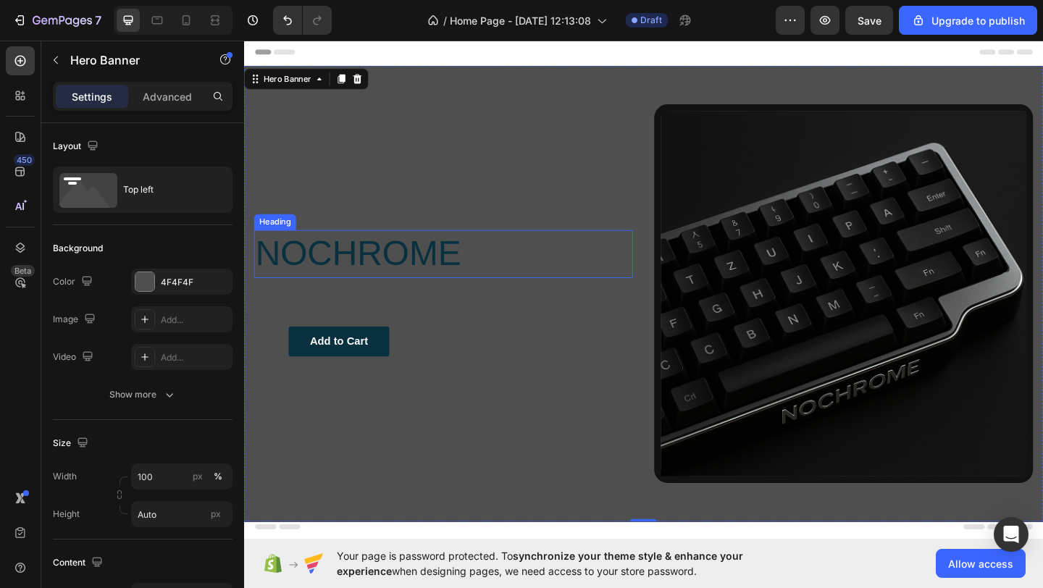
click at [413, 261] on p "NOCHROME" at bounding box center [460, 272] width 409 height 49
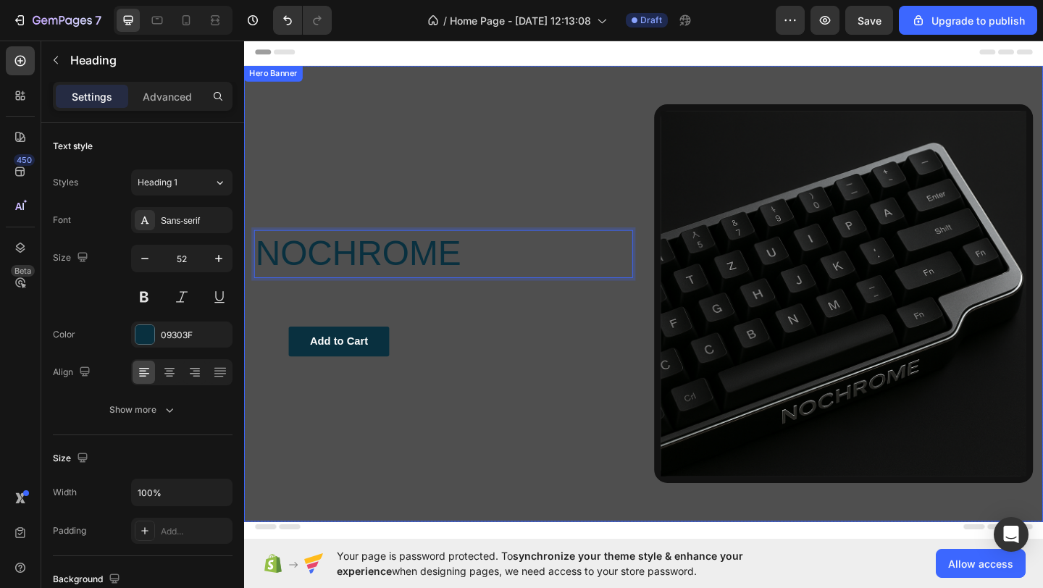
drag, startPoint x: 376, startPoint y: 273, endPoint x: 376, endPoint y: 128, distance: 144.9
click at [376, 128] on div "NOCHROME Heading 24 Text Block Add to Cart Button Row" at bounding box center [461, 316] width 412 height 412
click at [351, 252] on p "NOCHROME" at bounding box center [460, 272] width 409 height 49
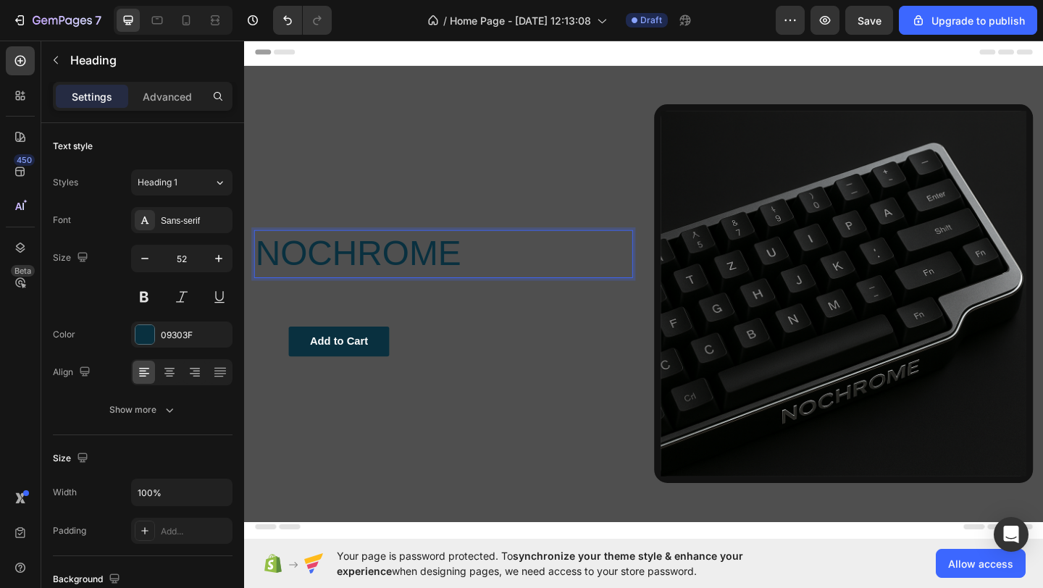
click at [322, 273] on p "NOCHROME" at bounding box center [460, 272] width 409 height 49
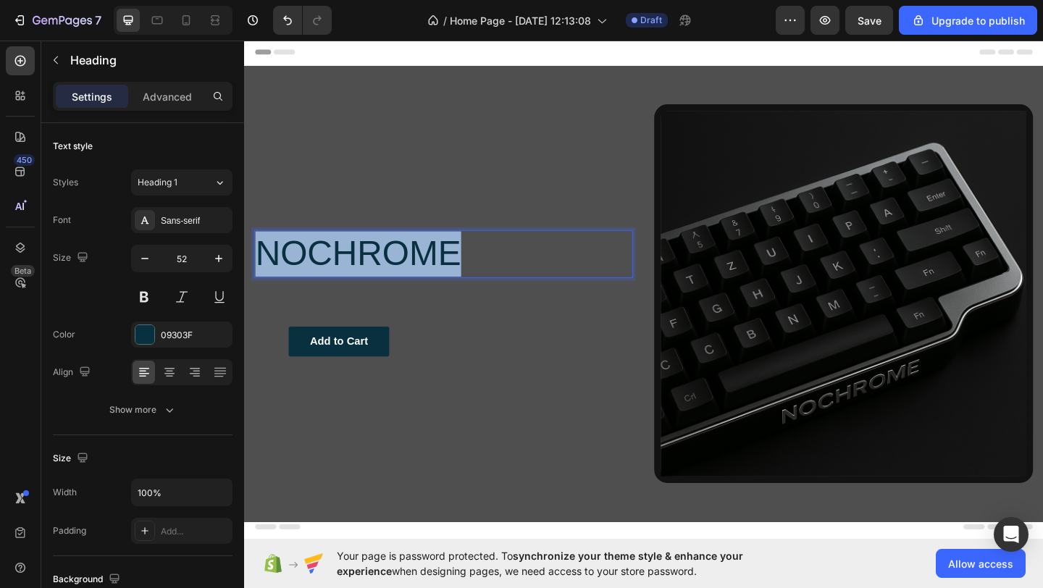
click at [322, 273] on p "NOCHROME" at bounding box center [460, 272] width 409 height 49
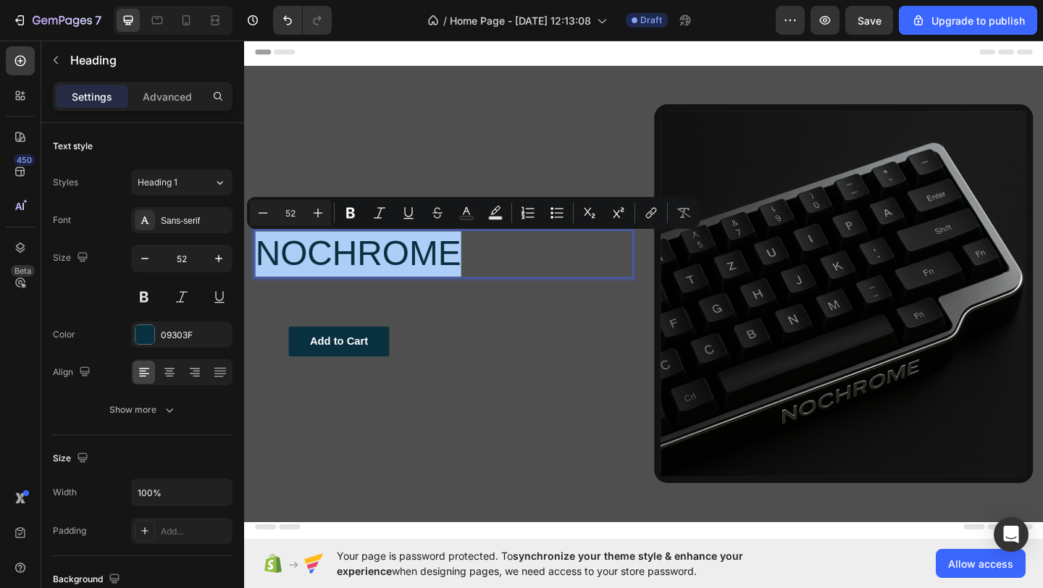
click at [403, 313] on div "NOCHROME Heading 24 Text Block Add to Cart Button Row" at bounding box center [461, 316] width 412 height 412
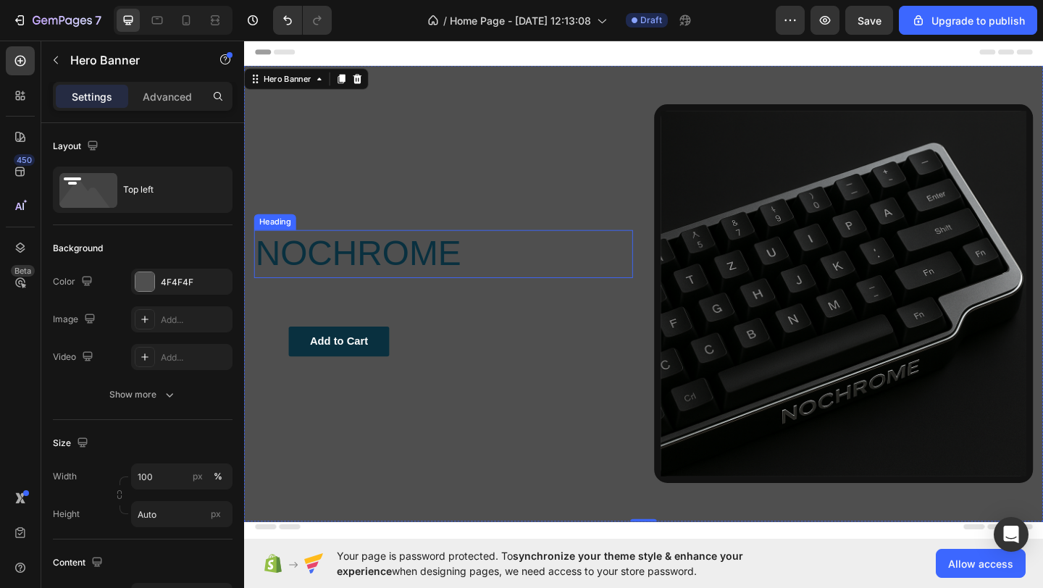
click at [356, 283] on p "NOCHROME" at bounding box center [460, 272] width 409 height 49
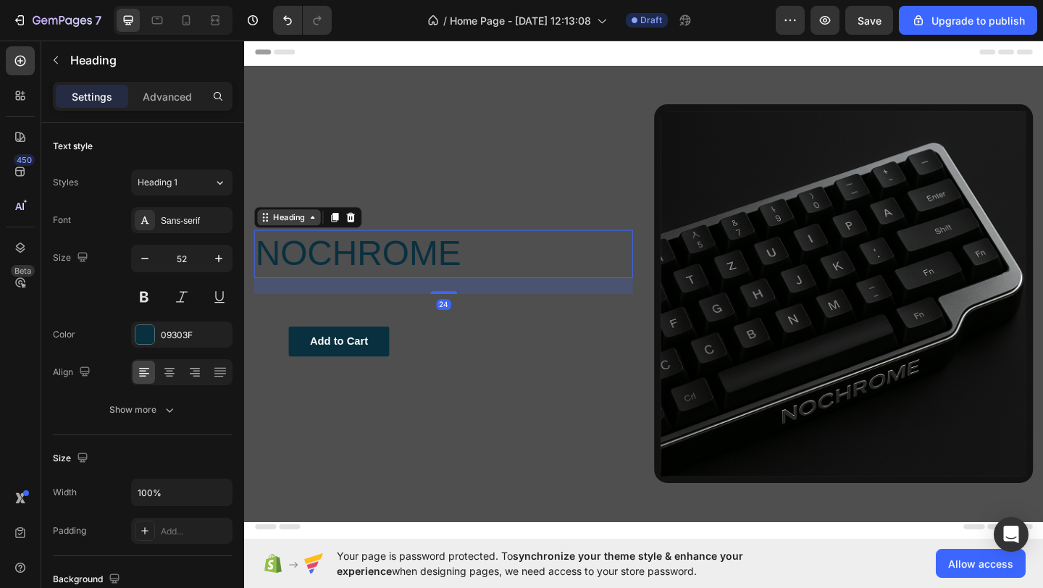
click at [273, 235] on div "Heading" at bounding box center [293, 233] width 40 height 13
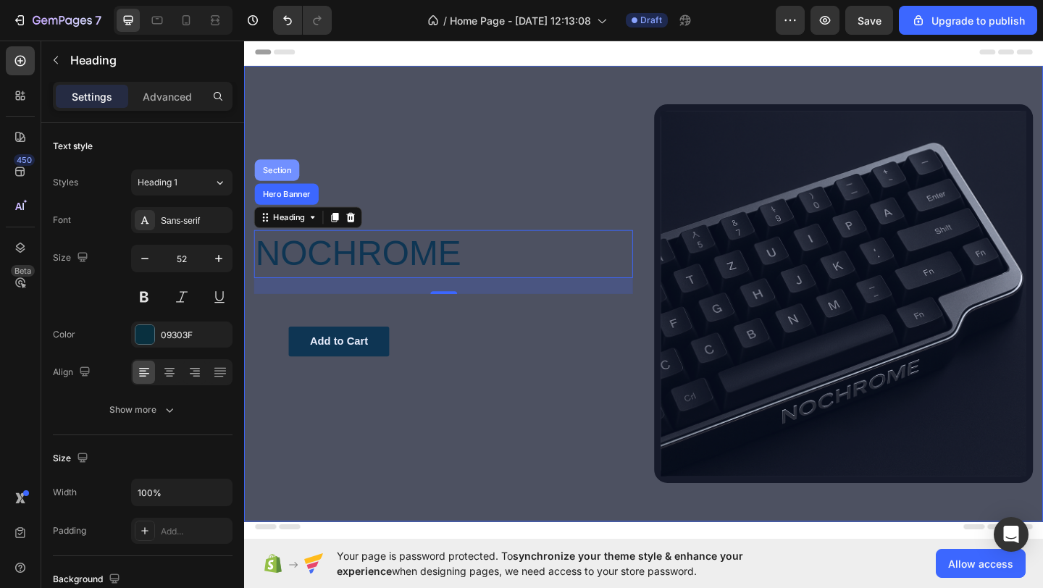
click at [273, 179] on div "Section" at bounding box center [279, 181] width 37 height 9
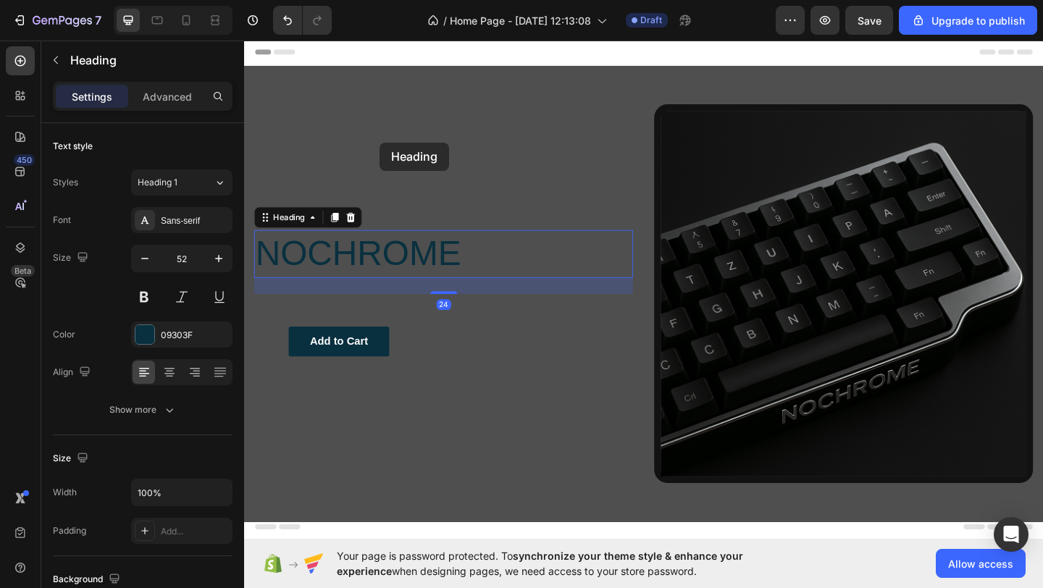
drag, startPoint x: 382, startPoint y: 248, endPoint x: 391, endPoint y: 150, distance: 98.2
click at [391, 150] on div "Header NOCHROME Heading 24 Text Block Add to Cart Button Row Image Hero Banner …" at bounding box center [678, 390] width 869 height 704
click at [295, 227] on div "Heading" at bounding box center [293, 233] width 40 height 13
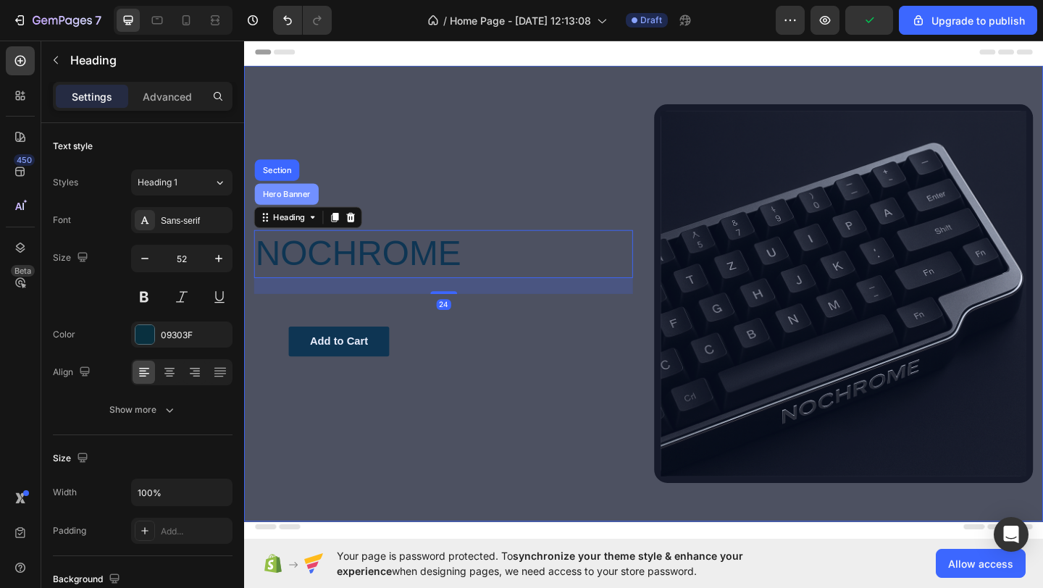
click at [296, 218] on div "Hero Banner" at bounding box center [291, 207] width 70 height 23
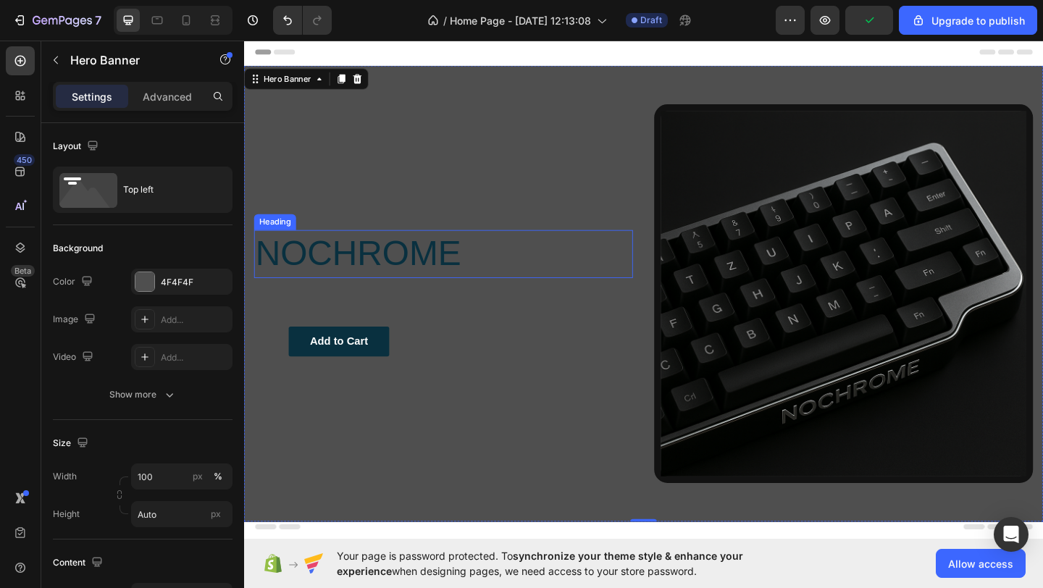
click at [364, 272] on p "NOCHROME" at bounding box center [460, 272] width 409 height 49
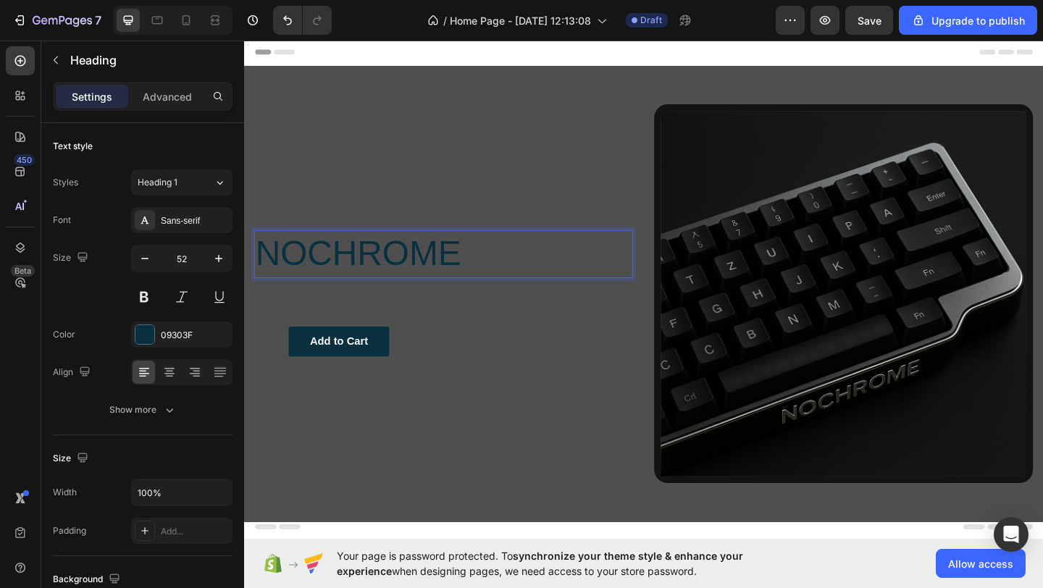
click at [363, 274] on p "NOCHROME" at bounding box center [460, 272] width 409 height 49
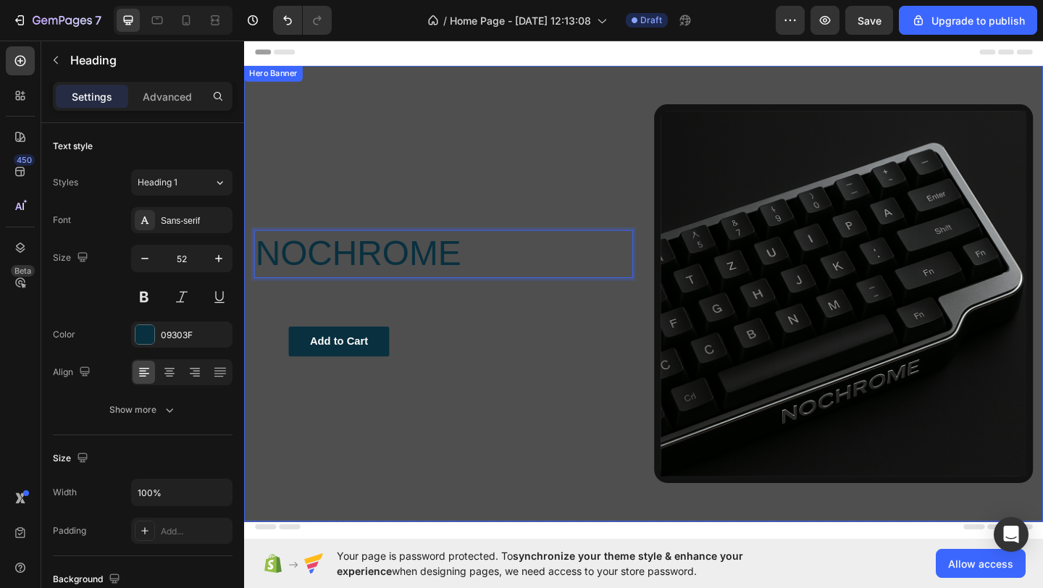
click at [435, 327] on div "NOCHROME Heading 24 Text Block Add to Cart Button Row" at bounding box center [461, 316] width 412 height 412
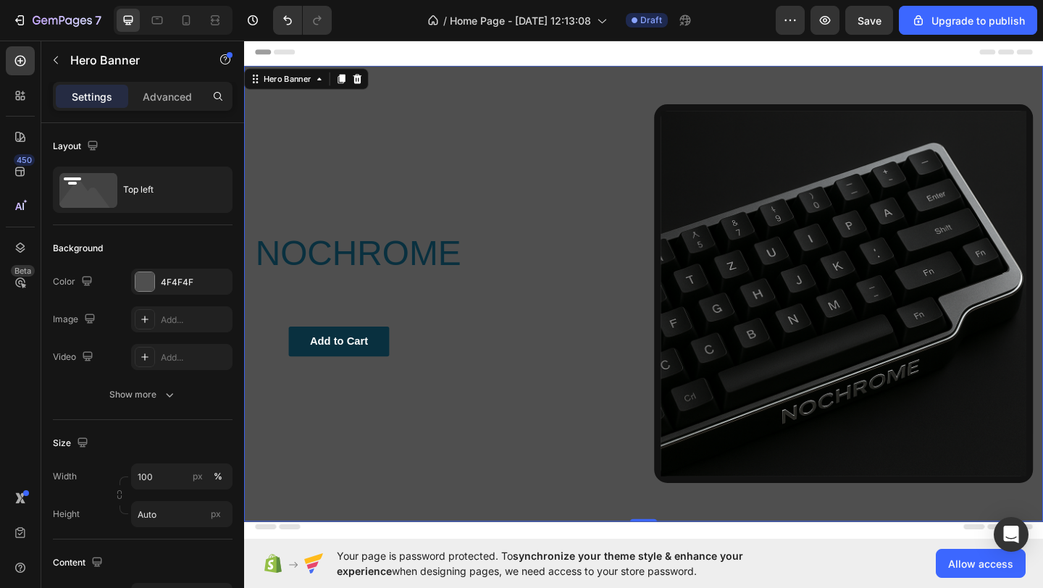
click at [398, 246] on div "NOCHROME Heading Text Block Add to Cart Button Row" at bounding box center [461, 316] width 412 height 412
click at [390, 288] on p "NOCHROME" at bounding box center [460, 272] width 409 height 49
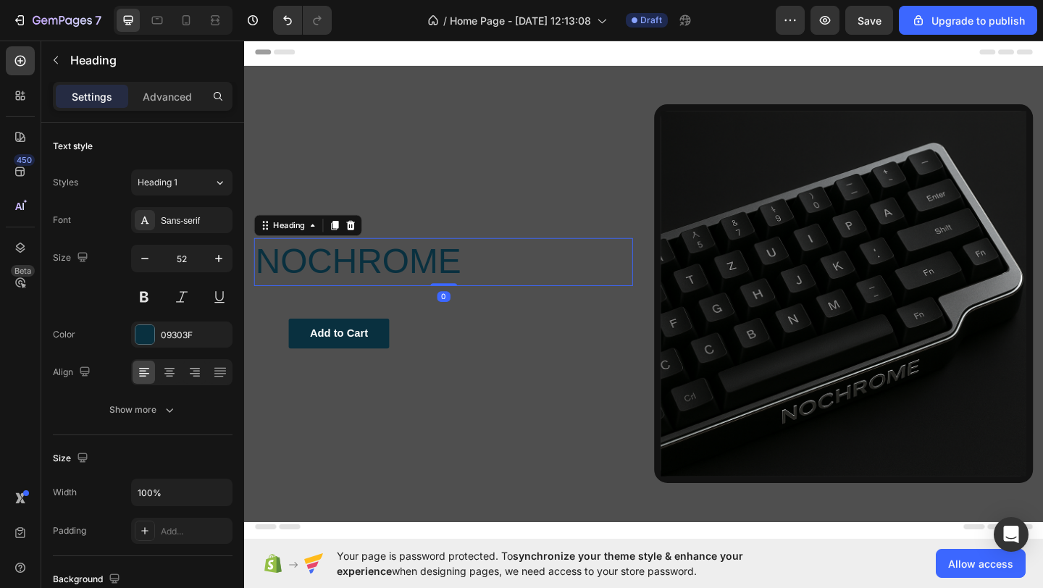
drag, startPoint x: 458, startPoint y: 316, endPoint x: 447, endPoint y: 106, distance: 210.3
click at [447, 106] on div "NOCHROME Heading 0 Text Block Add to Cart Button Row Image" at bounding box center [678, 316] width 869 height 496
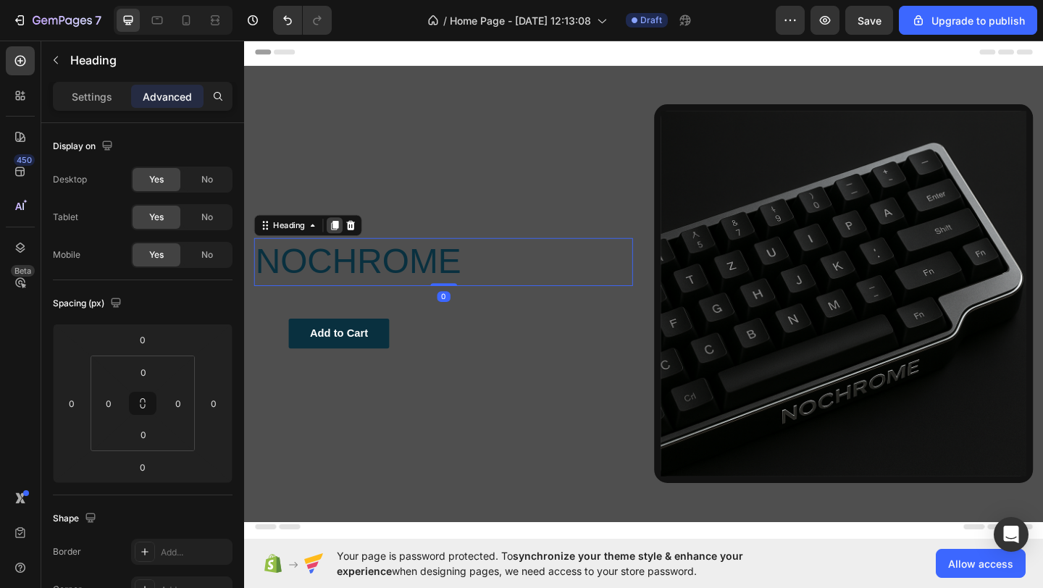
click at [340, 243] on icon at bounding box center [343, 242] width 8 height 10
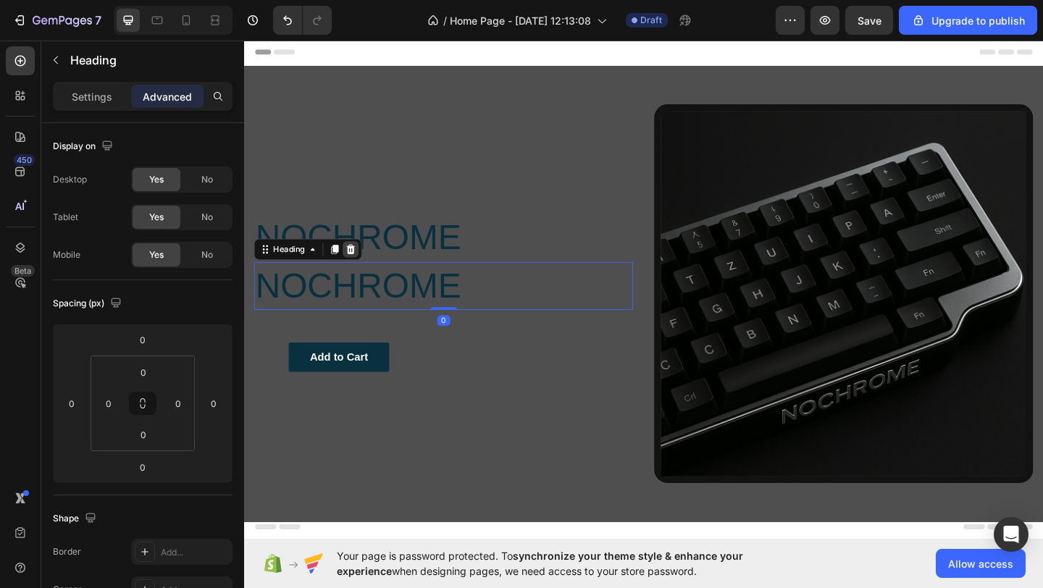
click at [358, 271] on icon at bounding box center [360, 268] width 9 height 10
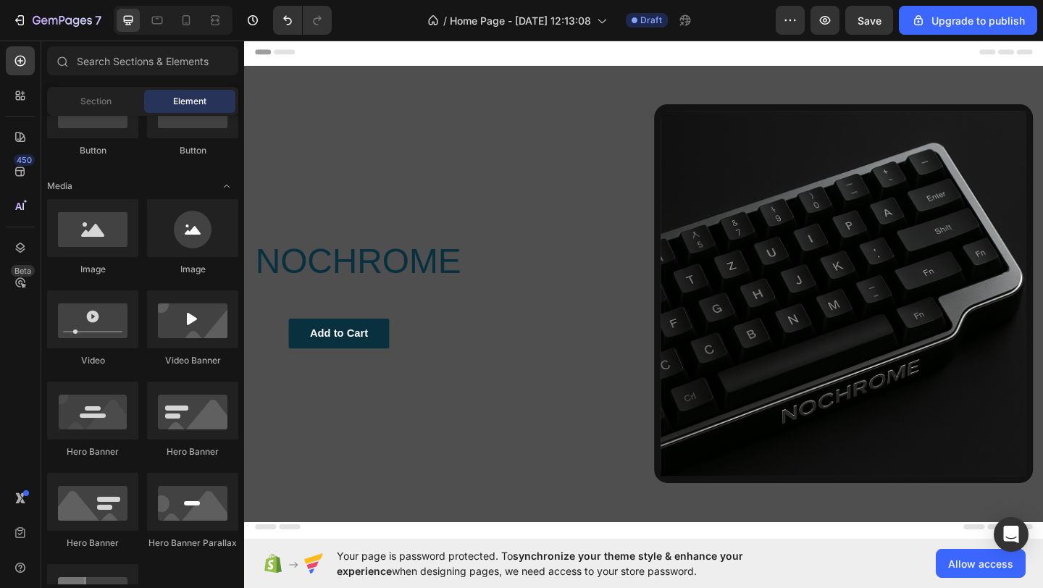
click at [355, 281] on p "NOCHROME" at bounding box center [460, 281] width 409 height 49
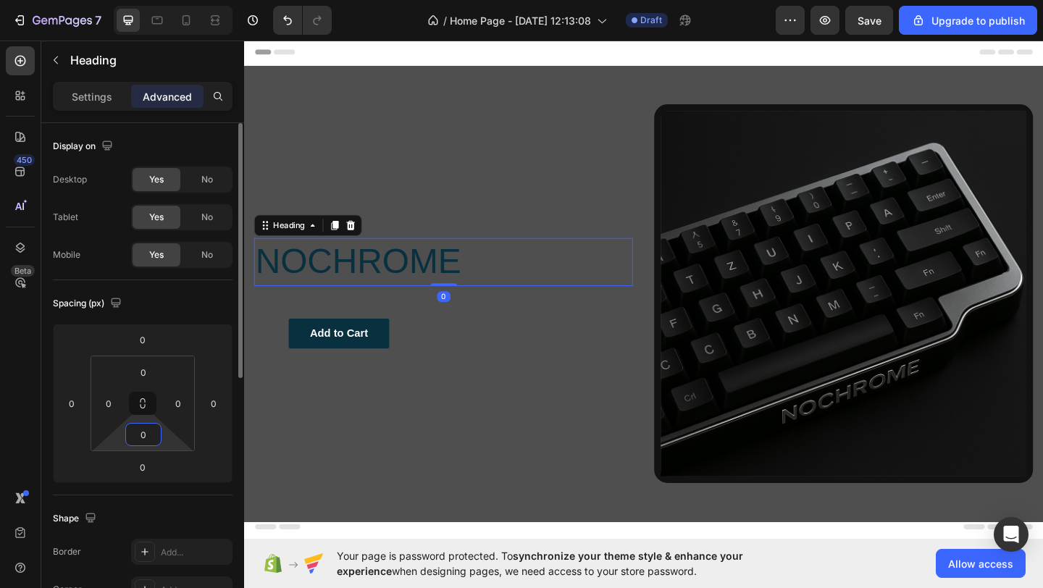
click at [139, 443] on input "0" at bounding box center [143, 435] width 29 height 22
drag, startPoint x: 139, startPoint y: 443, endPoint x: 133, endPoint y: 457, distance: 15.9
click at [133, 454] on div "0 0 0 0 0 0 0 0" at bounding box center [143, 403] width 180 height 159
click at [117, 0] on html "7 / Home Page - [DATE] 12:13:08 Draft Preview Save Upgrade to publish 450 Beta …" at bounding box center [521, 0] width 1043 height 0
drag, startPoint x: 127, startPoint y: 435, endPoint x: 126, endPoint y: 482, distance: 47.8
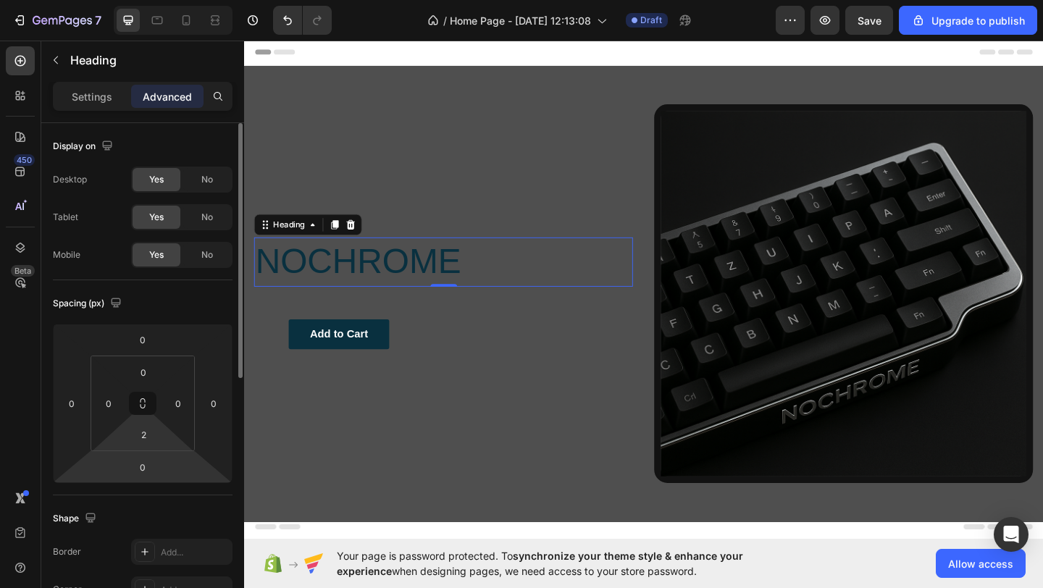
click at [126, 482] on div "0 0 0 0 0 0 2 0" at bounding box center [143, 403] width 180 height 159
drag, startPoint x: 143, startPoint y: 440, endPoint x: 212, endPoint y: 442, distance: 68.8
click at [212, 442] on div "0 0 0 0 0 0 2 0" at bounding box center [143, 403] width 180 height 159
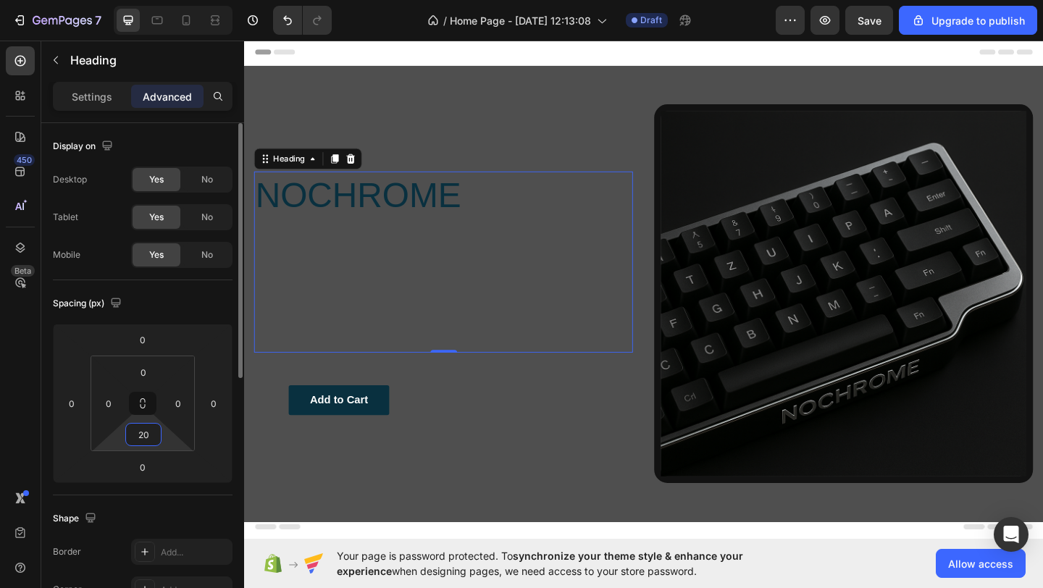
type input "2"
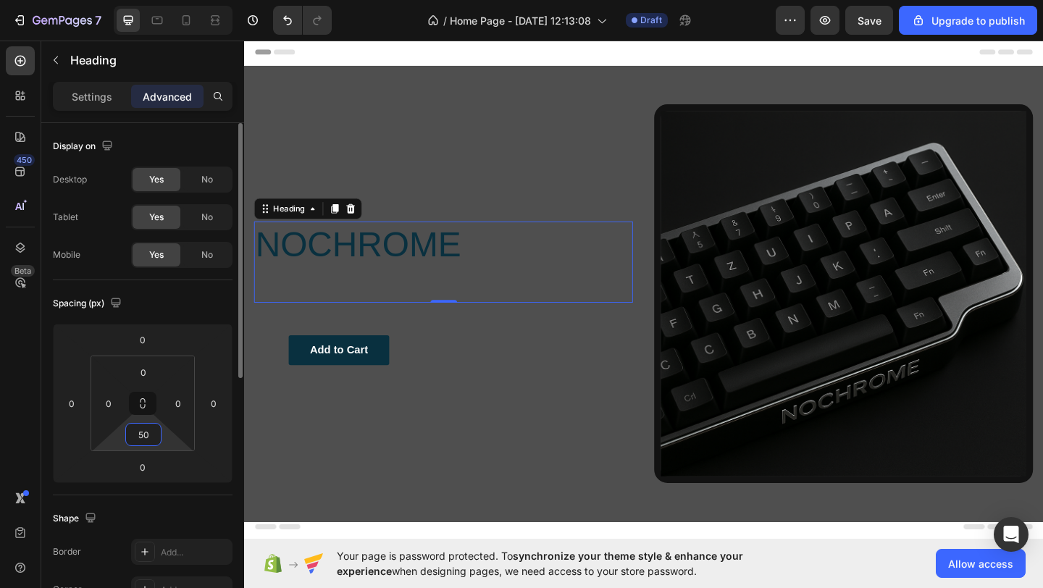
type input "5"
type input "400"
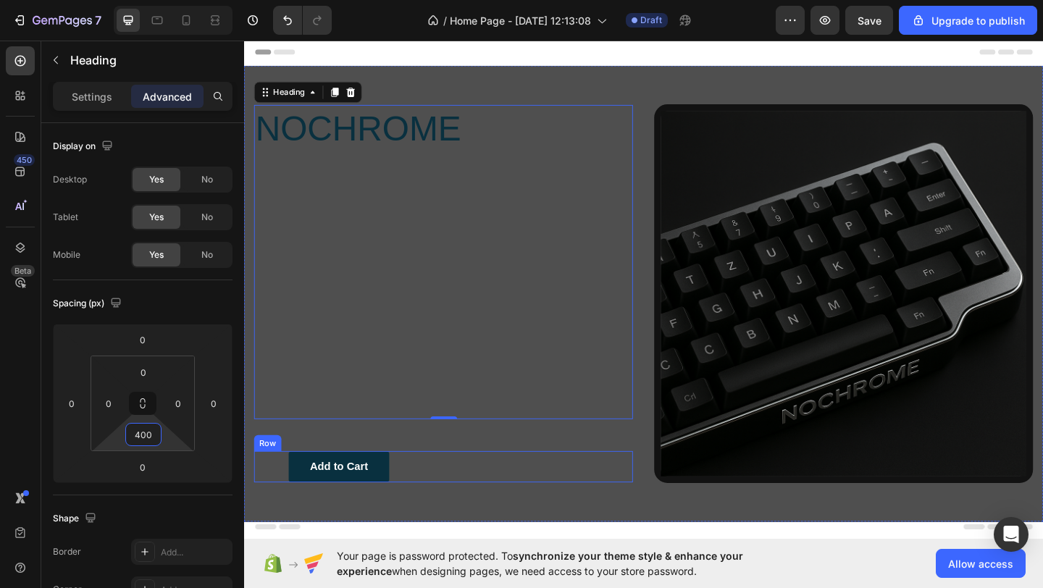
click at [621, 507] on div "Text Block Add to Cart Button Row" at bounding box center [461, 505] width 412 height 34
